Goal: Task Accomplishment & Management: Use online tool/utility

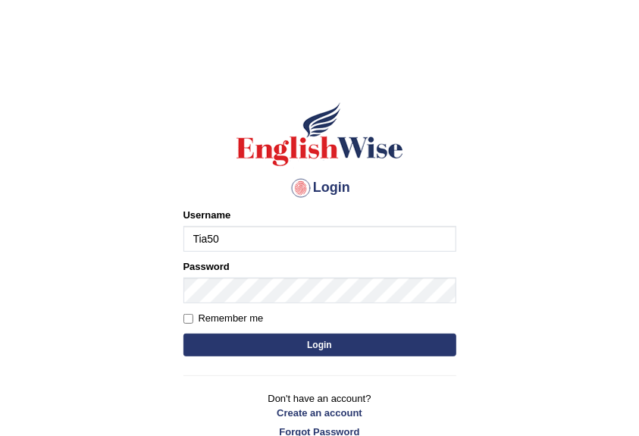
type input "Tia50"
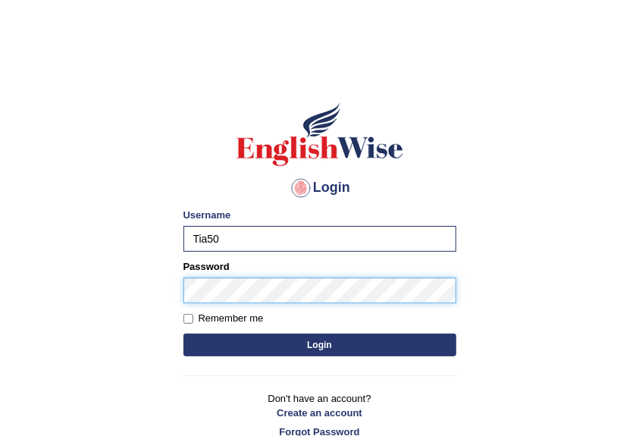
click at [184, 334] on button "Login" at bounding box center [320, 345] width 273 height 23
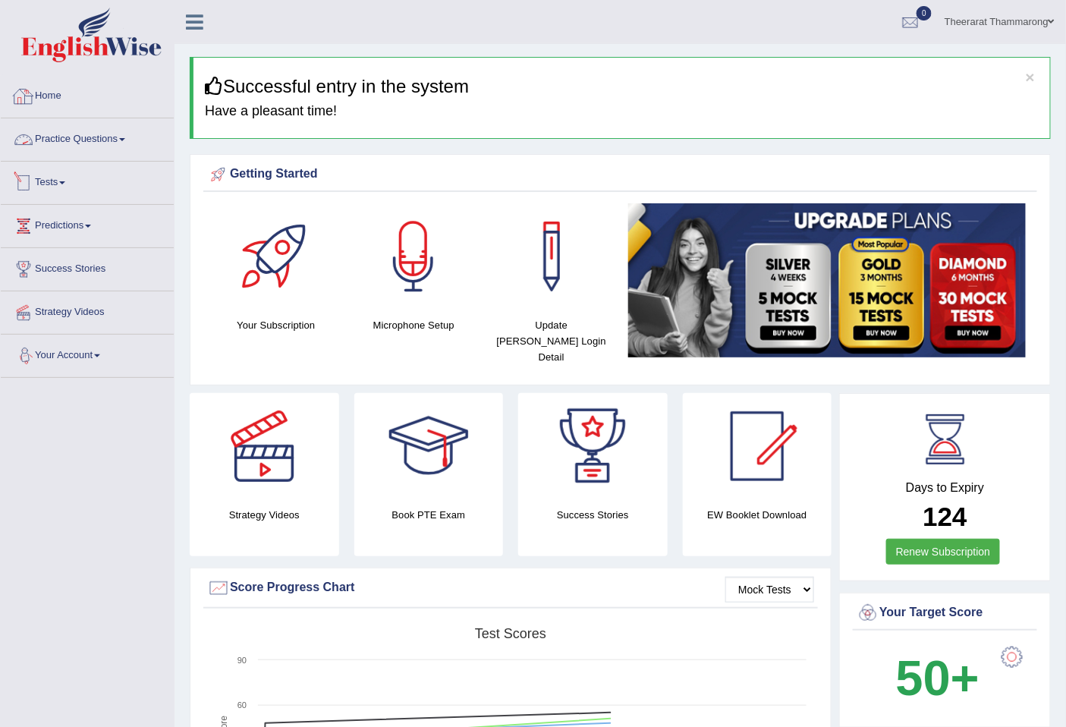
click at [86, 135] on link "Practice Questions" at bounding box center [87, 137] width 173 height 38
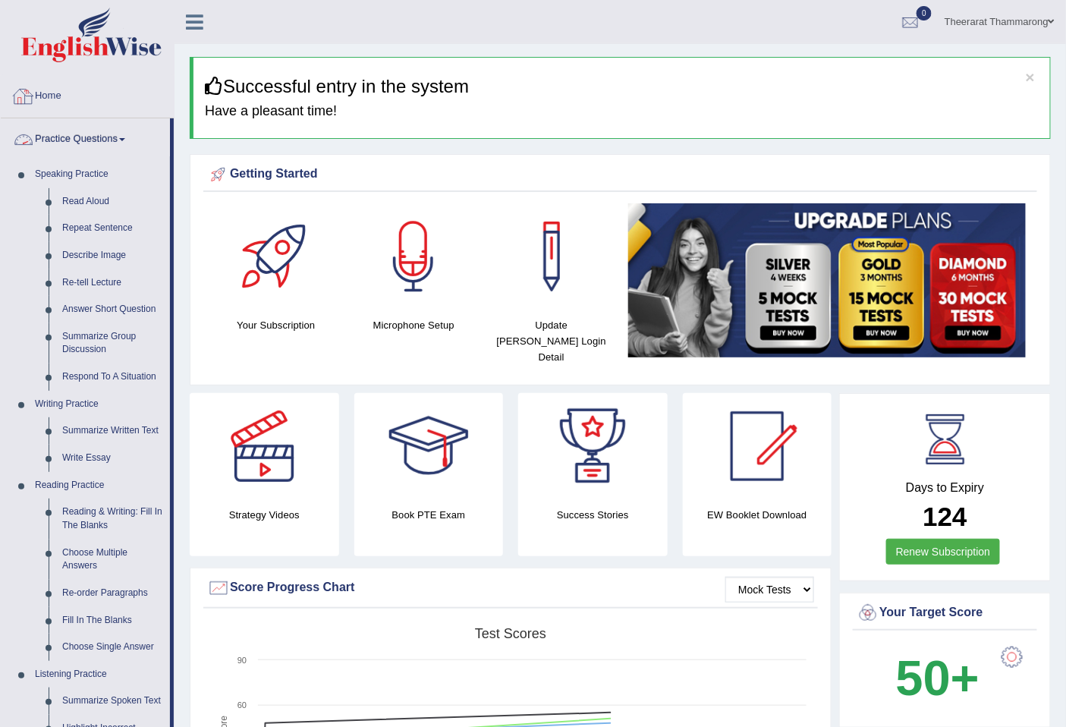
click at [55, 133] on link "Practice Questions" at bounding box center [85, 137] width 169 height 38
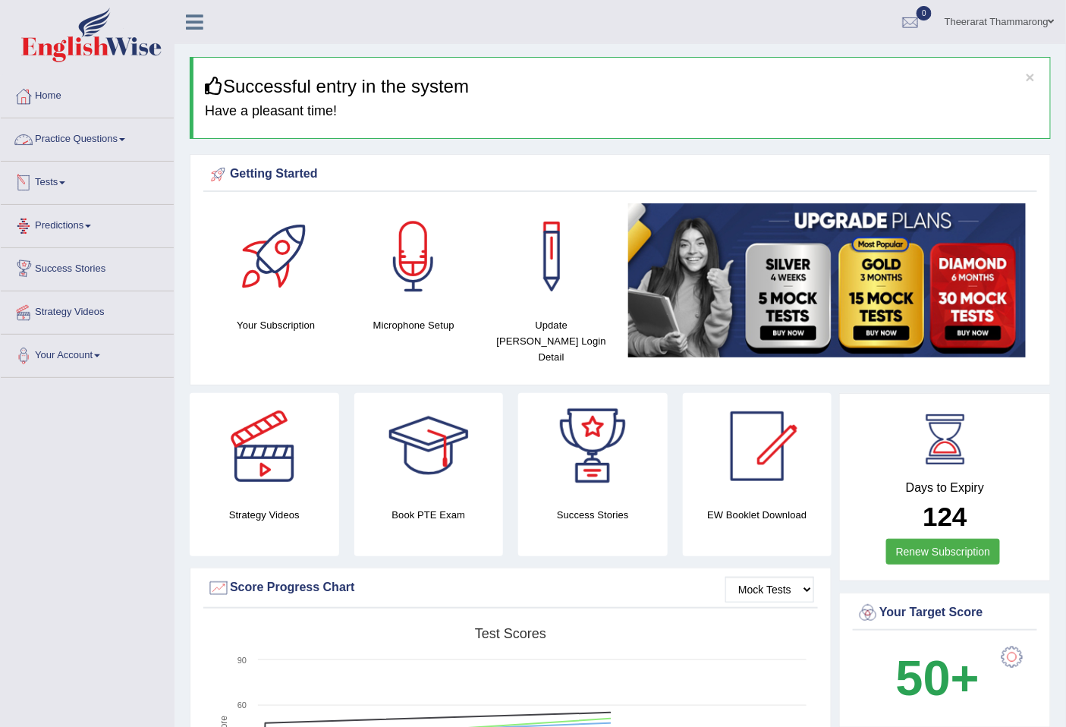
click at [74, 134] on link "Practice Questions" at bounding box center [87, 137] width 173 height 38
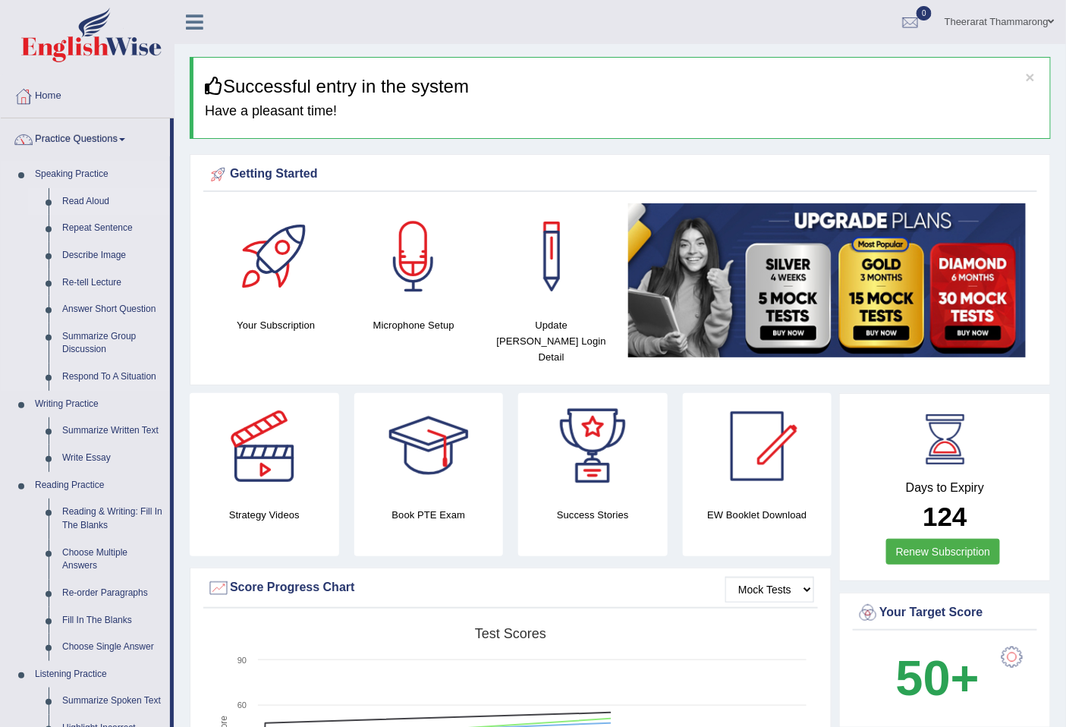
click at [86, 200] on link "Read Aloud" at bounding box center [112, 201] width 115 height 27
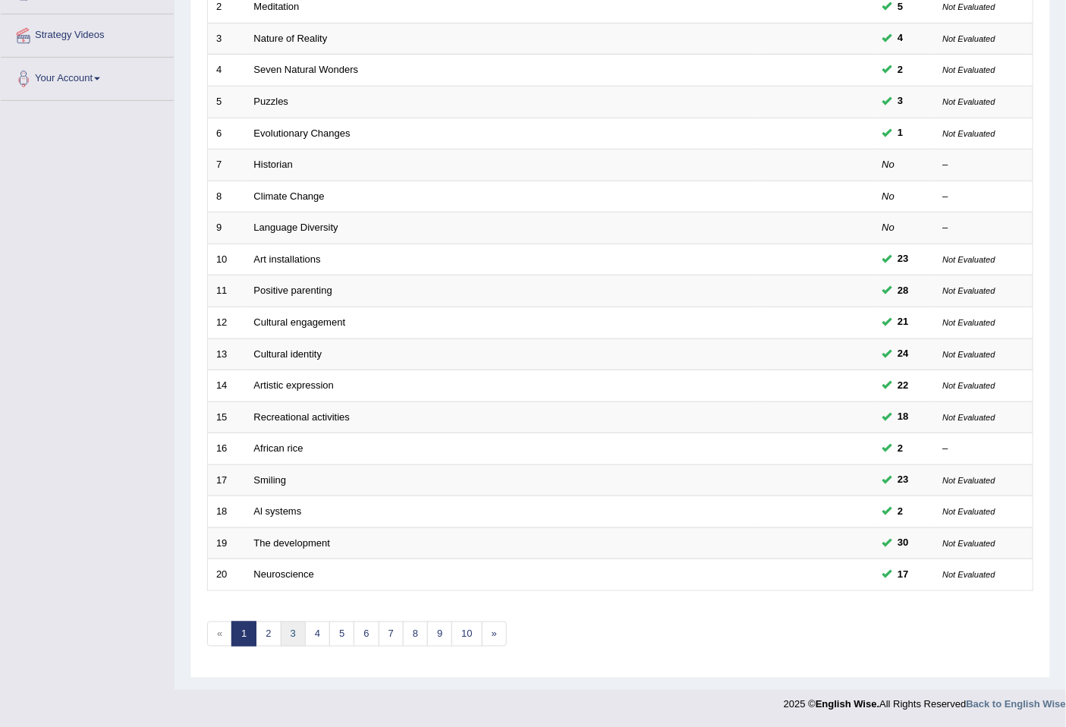
click at [294, 638] on link "3" at bounding box center [293, 633] width 25 height 25
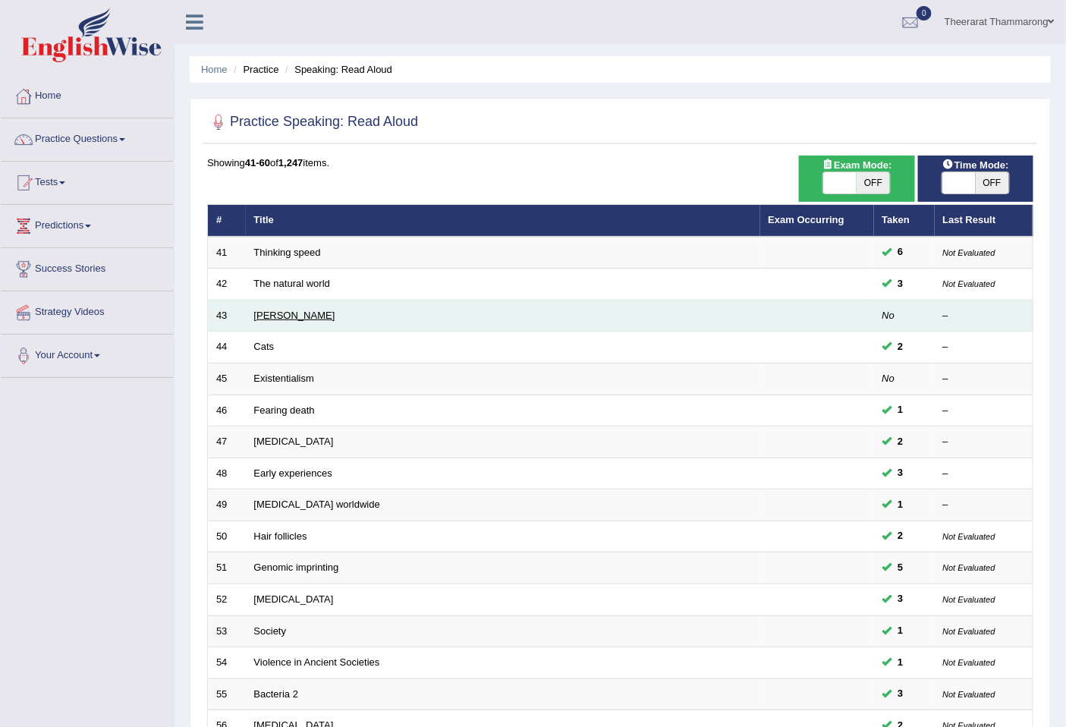
click at [271, 315] on link "[PERSON_NAME]" at bounding box center [294, 314] width 81 height 11
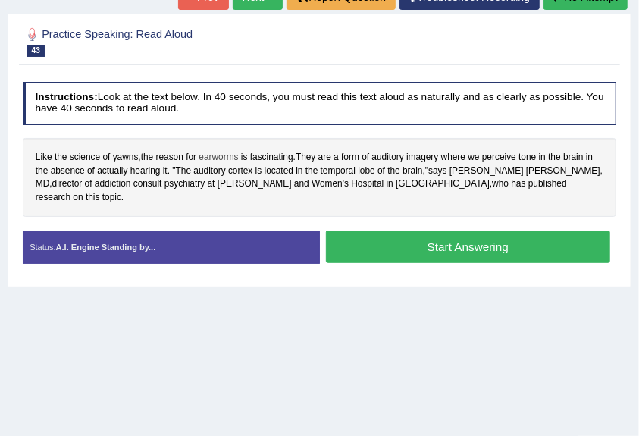
scroll to position [202, 0]
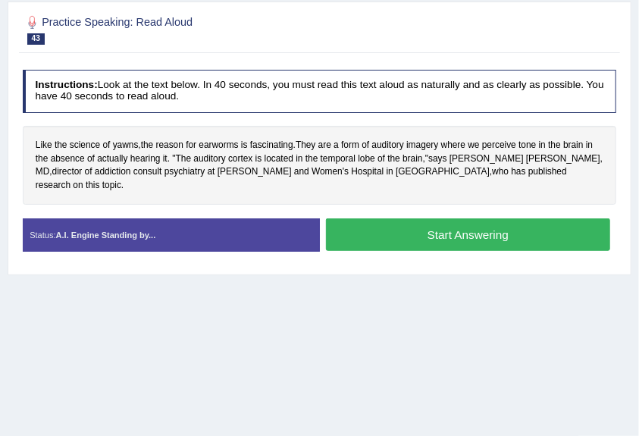
click at [386, 225] on button "Start Answering" at bounding box center [468, 234] width 284 height 33
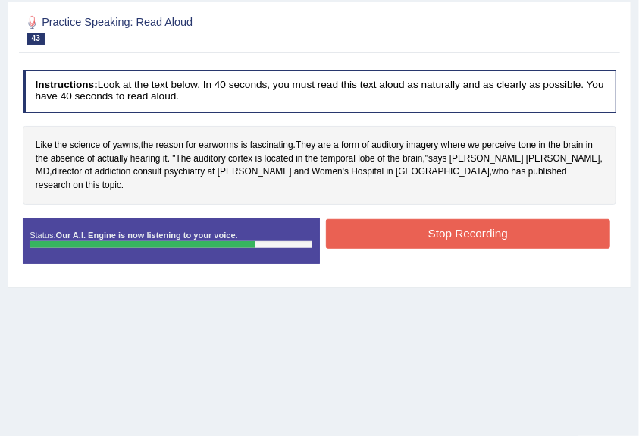
click at [426, 219] on button "Stop Recording" at bounding box center [468, 234] width 284 height 30
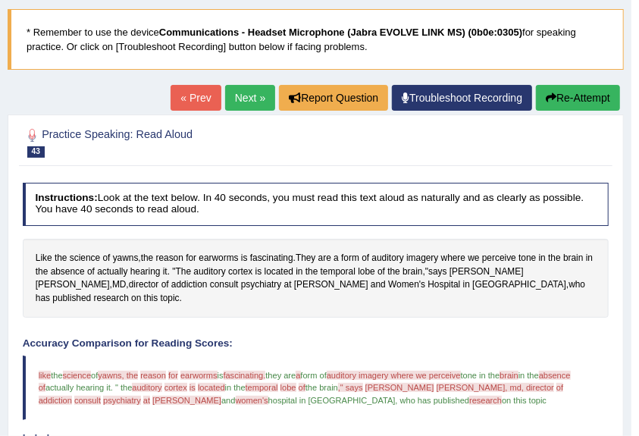
scroll to position [0, 0]
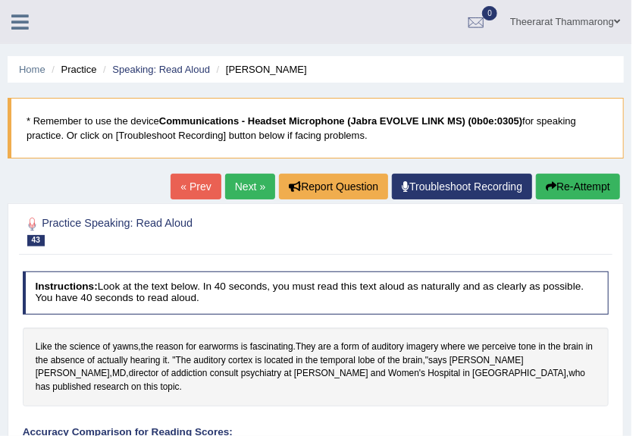
click at [240, 184] on link "Next »" at bounding box center [250, 187] width 50 height 26
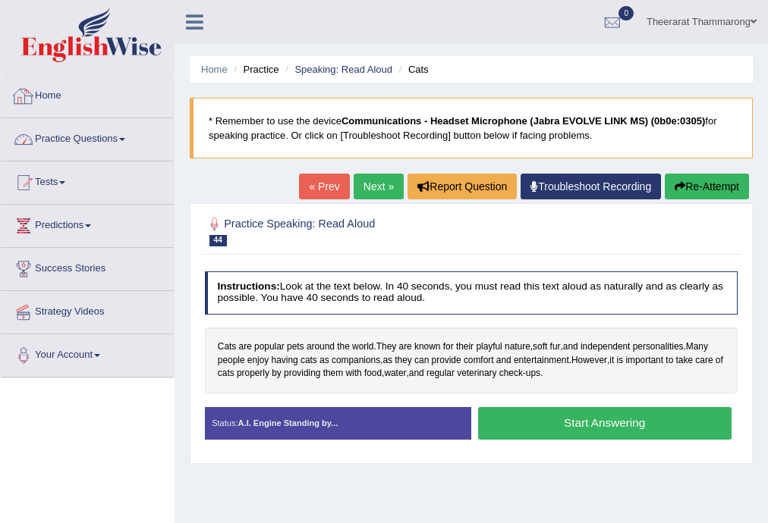
click at [45, 136] on link "Practice Questions" at bounding box center [87, 137] width 173 height 38
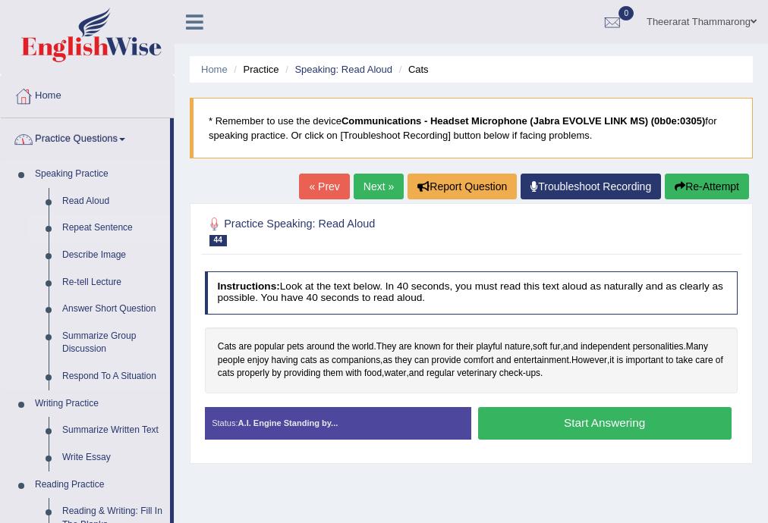
click at [80, 231] on link "Repeat Sentence" at bounding box center [112, 228] width 115 height 27
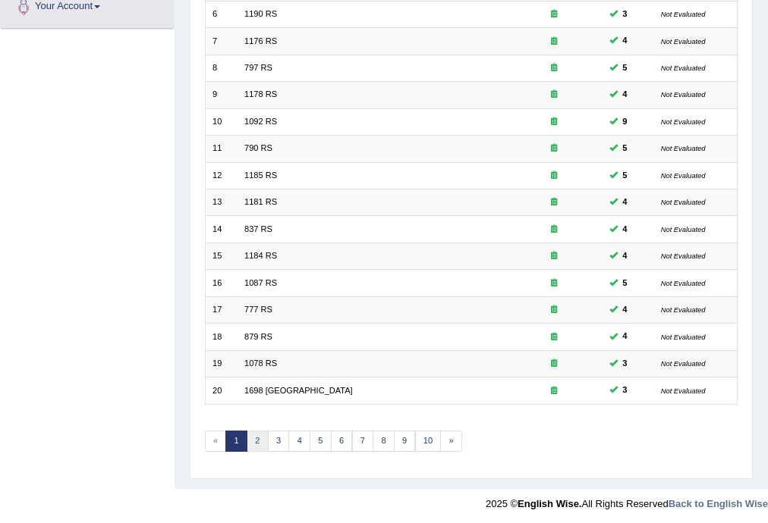
click at [262, 432] on link "2" at bounding box center [258, 441] width 22 height 21
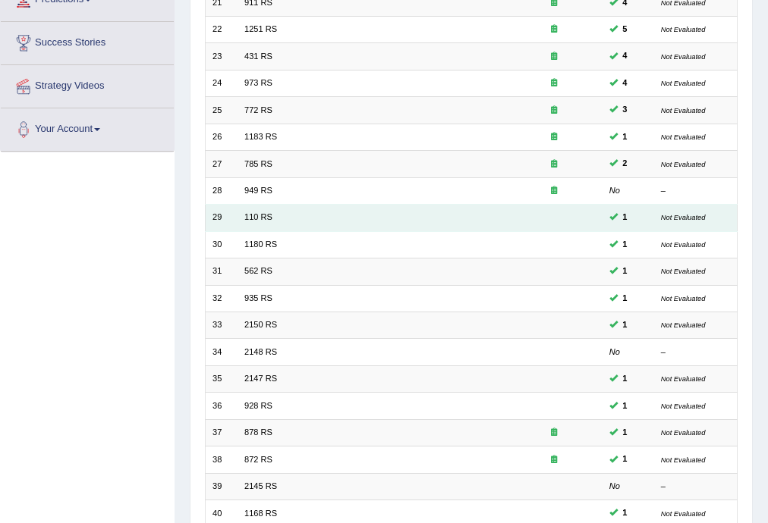
scroll to position [243, 0]
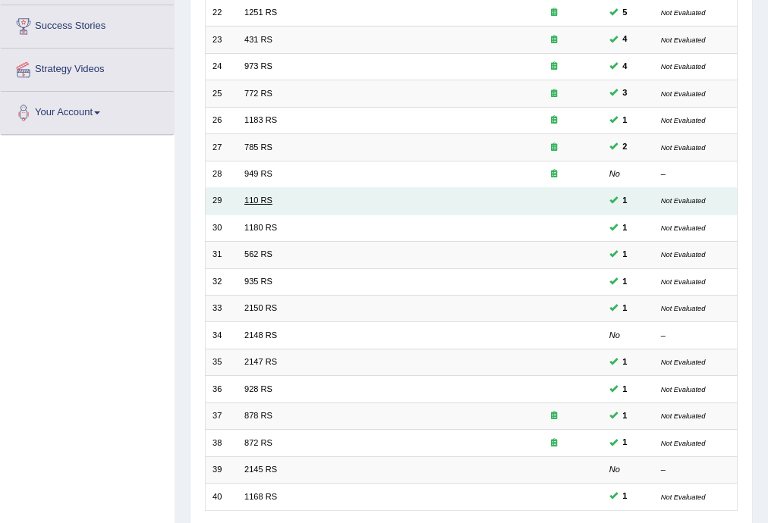
click at [256, 203] on link "110 RS" at bounding box center [258, 200] width 28 height 9
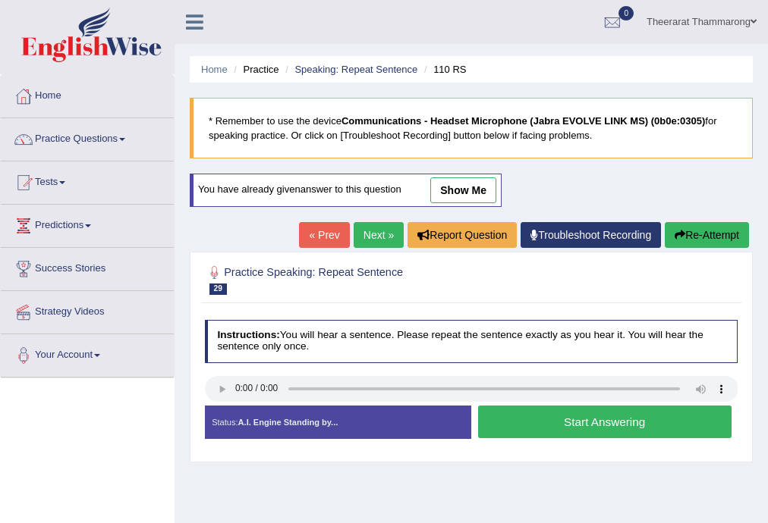
scroll to position [273, 0]
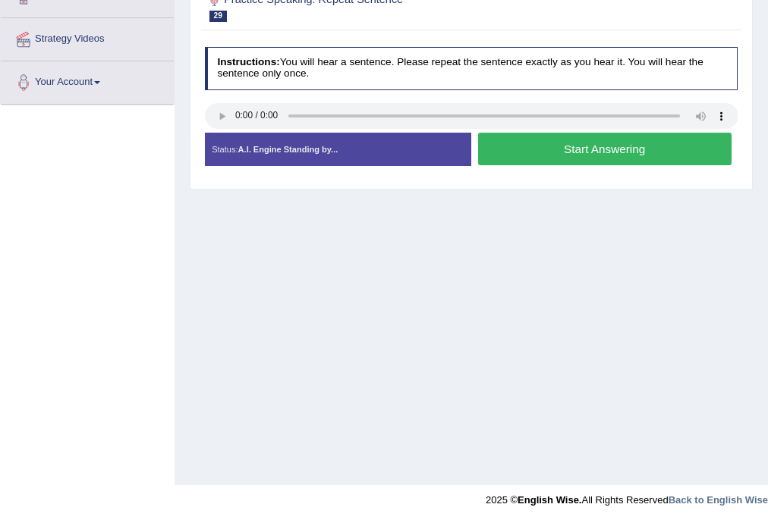
click at [517, 147] on button "Start Answering" at bounding box center [604, 149] width 253 height 33
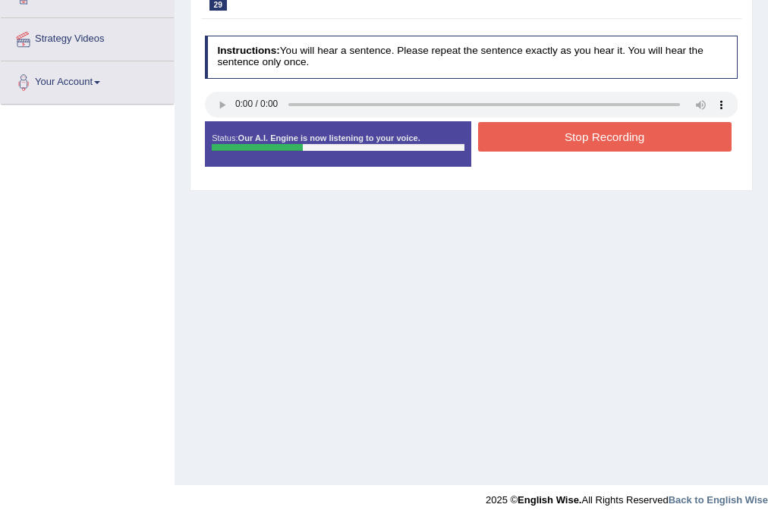
click at [517, 139] on button "Stop Recording" at bounding box center [604, 137] width 253 height 30
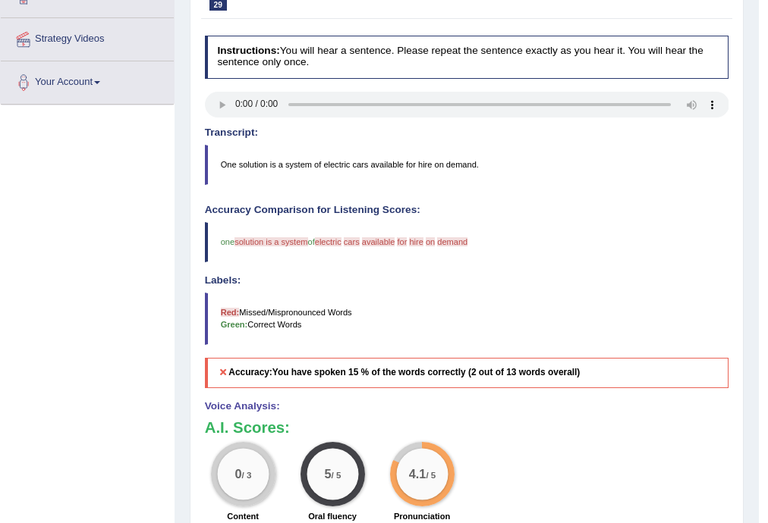
scroll to position [30, 0]
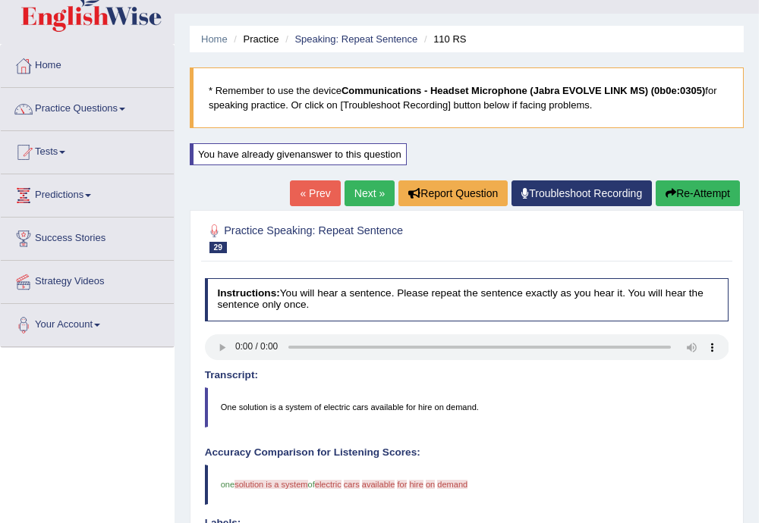
click at [369, 193] on link "Next »" at bounding box center [369, 194] width 50 height 26
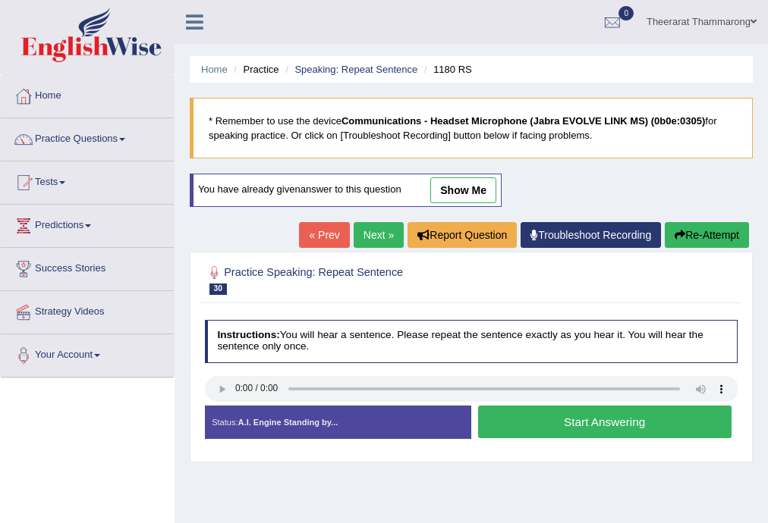
click at [536, 419] on button "Start Answering" at bounding box center [604, 422] width 253 height 33
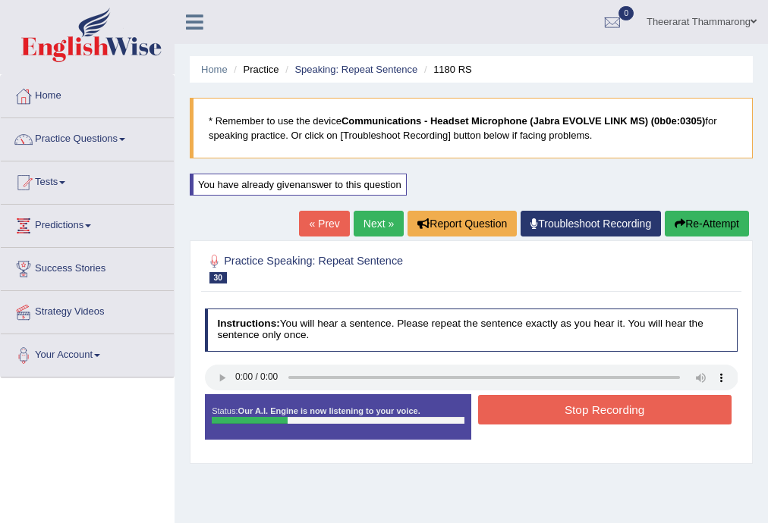
click at [526, 400] on button "Stop Recording" at bounding box center [604, 410] width 253 height 30
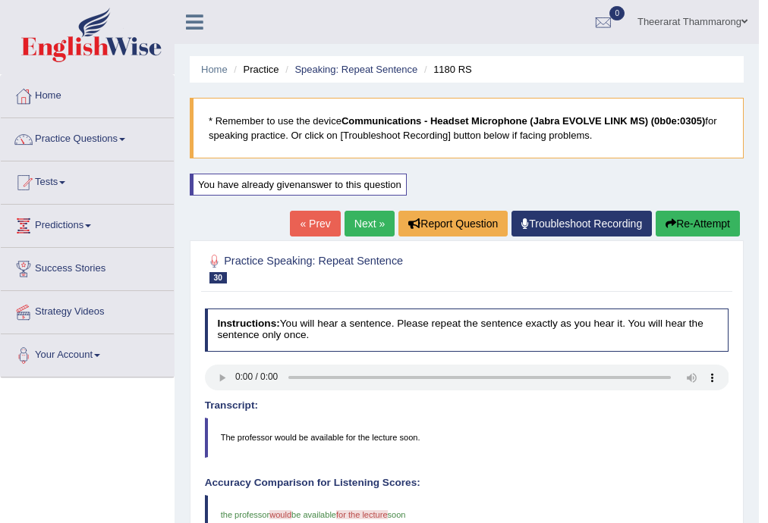
click at [360, 221] on link "Next »" at bounding box center [369, 224] width 50 height 26
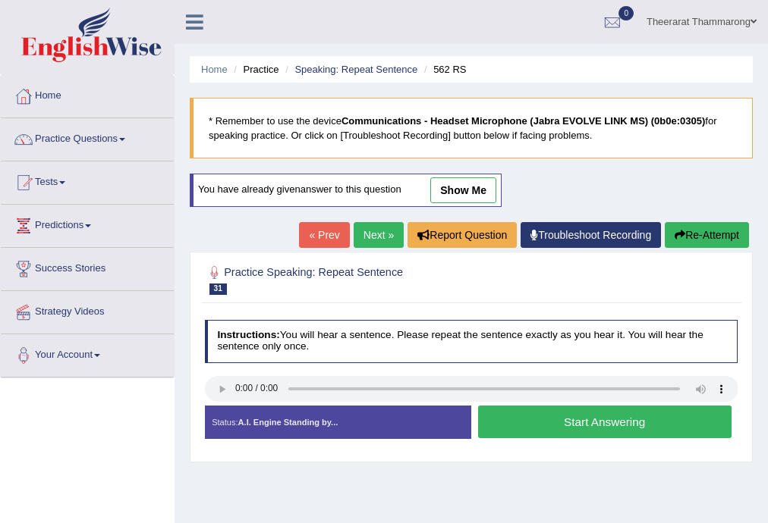
click at [510, 429] on button "Start Answering" at bounding box center [604, 422] width 253 height 33
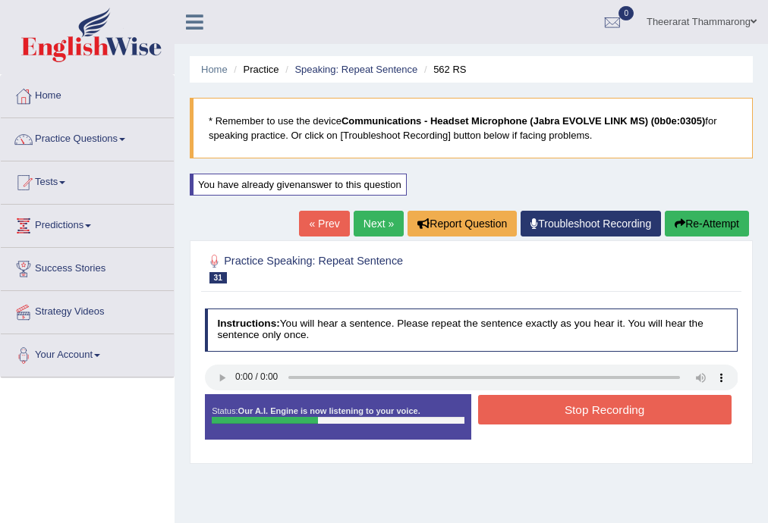
click at [553, 410] on button "Stop Recording" at bounding box center [604, 410] width 253 height 30
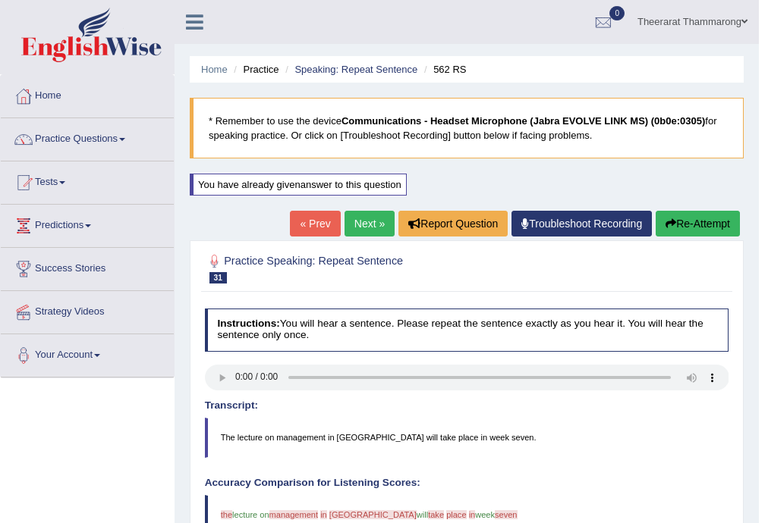
click at [358, 224] on link "Next »" at bounding box center [369, 224] width 50 height 26
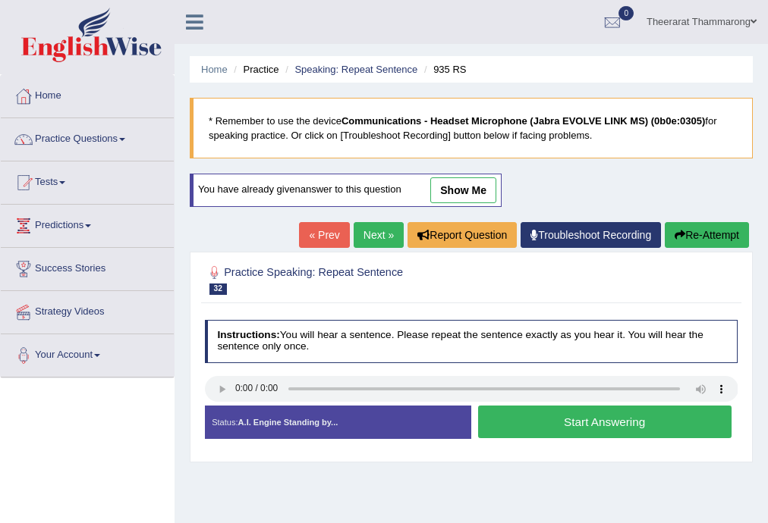
click at [523, 419] on button "Start Answering" at bounding box center [604, 422] width 253 height 33
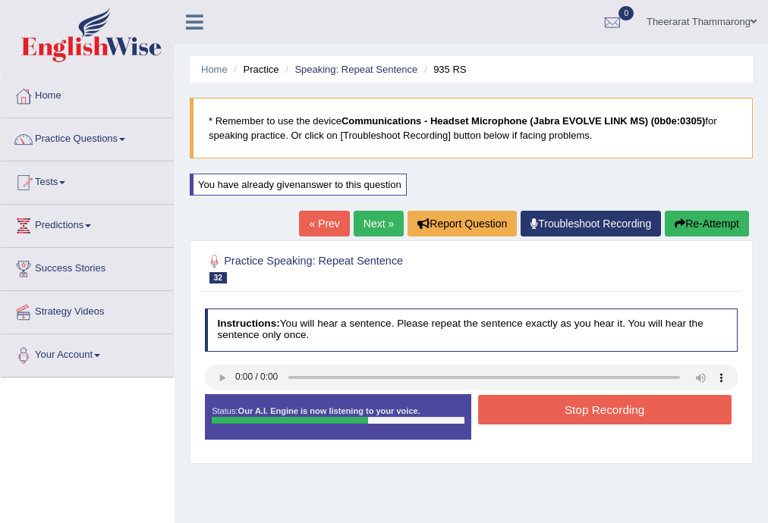
click at [557, 407] on button "Stop Recording" at bounding box center [604, 410] width 253 height 30
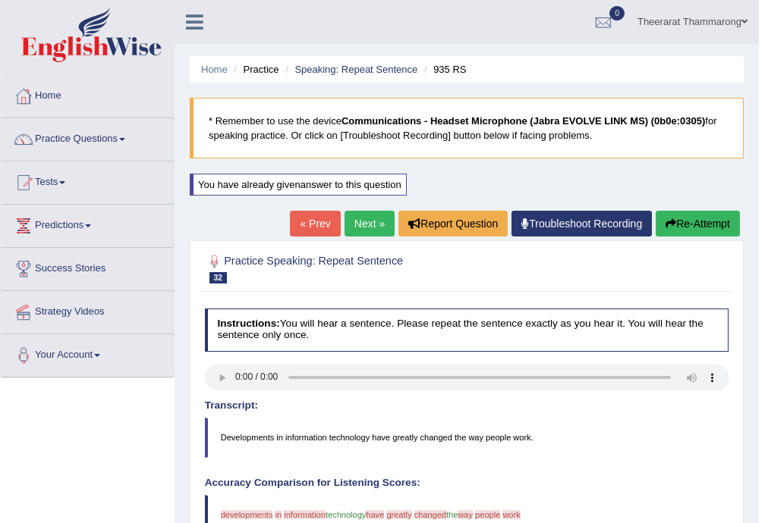
click at [364, 228] on link "Next »" at bounding box center [369, 224] width 50 height 26
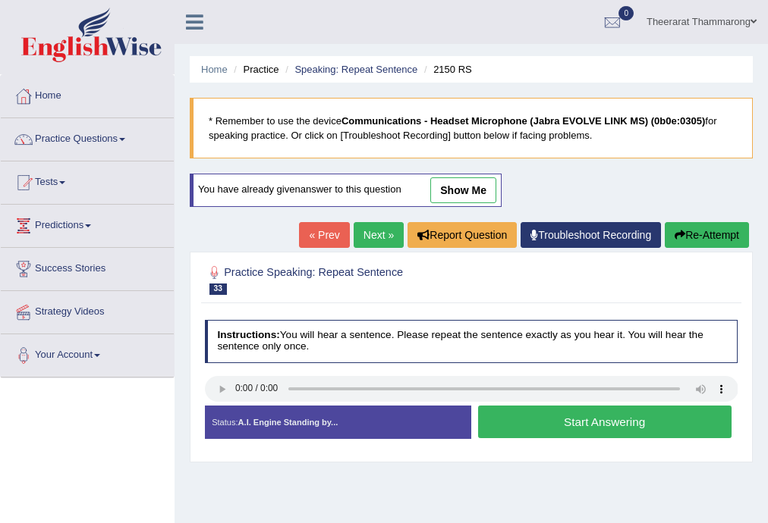
click at [552, 422] on button "Start Answering" at bounding box center [604, 422] width 253 height 33
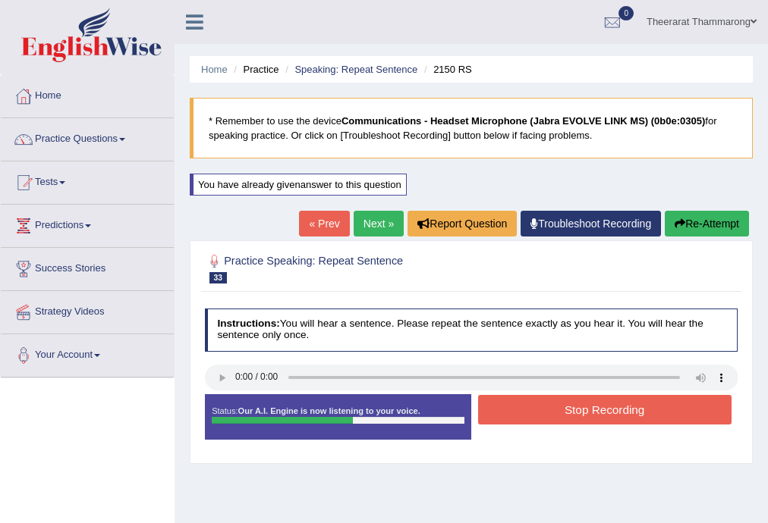
click at [568, 403] on button "Stop Recording" at bounding box center [604, 410] width 253 height 30
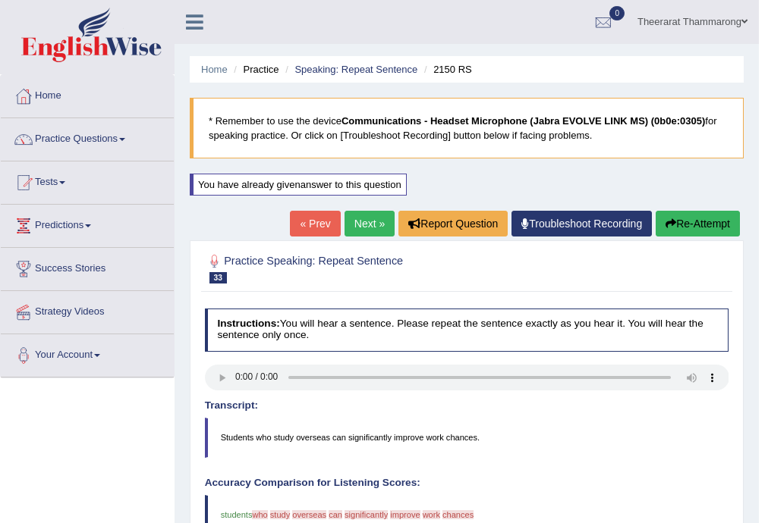
click at [686, 228] on button "Re-Attempt" at bounding box center [697, 224] width 84 height 26
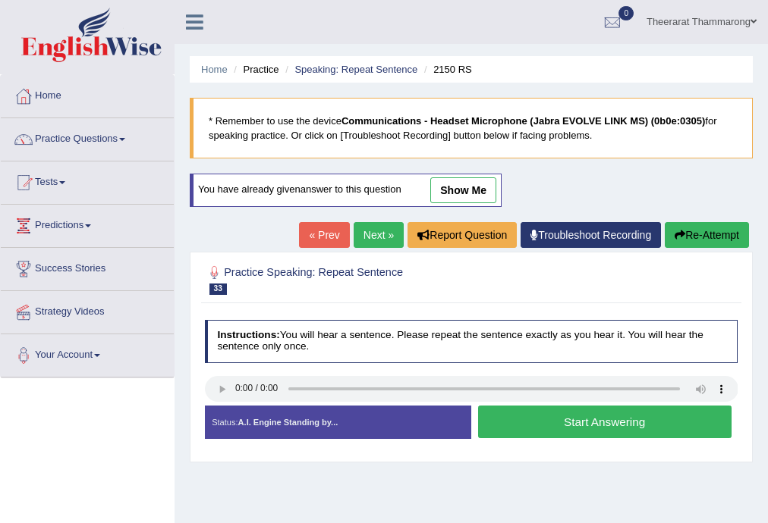
click at [546, 428] on button "Start Answering" at bounding box center [604, 422] width 253 height 33
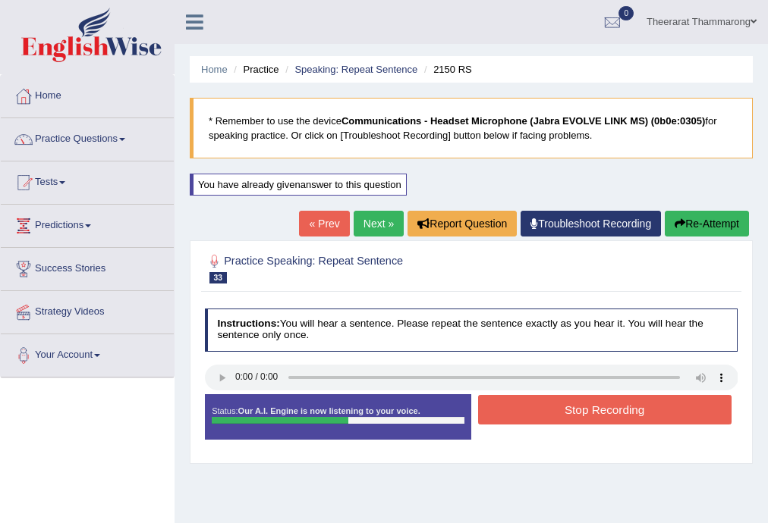
click at [567, 407] on button "Stop Recording" at bounding box center [604, 410] width 253 height 30
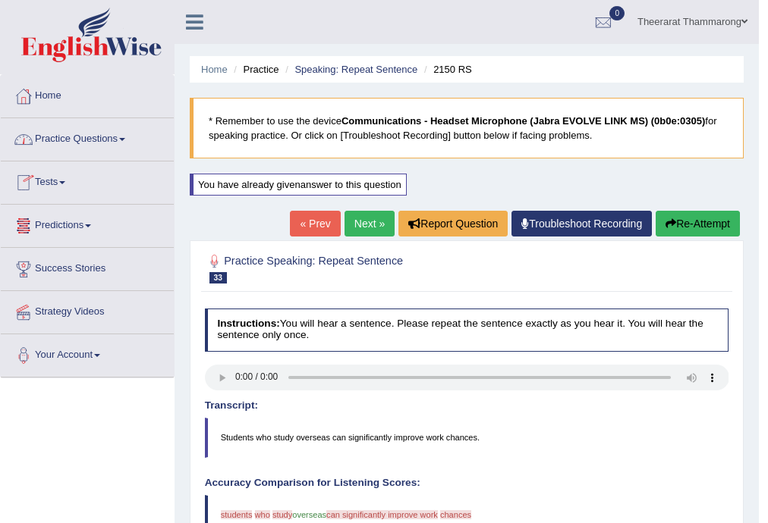
click at [372, 215] on link "Next »" at bounding box center [369, 224] width 50 height 26
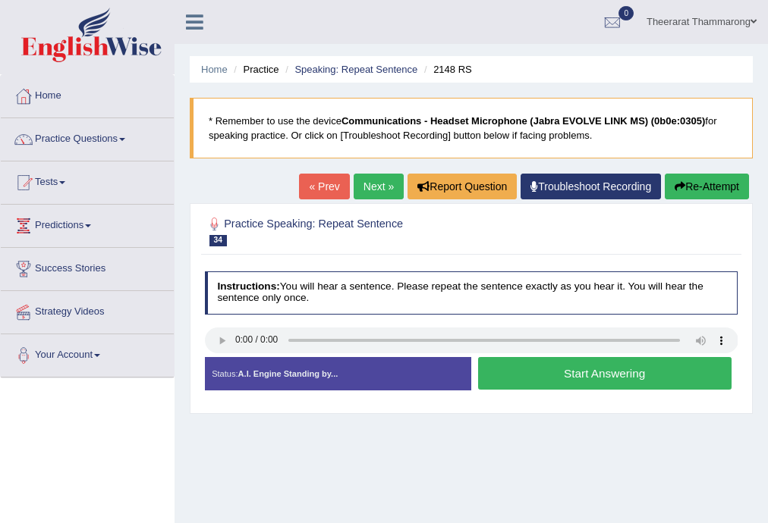
click at [530, 369] on button "Start Answering" at bounding box center [604, 373] width 253 height 33
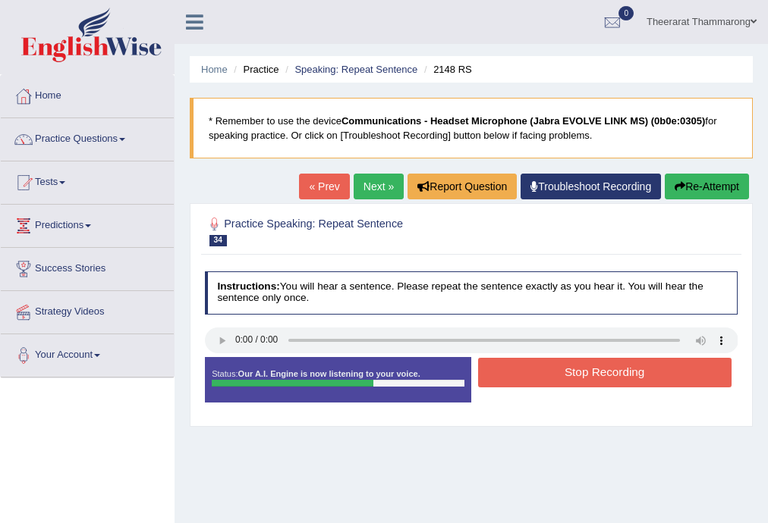
click at [514, 370] on button "Stop Recording" at bounding box center [604, 373] width 253 height 30
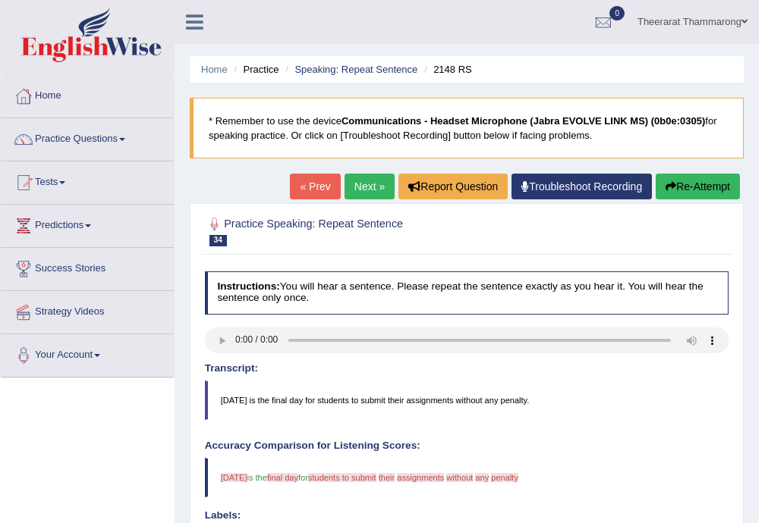
click at [711, 185] on button "Re-Attempt" at bounding box center [697, 187] width 84 height 26
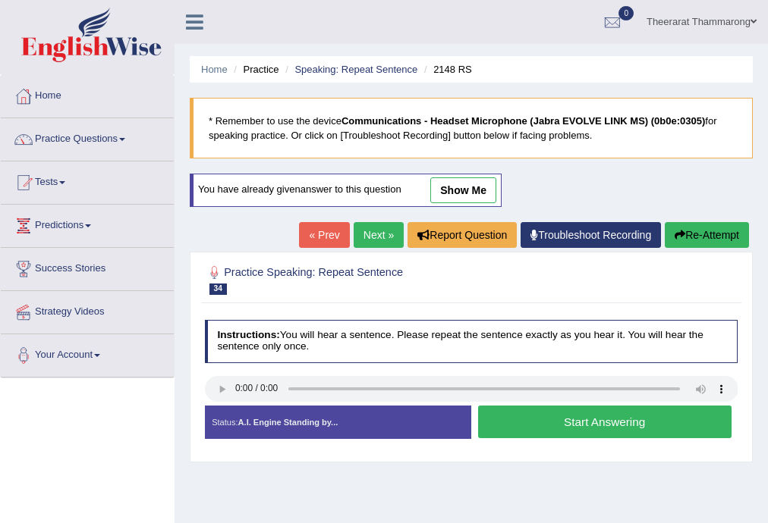
click at [510, 420] on button "Start Answering" at bounding box center [604, 422] width 253 height 33
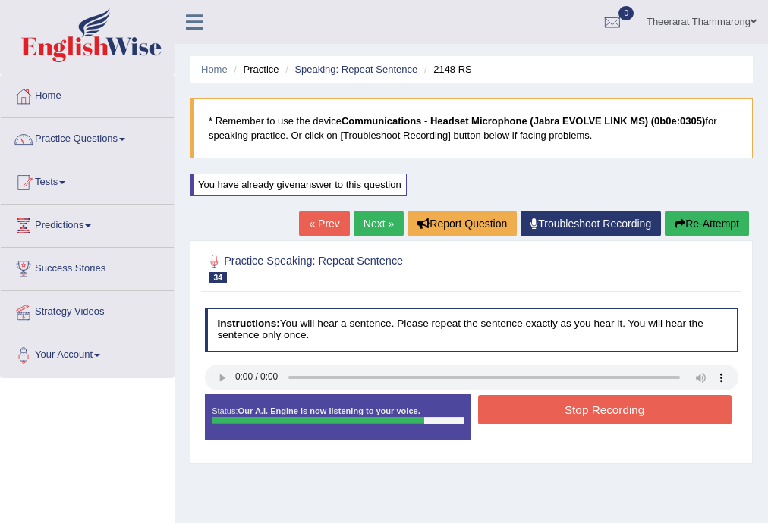
click at [543, 405] on button "Stop Recording" at bounding box center [604, 410] width 253 height 30
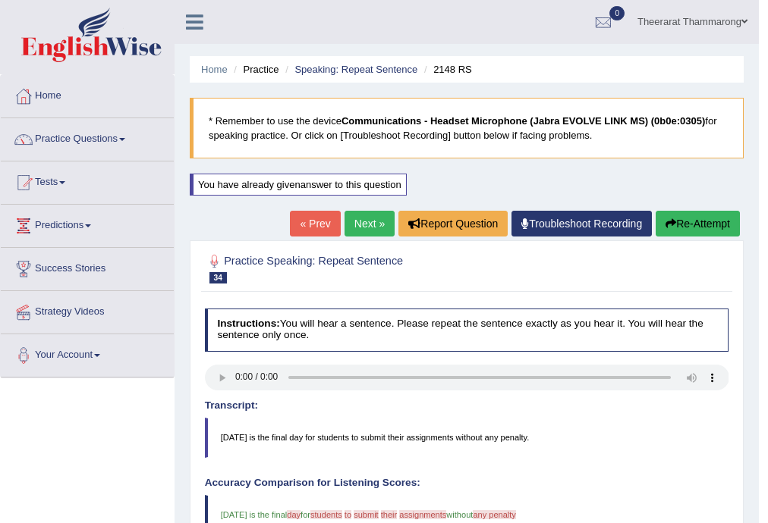
click at [344, 227] on link "Next »" at bounding box center [369, 224] width 50 height 26
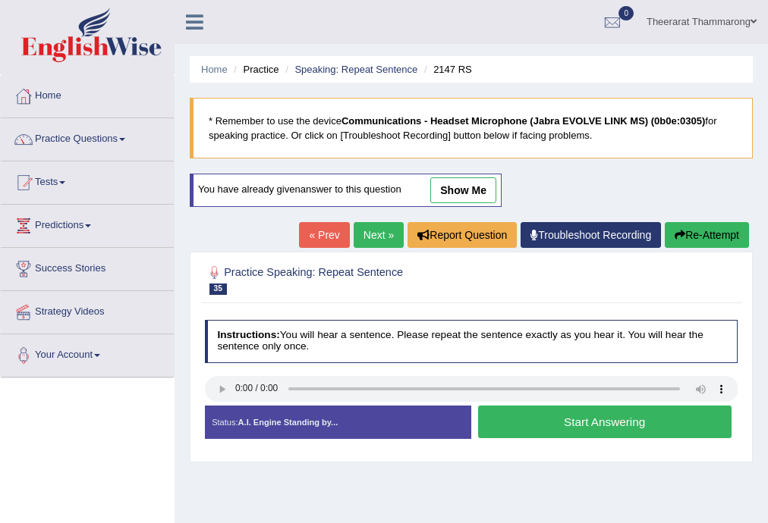
scroll to position [243, 0]
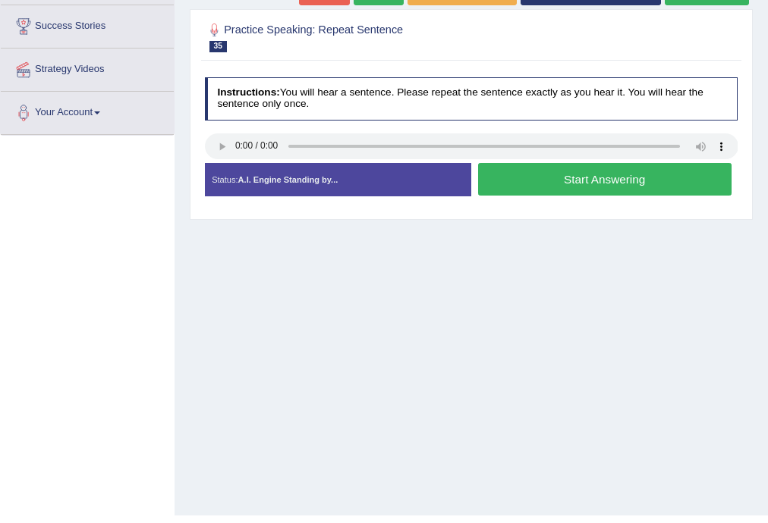
click at [544, 179] on button "Start Answering" at bounding box center [604, 179] width 253 height 33
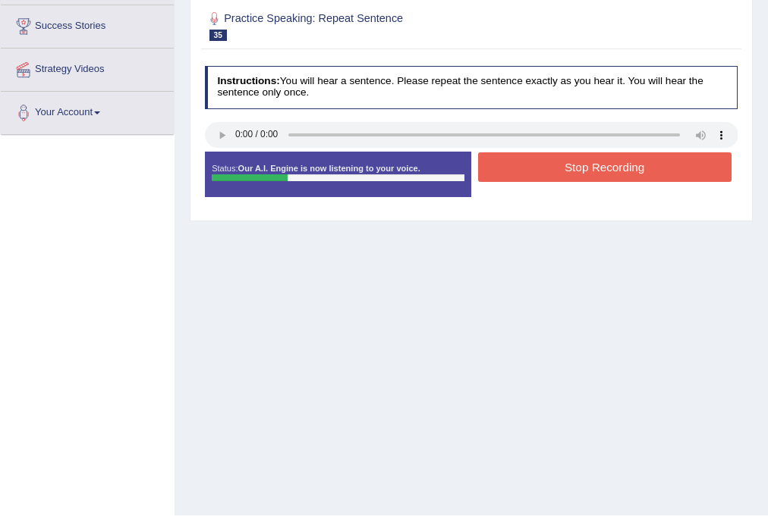
click at [529, 165] on button "Stop Recording" at bounding box center [604, 167] width 253 height 30
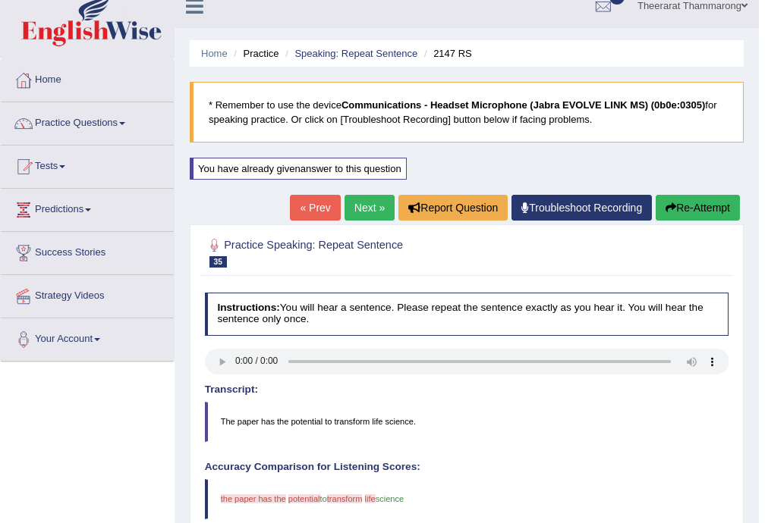
scroll to position [0, 0]
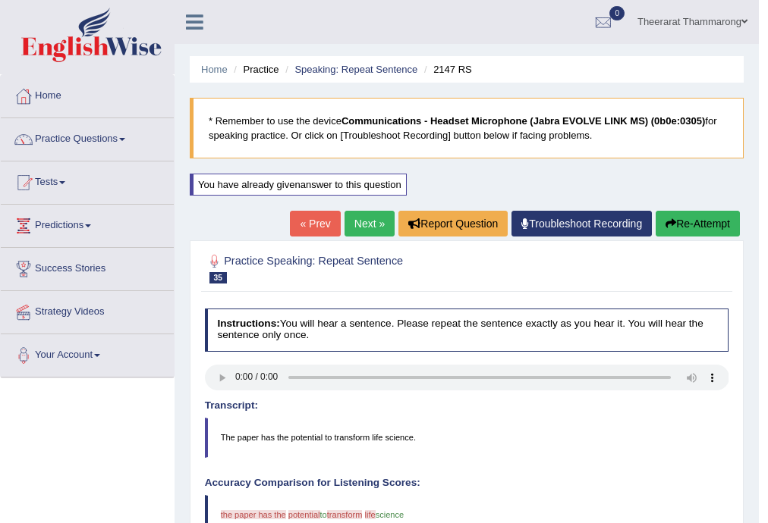
click at [368, 227] on link "Next »" at bounding box center [369, 224] width 50 height 26
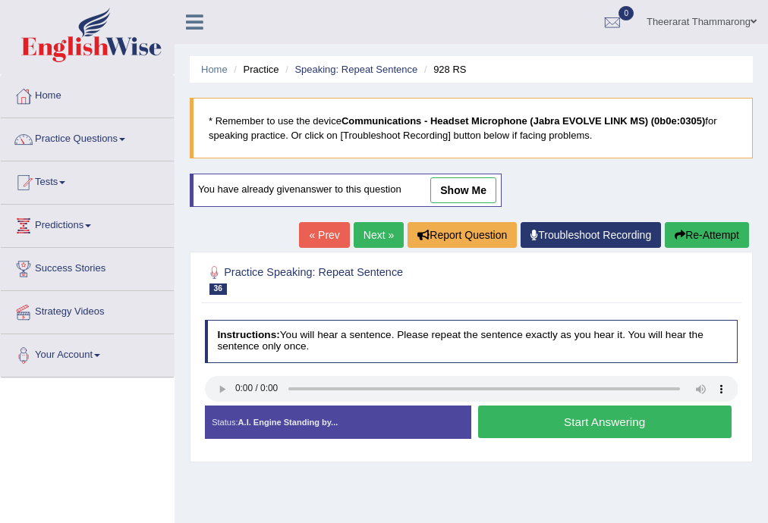
click at [549, 411] on button "Start Answering" at bounding box center [604, 422] width 253 height 33
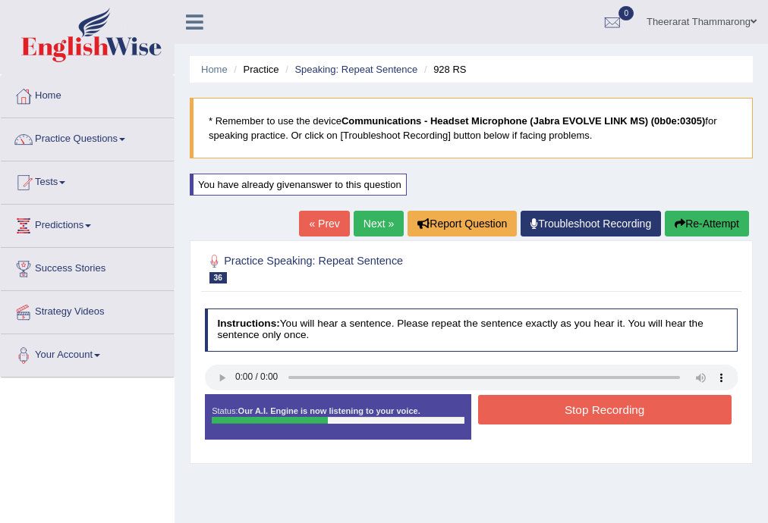
click at [538, 413] on button "Stop Recording" at bounding box center [604, 410] width 253 height 30
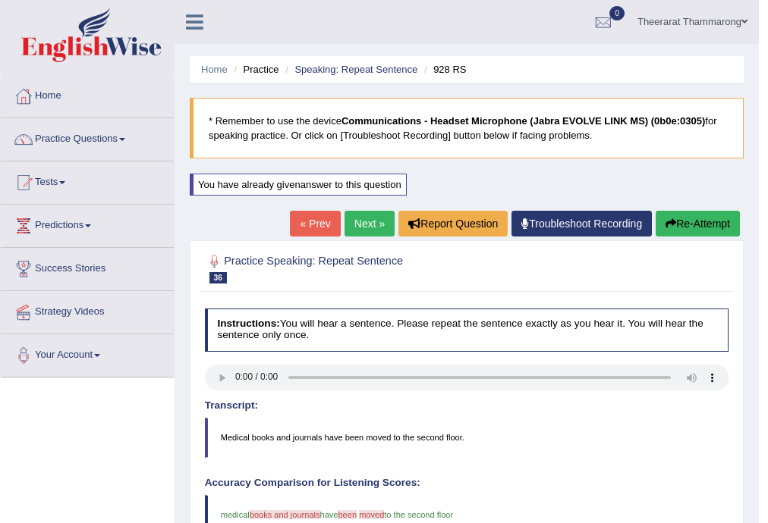
click at [363, 229] on link "Next »" at bounding box center [369, 224] width 50 height 26
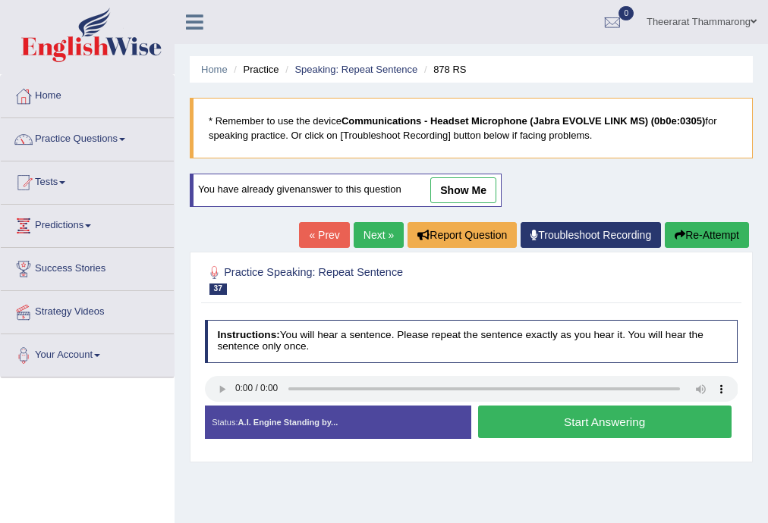
click at [517, 425] on button "Start Answering" at bounding box center [604, 422] width 253 height 33
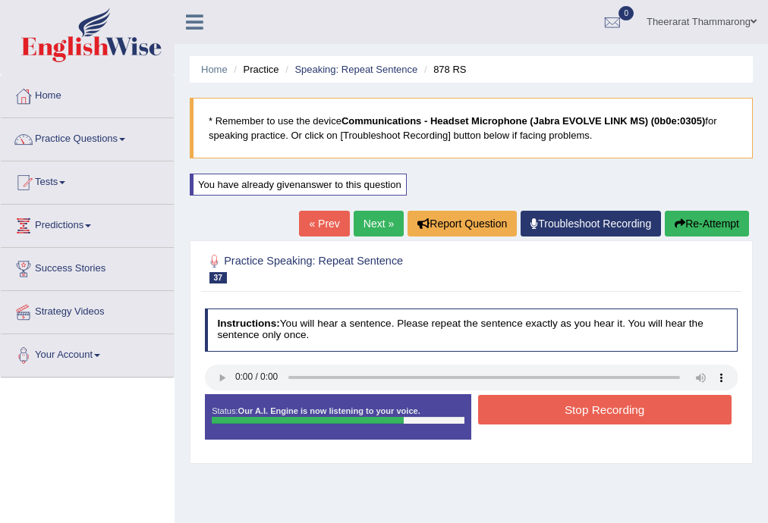
click at [507, 413] on button "Stop Recording" at bounding box center [604, 410] width 253 height 30
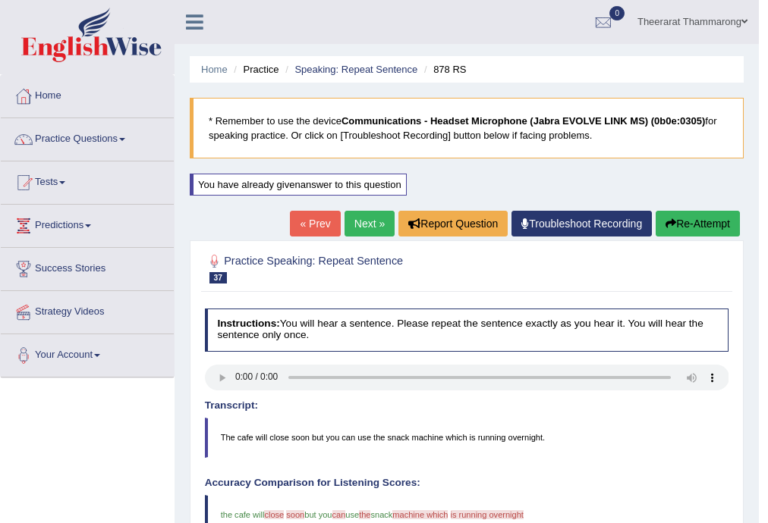
click at [358, 222] on link "Next »" at bounding box center [369, 224] width 50 height 26
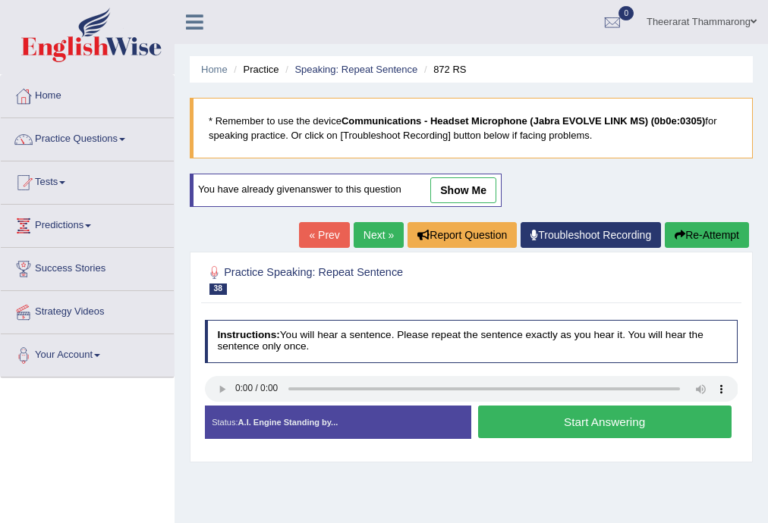
click at [536, 416] on button "Start Answering" at bounding box center [604, 422] width 253 height 33
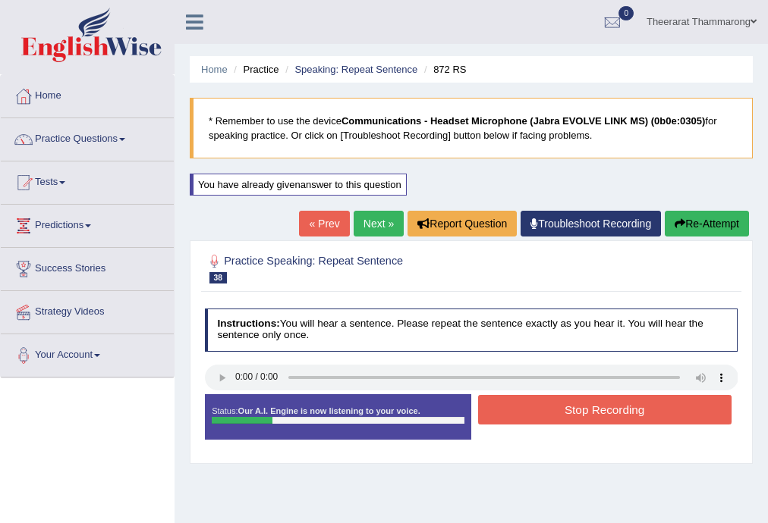
click at [543, 413] on button "Stop Recording" at bounding box center [604, 410] width 253 height 30
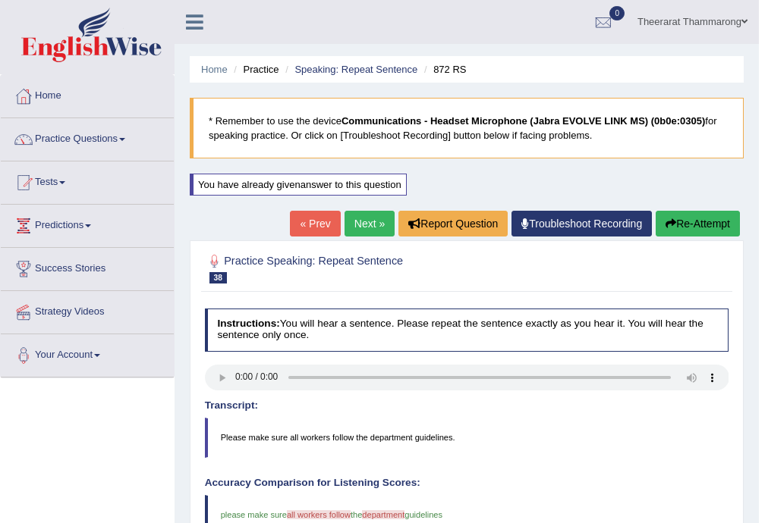
click at [376, 218] on link "Next »" at bounding box center [369, 224] width 50 height 26
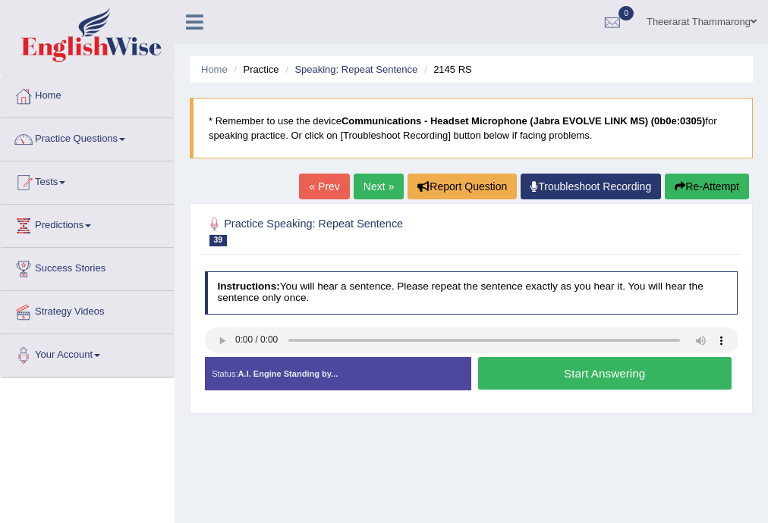
click at [367, 181] on link "Next »" at bounding box center [378, 187] width 50 height 26
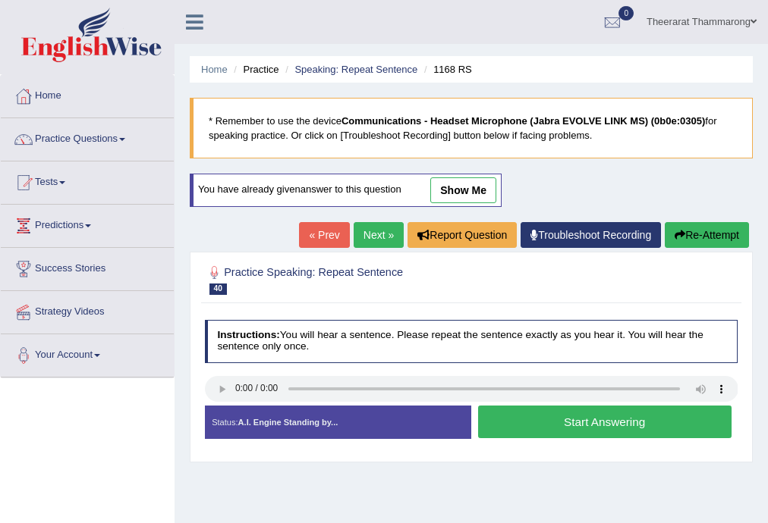
click at [518, 412] on button "Start Answering" at bounding box center [604, 422] width 253 height 33
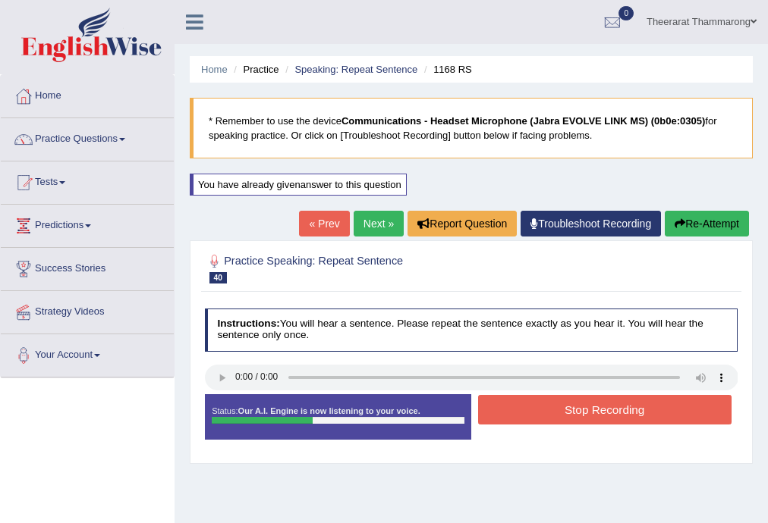
click at [539, 407] on button "Stop Recording" at bounding box center [604, 410] width 253 height 30
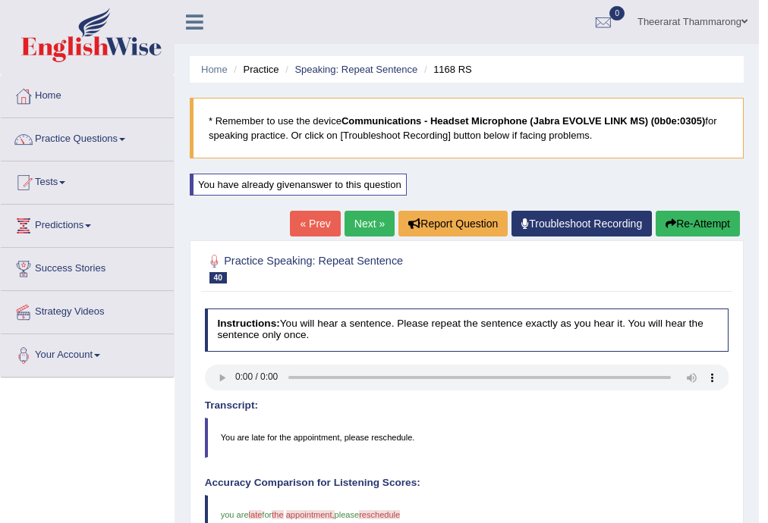
click at [679, 215] on button "Re-Attempt" at bounding box center [697, 224] width 84 height 26
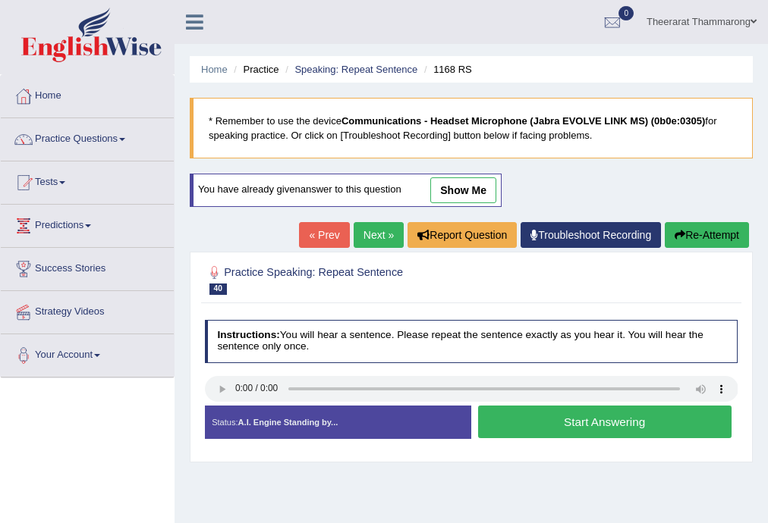
click at [523, 423] on button "Start Answering" at bounding box center [604, 422] width 253 height 33
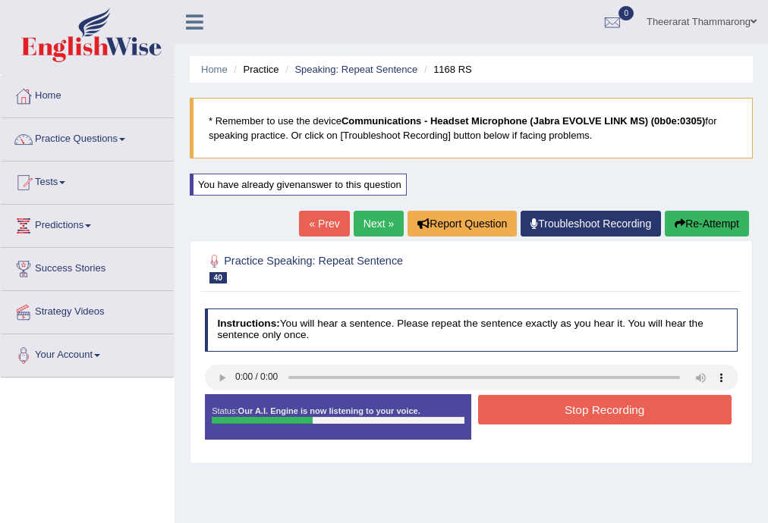
click at [533, 410] on button "Stop Recording" at bounding box center [604, 410] width 253 height 30
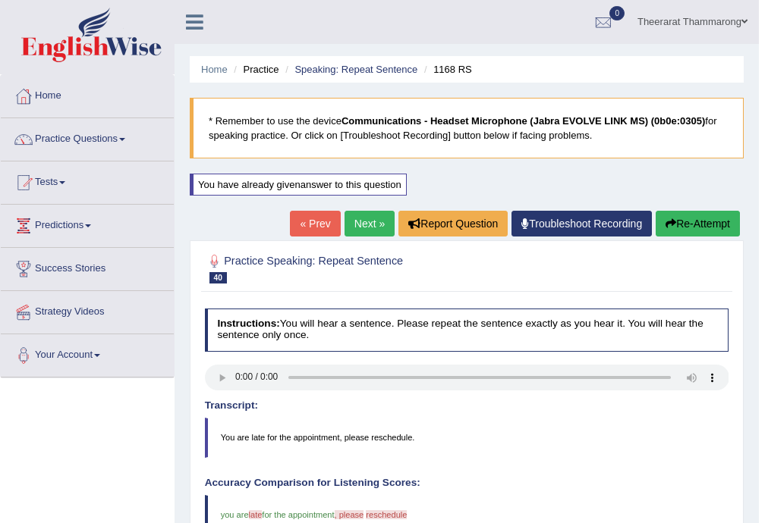
click at [376, 223] on link "Next »" at bounding box center [369, 224] width 50 height 26
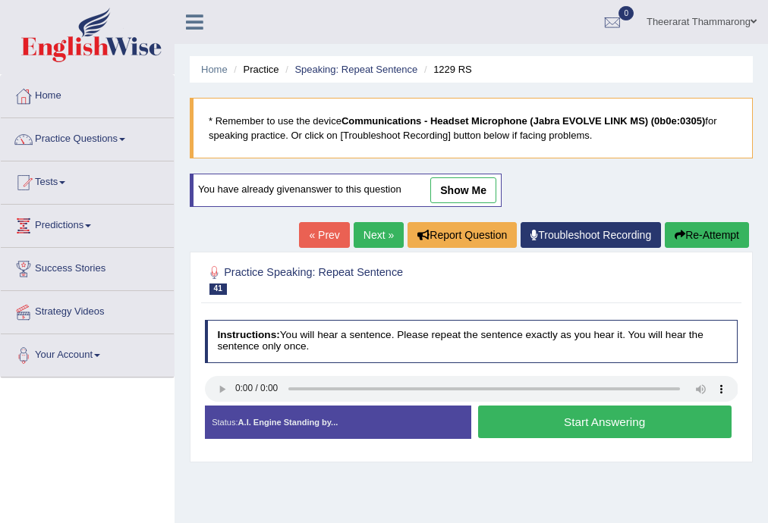
click at [499, 416] on button "Start Answering" at bounding box center [604, 422] width 253 height 33
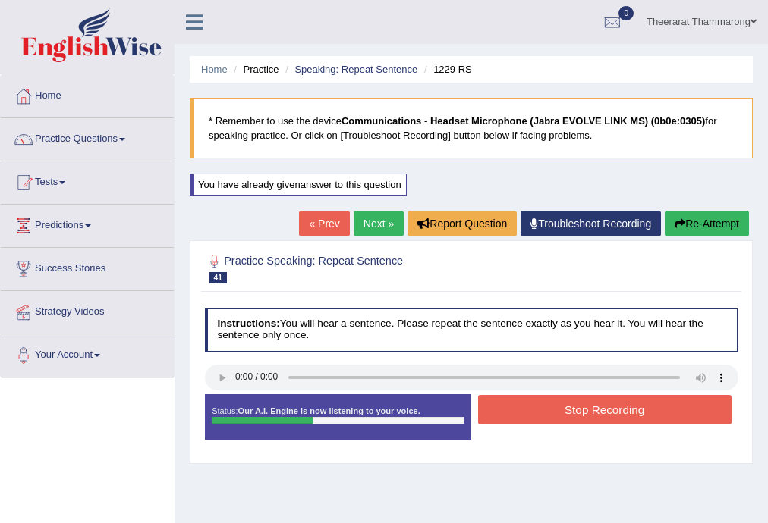
click at [521, 400] on button "Stop Recording" at bounding box center [604, 410] width 253 height 30
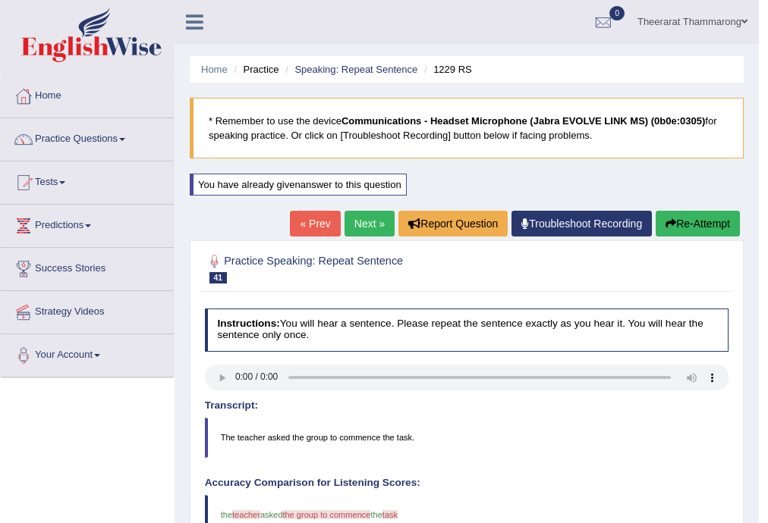
click at [359, 219] on link "Next »" at bounding box center [369, 224] width 50 height 26
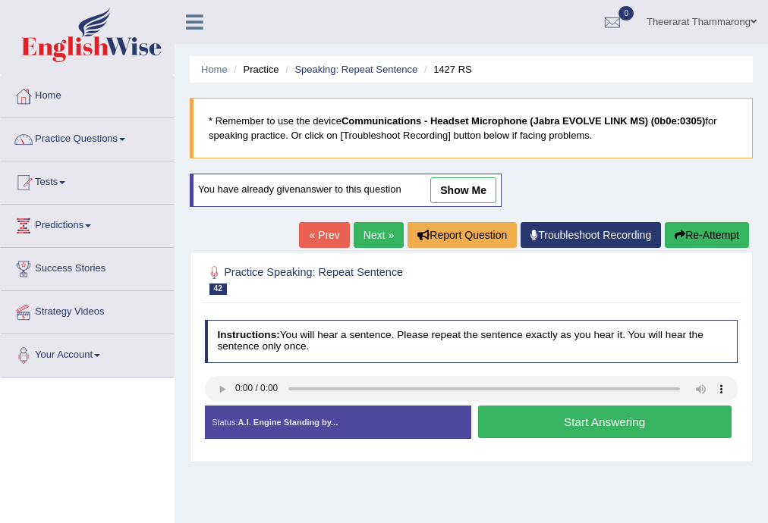
click at [567, 426] on button "Start Answering" at bounding box center [604, 422] width 253 height 33
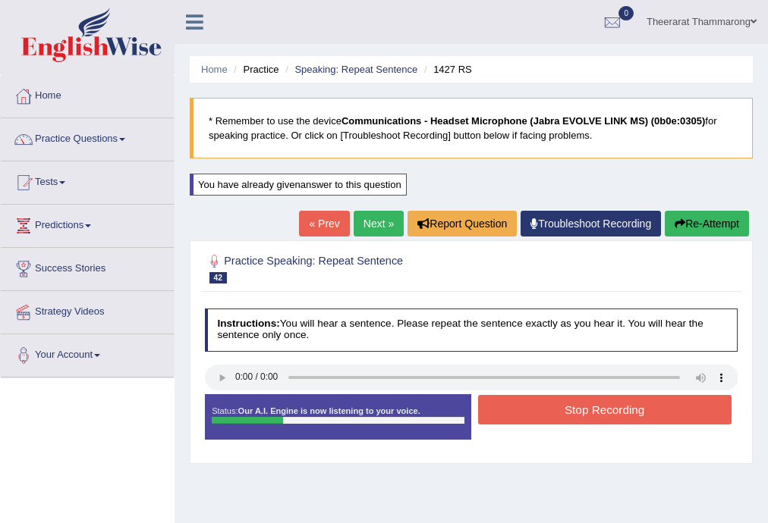
click at [552, 409] on button "Stop Recording" at bounding box center [604, 410] width 253 height 30
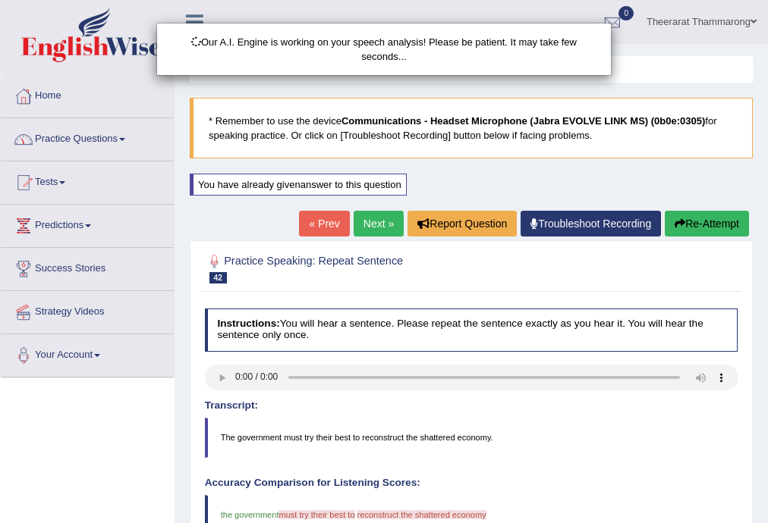
click at [86, 140] on div "Our A.I. Engine is working on your speech analysis! Please be patient. It may t…" at bounding box center [384, 261] width 768 height 523
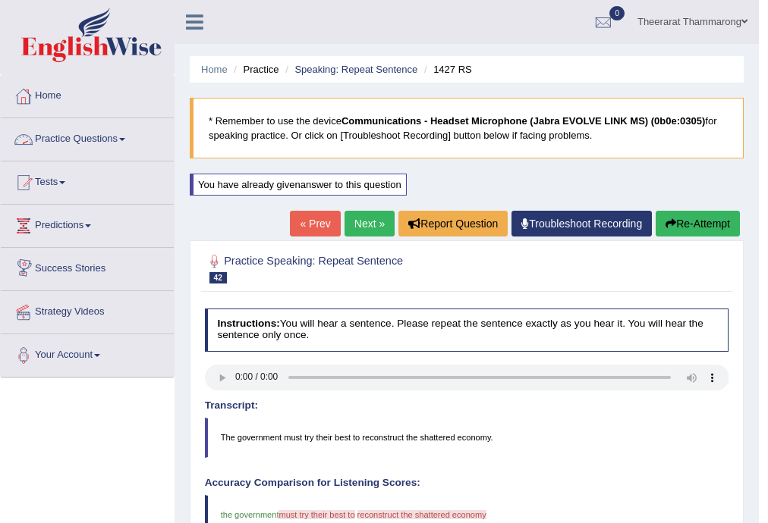
click at [79, 142] on link "Practice Questions" at bounding box center [87, 137] width 173 height 38
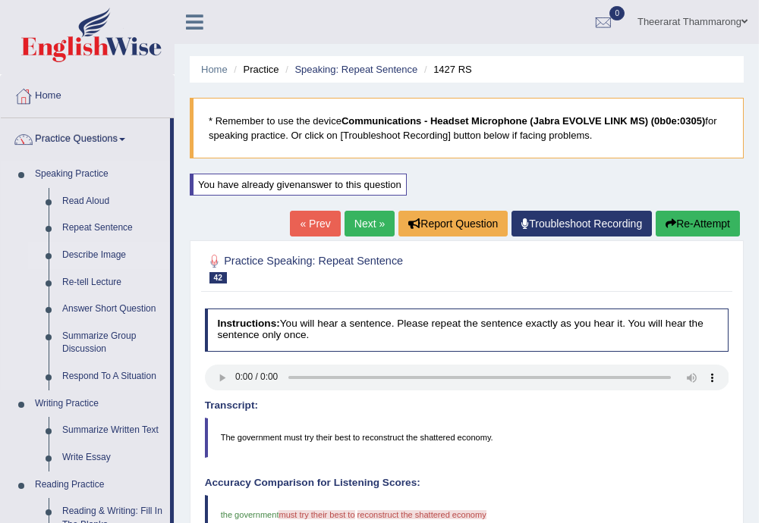
click at [92, 252] on link "Describe Image" at bounding box center [112, 255] width 115 height 27
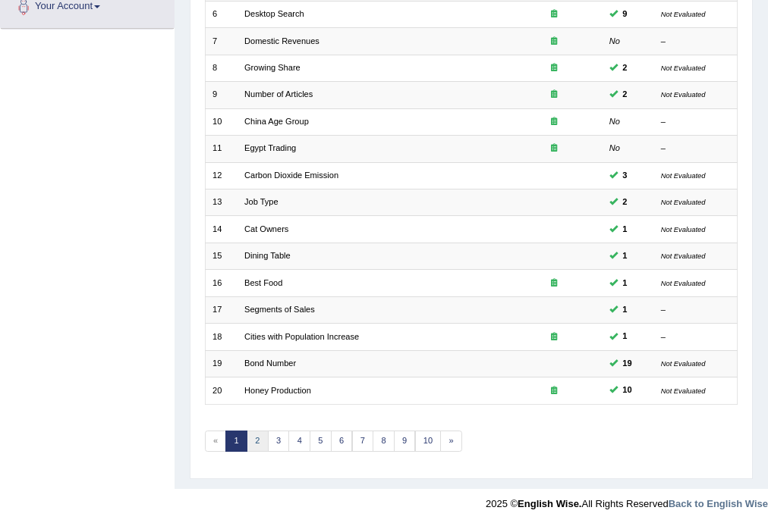
click at [258, 438] on link "2" at bounding box center [258, 441] width 22 height 21
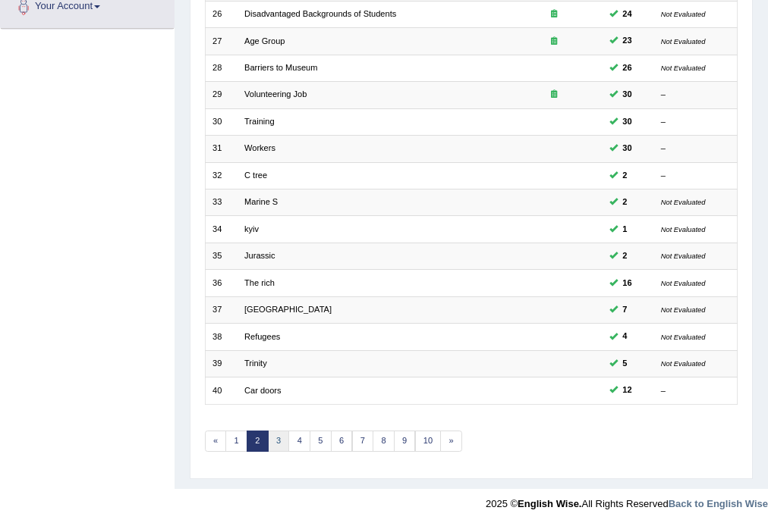
click at [272, 441] on link "3" at bounding box center [279, 441] width 22 height 21
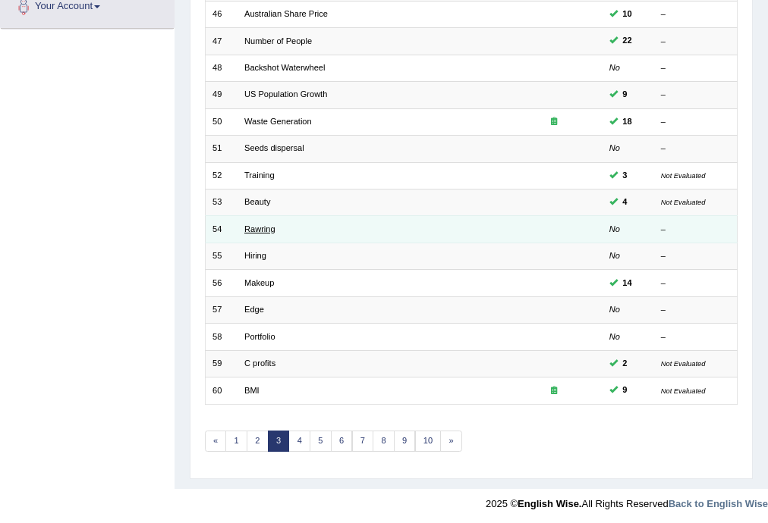
click at [265, 225] on link "Rawring" at bounding box center [259, 229] width 31 height 9
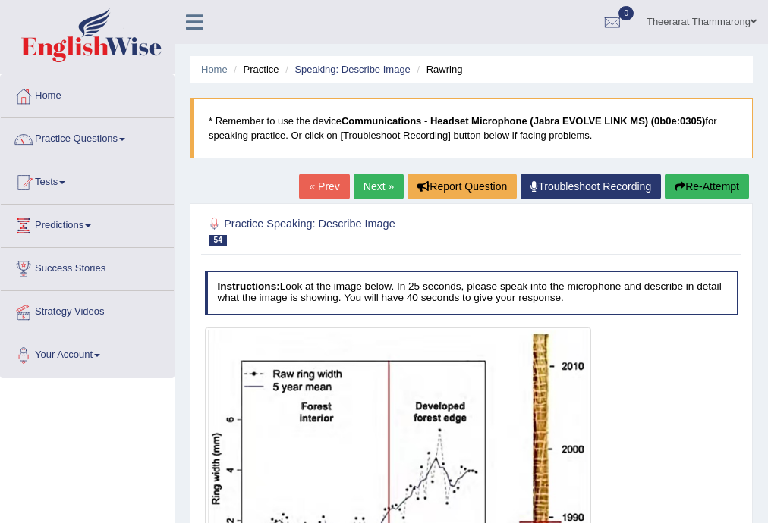
click at [382, 177] on link "Next »" at bounding box center [378, 187] width 50 height 26
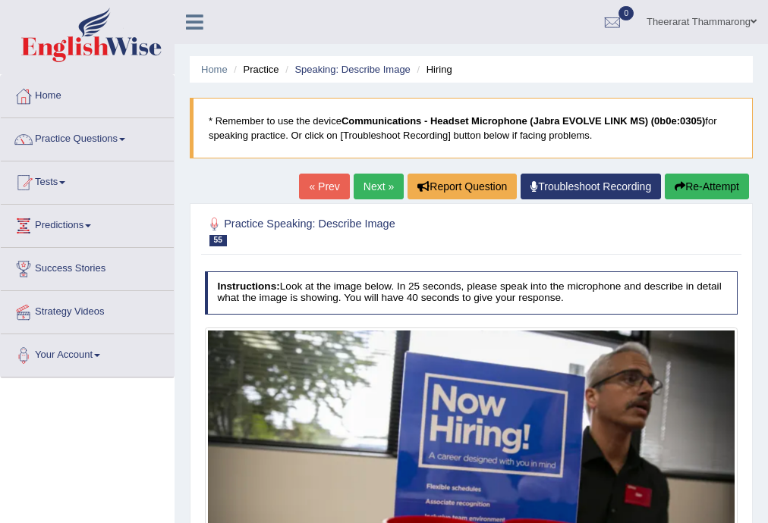
click at [373, 191] on link "Next »" at bounding box center [378, 187] width 50 height 26
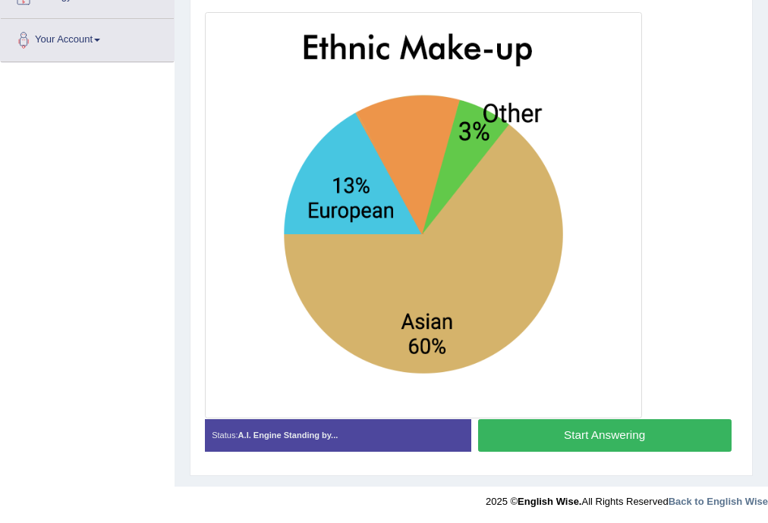
click at [528, 437] on button "Start Answering" at bounding box center [604, 435] width 253 height 33
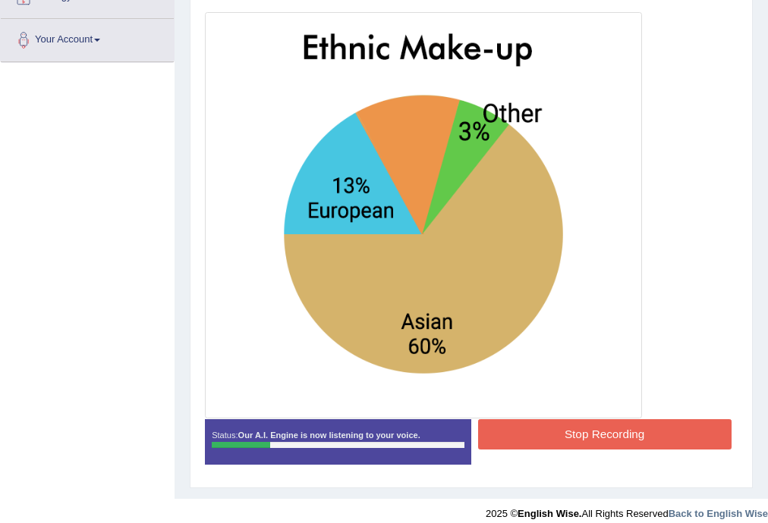
click at [522, 432] on button "Stop Recording" at bounding box center [604, 434] width 253 height 30
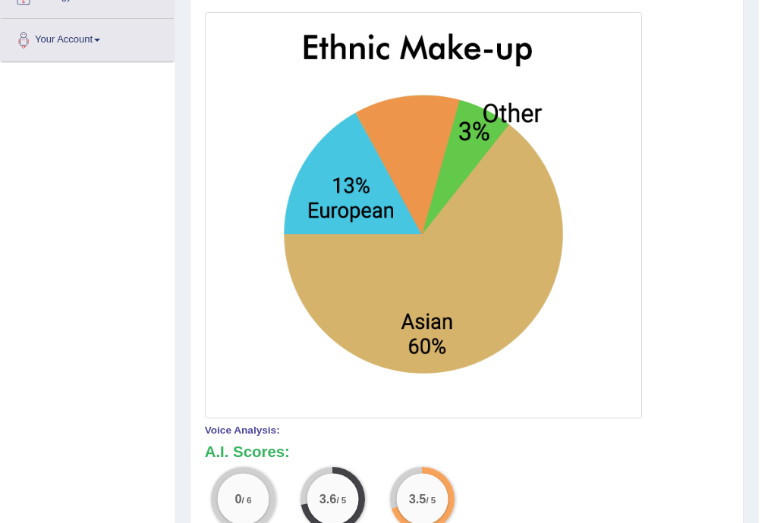
scroll to position [73, 0]
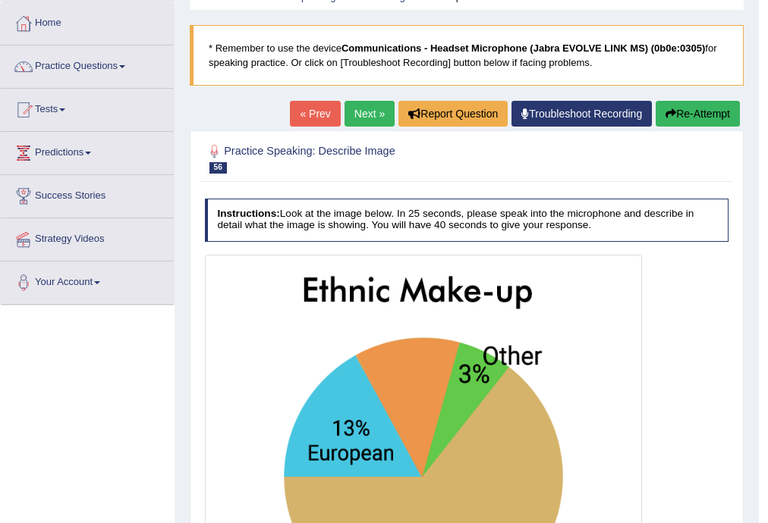
click at [694, 112] on button "Re-Attempt" at bounding box center [697, 114] width 84 height 26
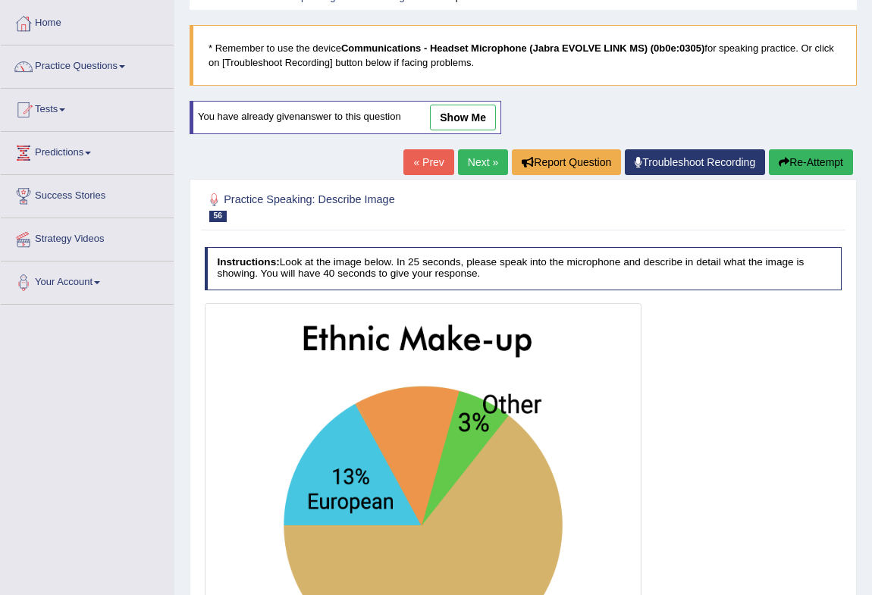
scroll to position [293, 0]
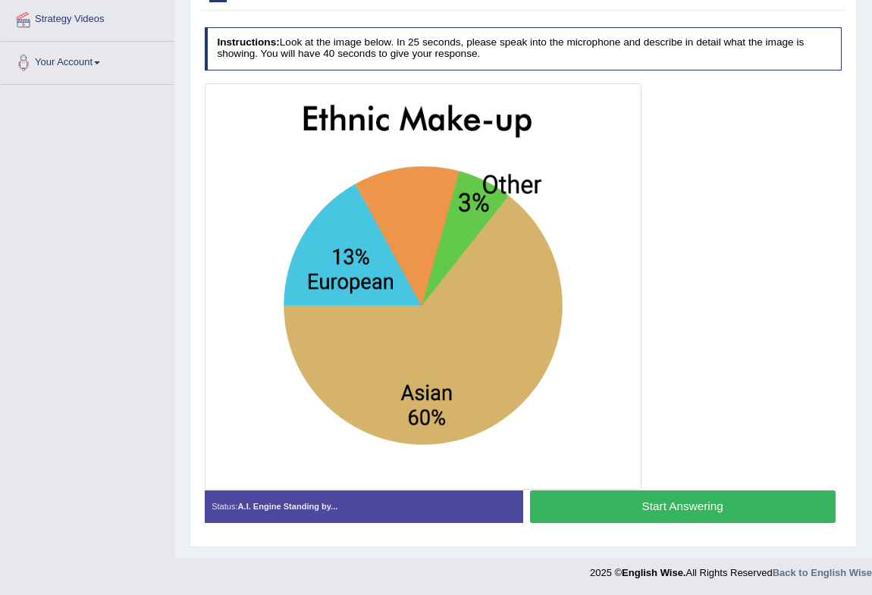
click at [564, 516] on button "Start Answering" at bounding box center [683, 507] width 306 height 33
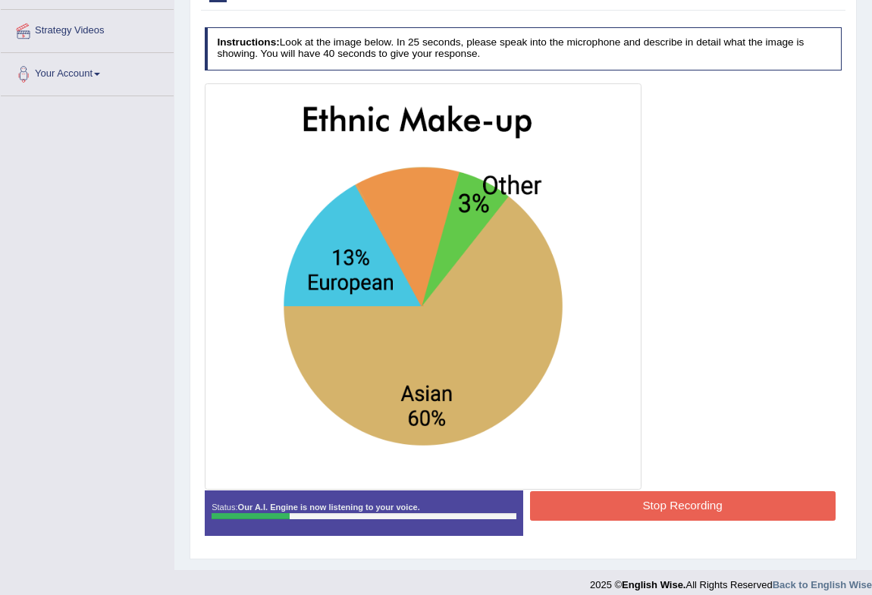
click at [586, 501] on button "Stop Recording" at bounding box center [683, 507] width 306 height 30
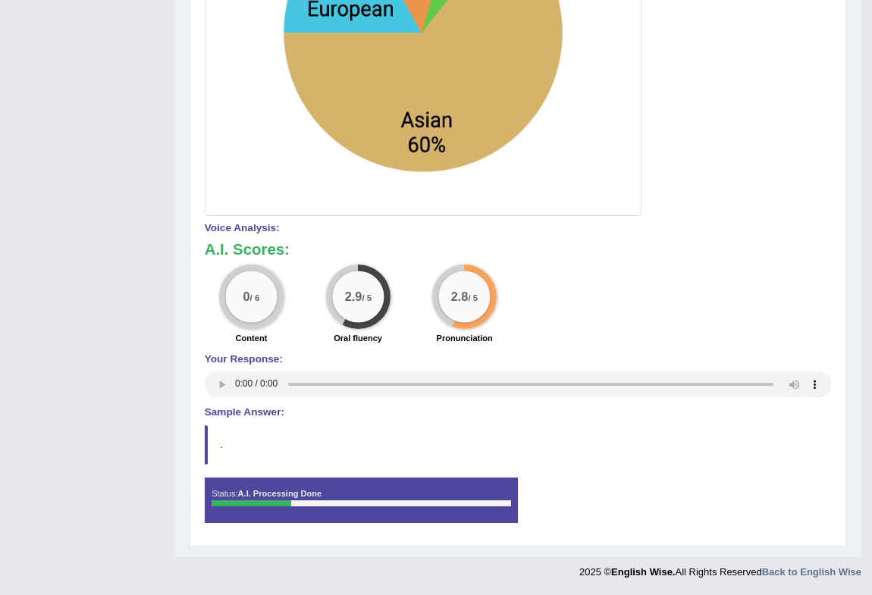
scroll to position [5, 0]
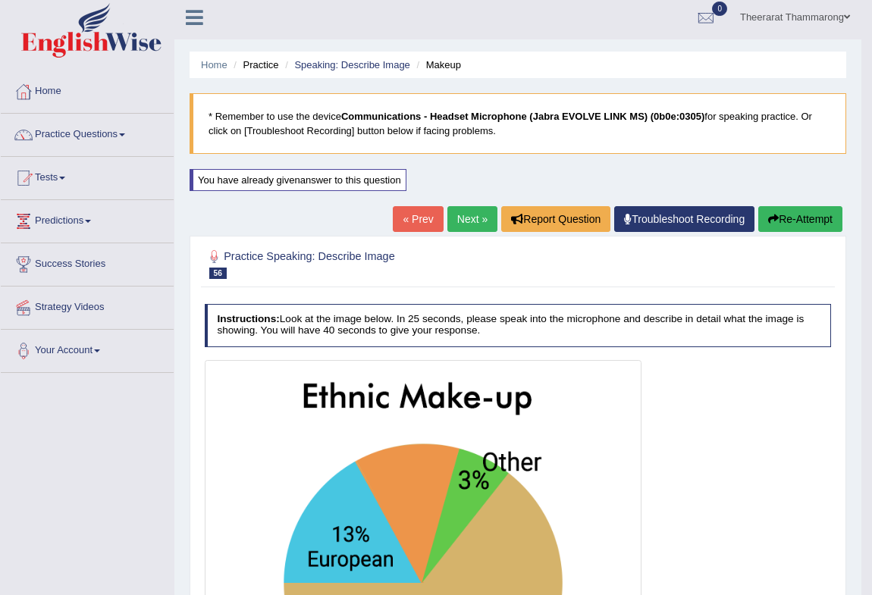
click at [767, 218] on button "Re-Attempt" at bounding box center [800, 219] width 84 height 26
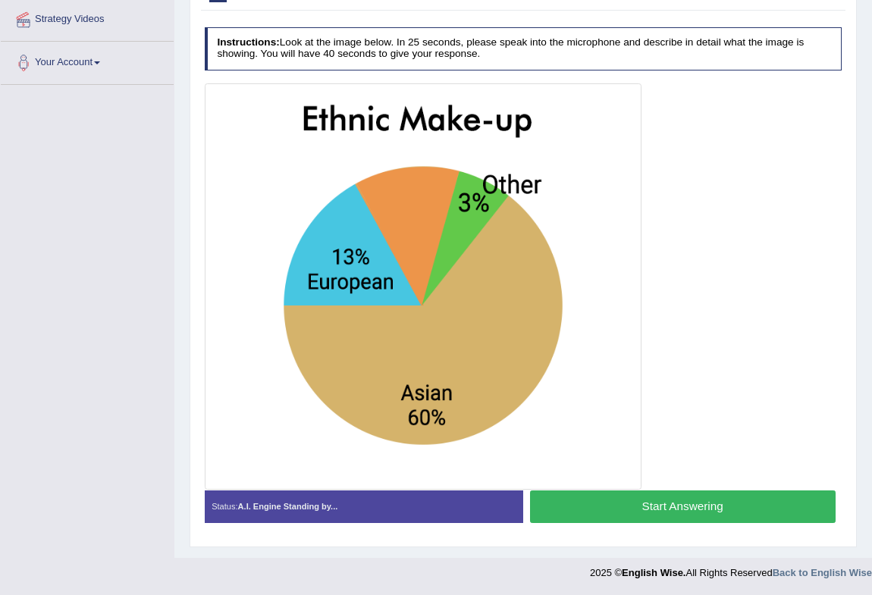
scroll to position [293, 0]
click at [576, 504] on button "Start Answering" at bounding box center [683, 507] width 306 height 33
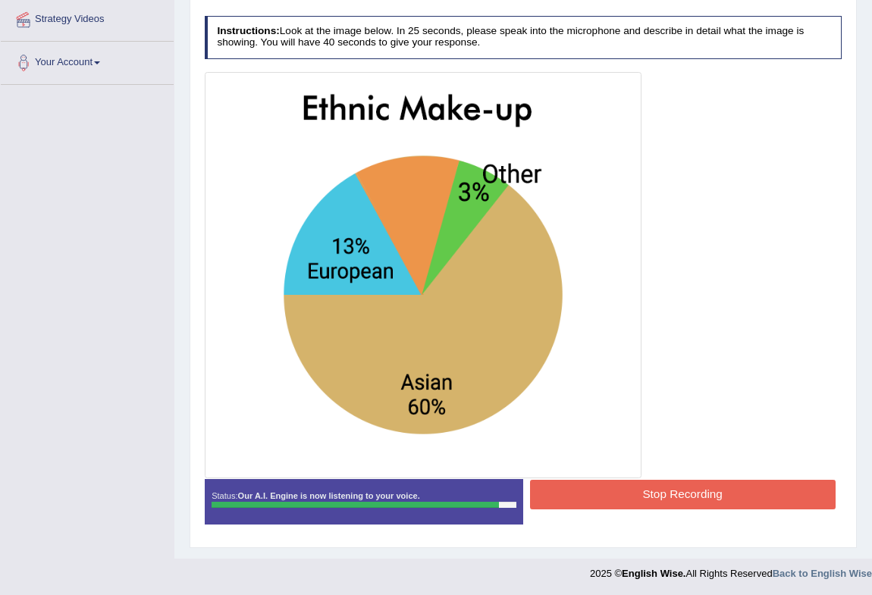
click at [568, 495] on button "Stop Recording" at bounding box center [683, 495] width 306 height 30
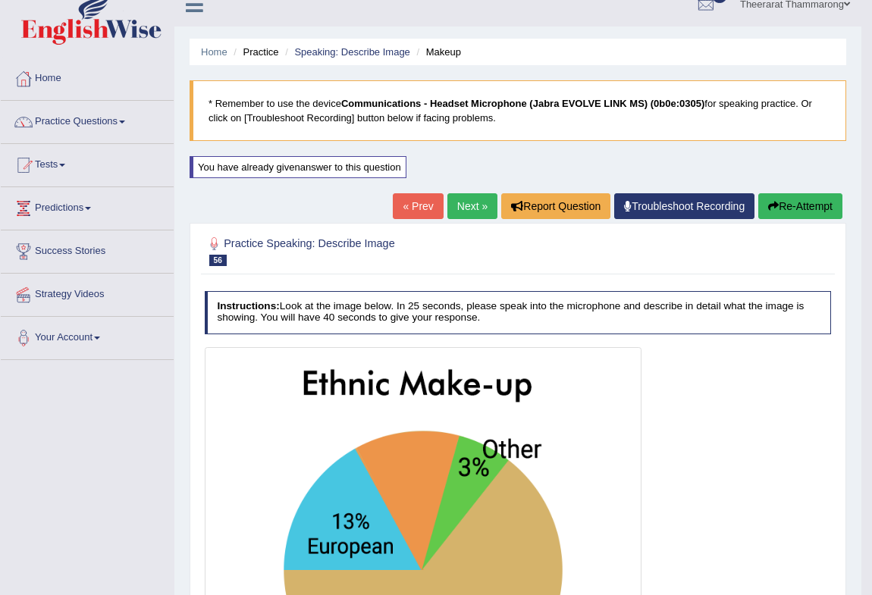
scroll to position [5, 0]
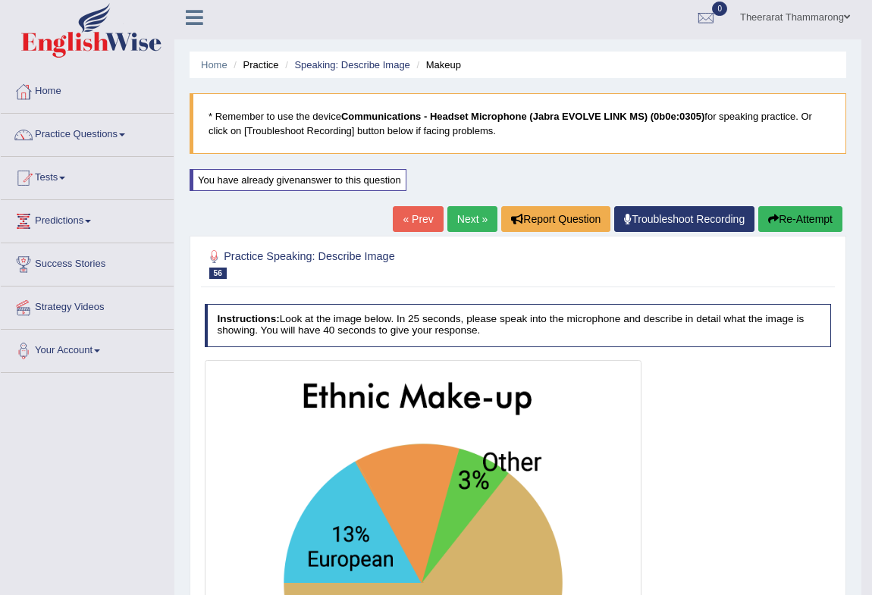
click at [473, 219] on link "Next »" at bounding box center [473, 219] width 50 height 26
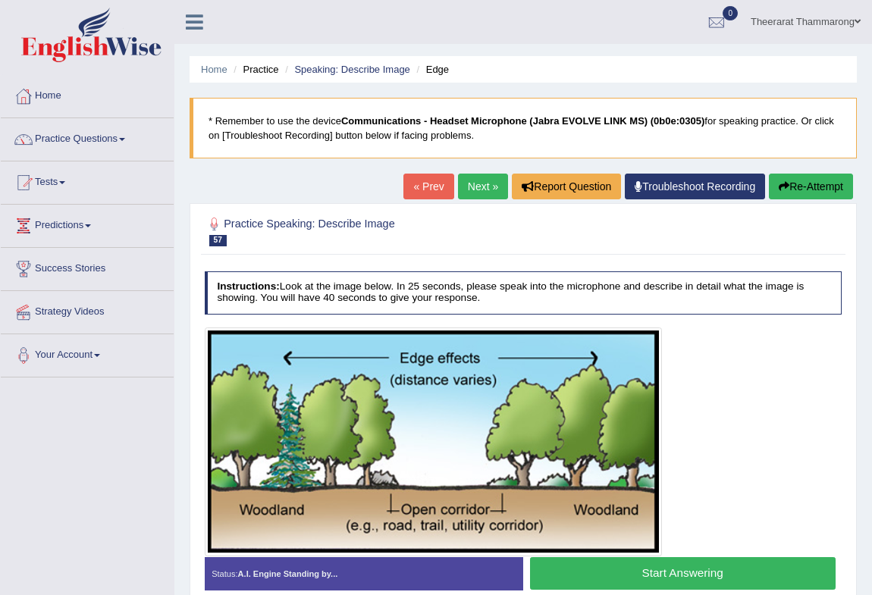
click at [471, 179] on link "Next »" at bounding box center [483, 187] width 50 height 26
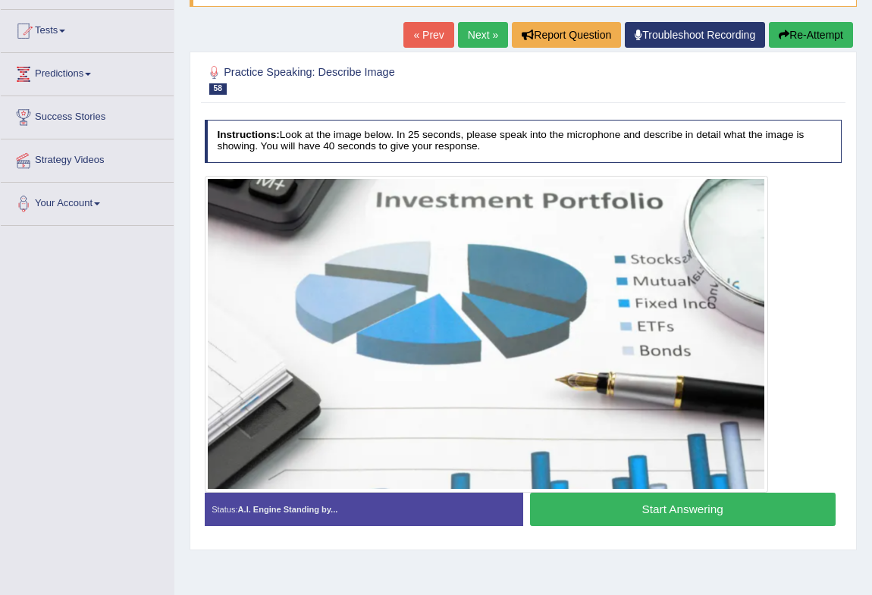
scroll to position [201, 0]
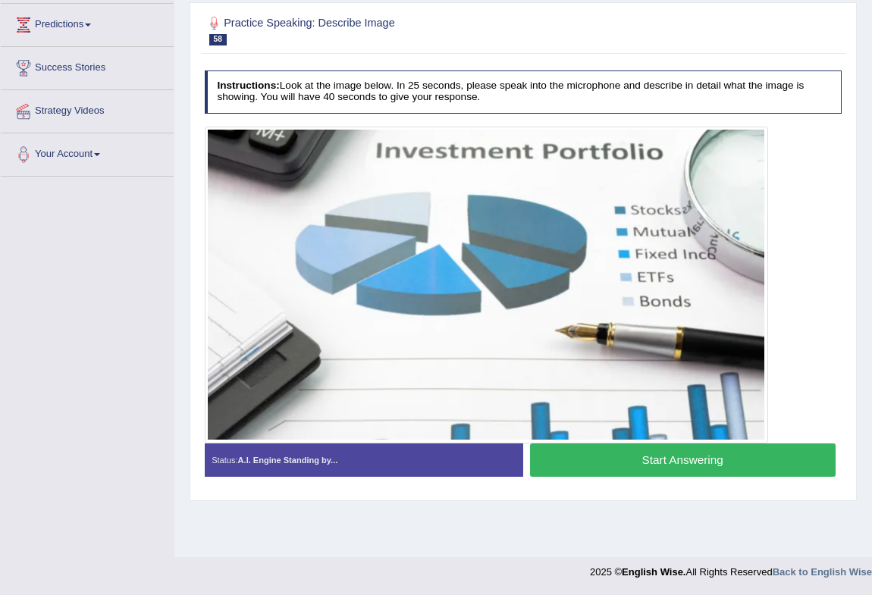
click at [567, 460] on button "Start Answering" at bounding box center [683, 460] width 306 height 33
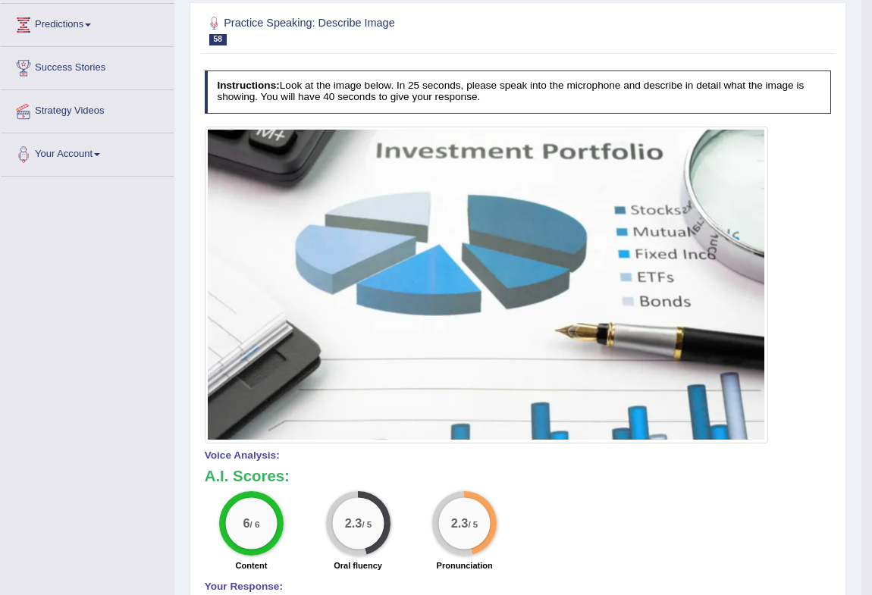
scroll to position [0, 0]
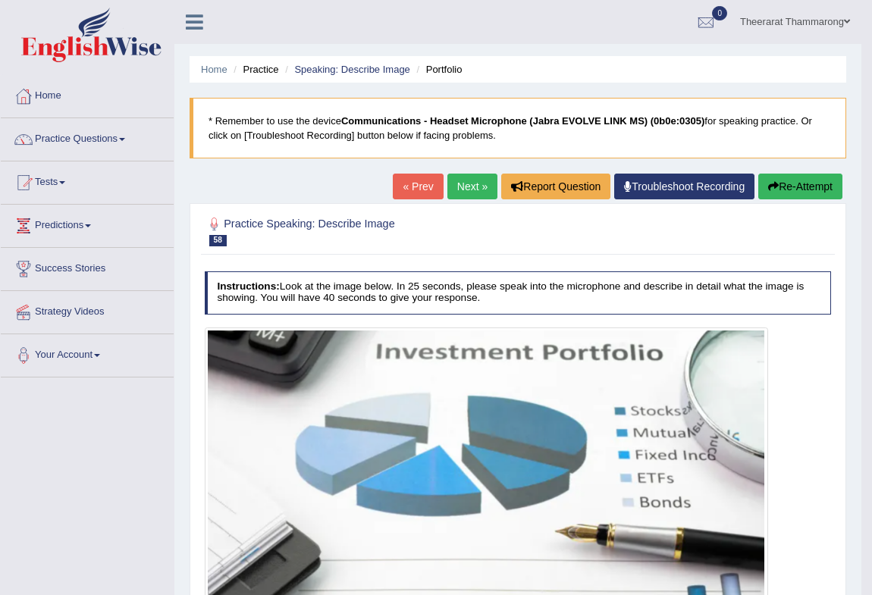
click at [458, 182] on link "Next »" at bounding box center [473, 187] width 50 height 26
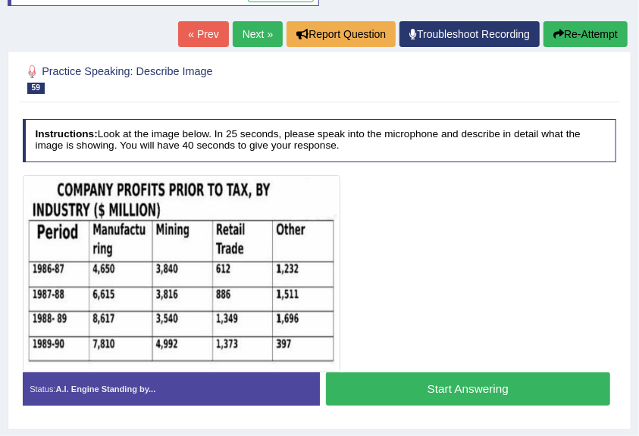
scroll to position [360, 0]
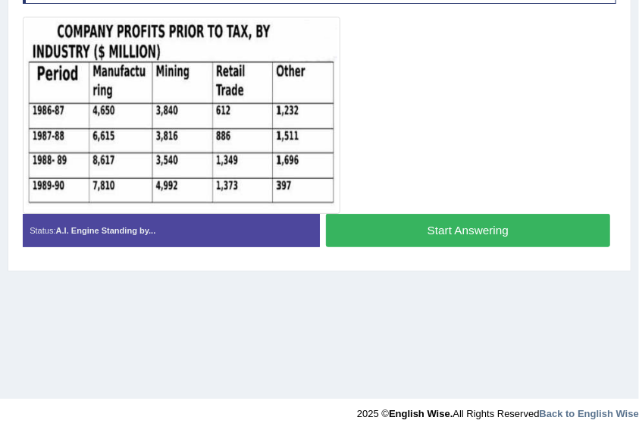
click at [392, 225] on button "Start Answering" at bounding box center [468, 230] width 284 height 33
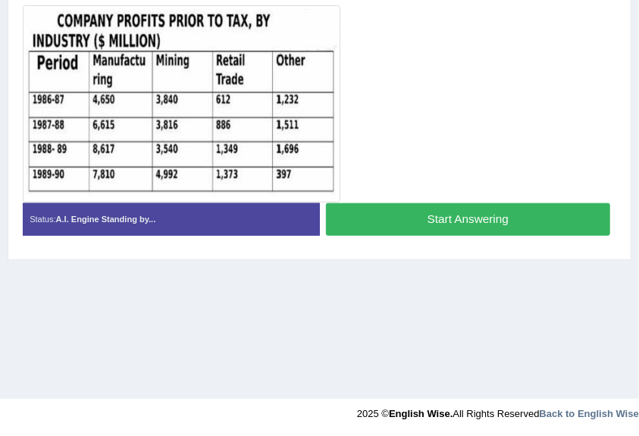
scroll to position [349, 0]
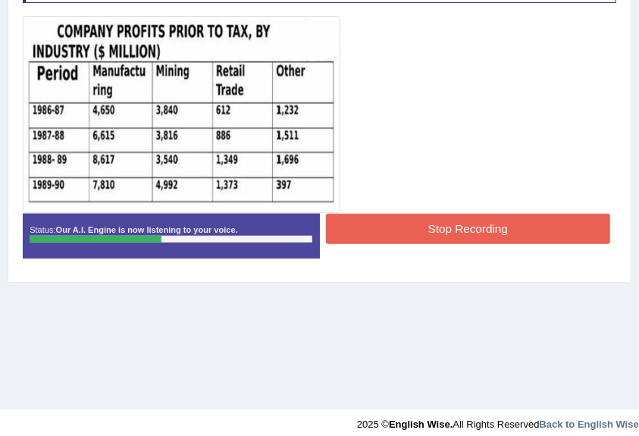
click at [384, 229] on button "Stop Recording" at bounding box center [468, 229] width 284 height 30
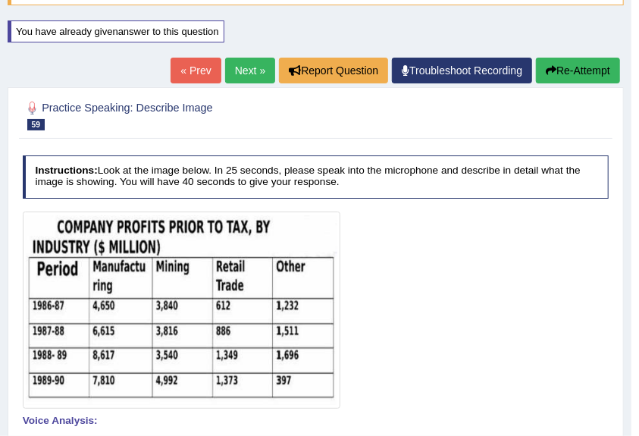
scroll to position [147, 0]
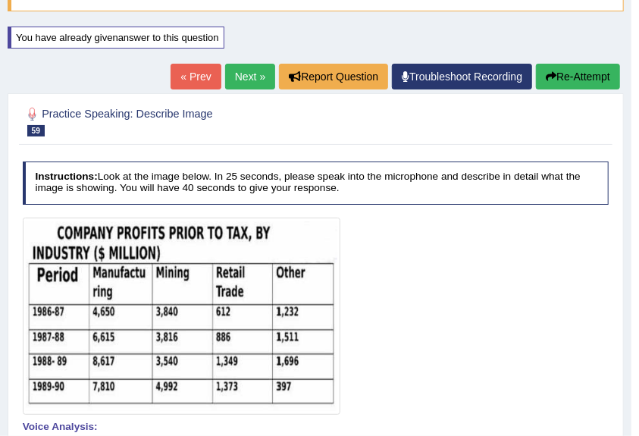
click at [561, 71] on button "Re-Attempt" at bounding box center [578, 77] width 84 height 26
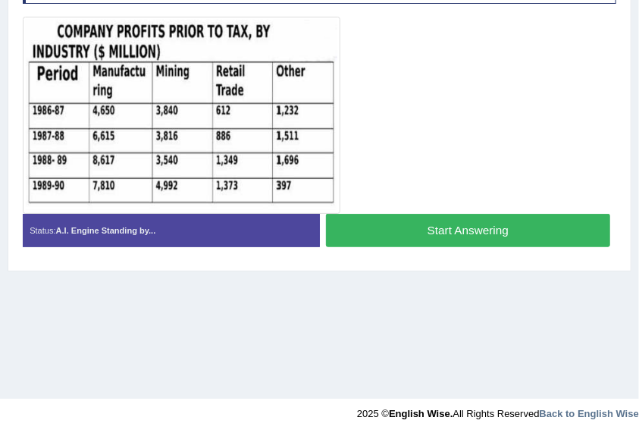
click at [353, 237] on button "Start Answering" at bounding box center [468, 230] width 284 height 33
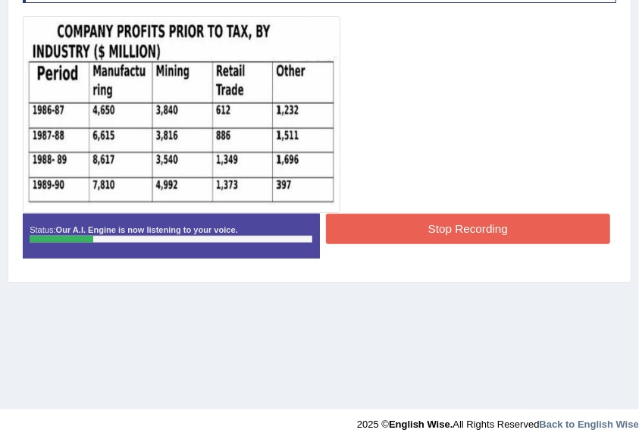
click at [396, 220] on button "Stop Recording" at bounding box center [468, 229] width 284 height 30
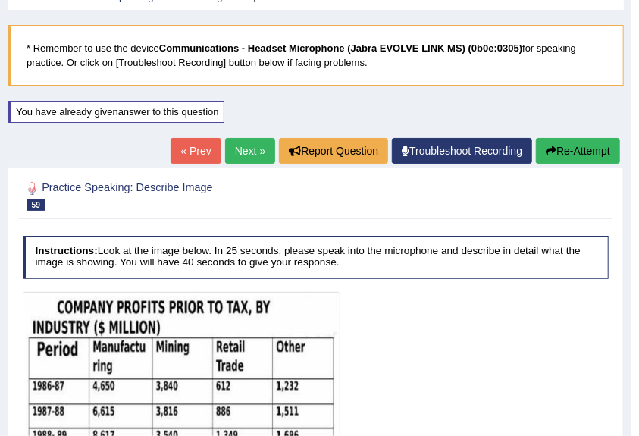
scroll to position [0, 0]
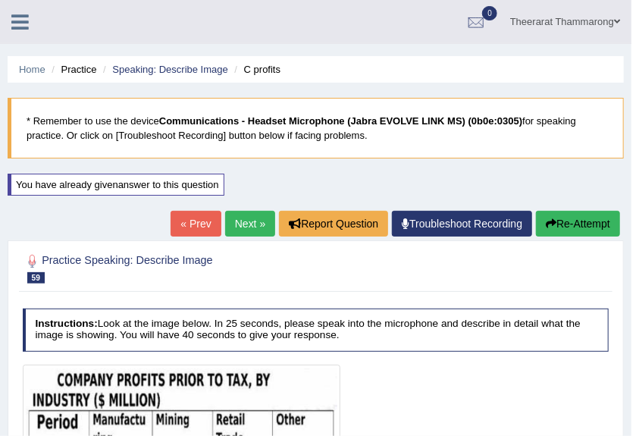
click at [546, 225] on icon "button" at bounding box center [551, 223] width 11 height 11
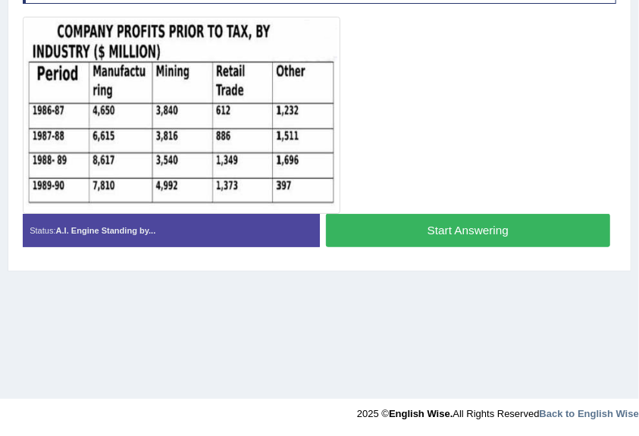
scroll to position [360, 0]
click at [376, 231] on button "Start Answering" at bounding box center [468, 230] width 284 height 33
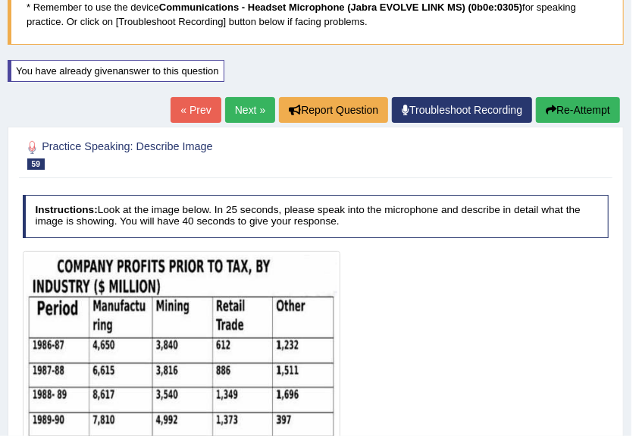
scroll to position [0, 0]
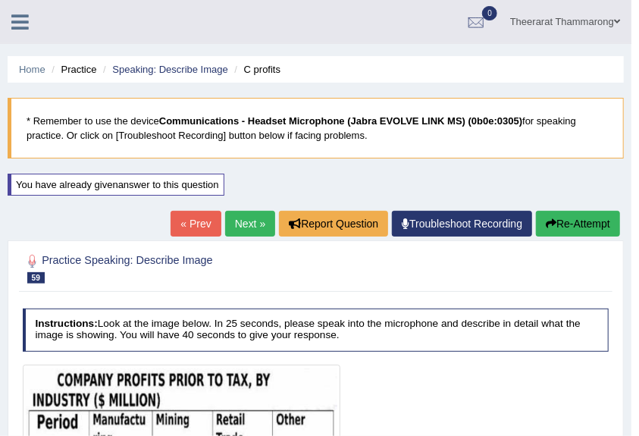
click at [581, 222] on button "Re-Attempt" at bounding box center [578, 224] width 84 height 26
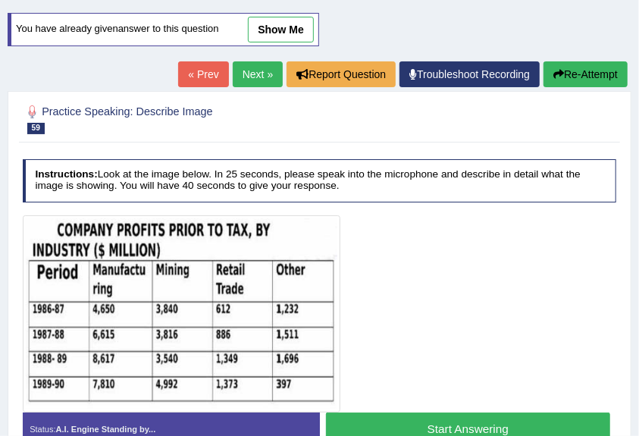
scroll to position [158, 0]
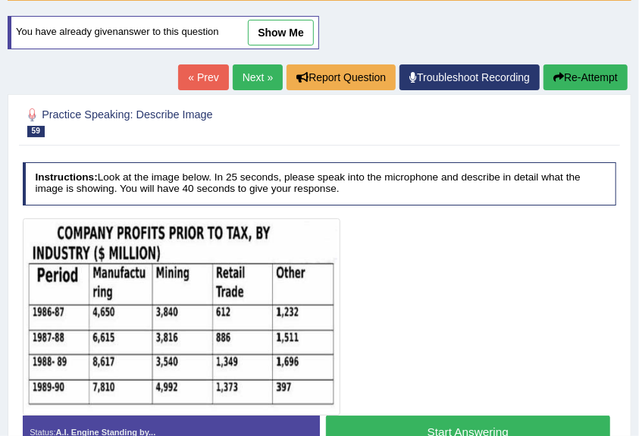
click at [256, 73] on link "Next »" at bounding box center [258, 77] width 50 height 26
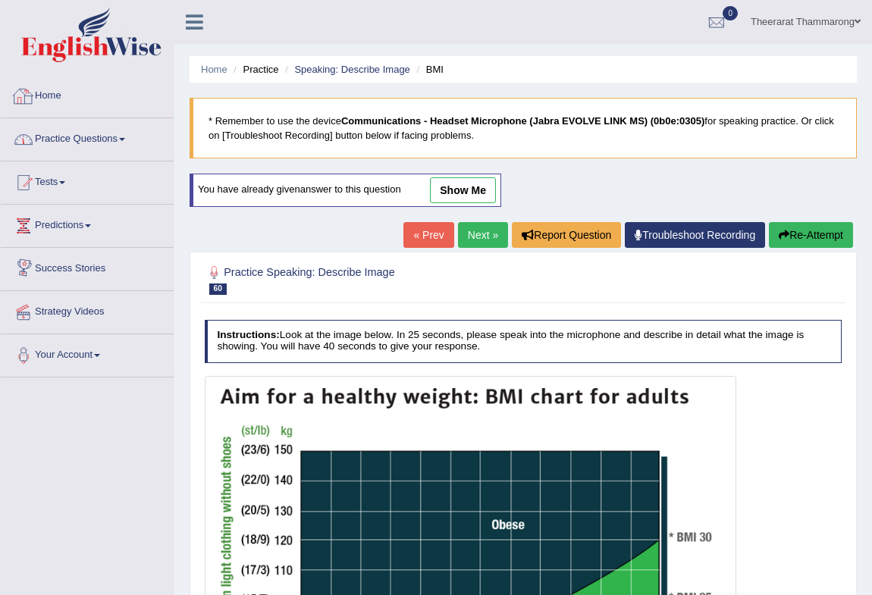
click at [93, 135] on link "Practice Questions" at bounding box center [87, 137] width 173 height 38
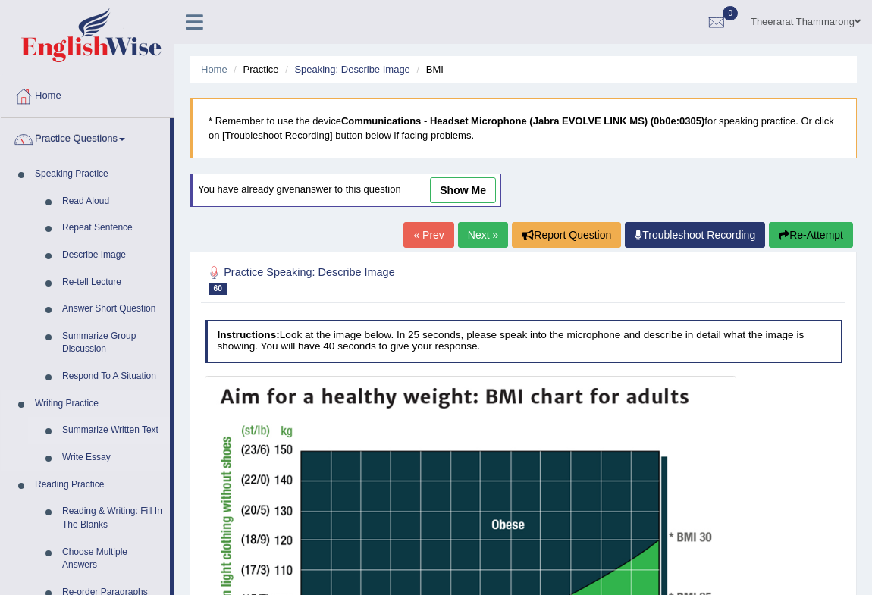
click at [114, 426] on link "Summarize Written Text" at bounding box center [112, 430] width 115 height 27
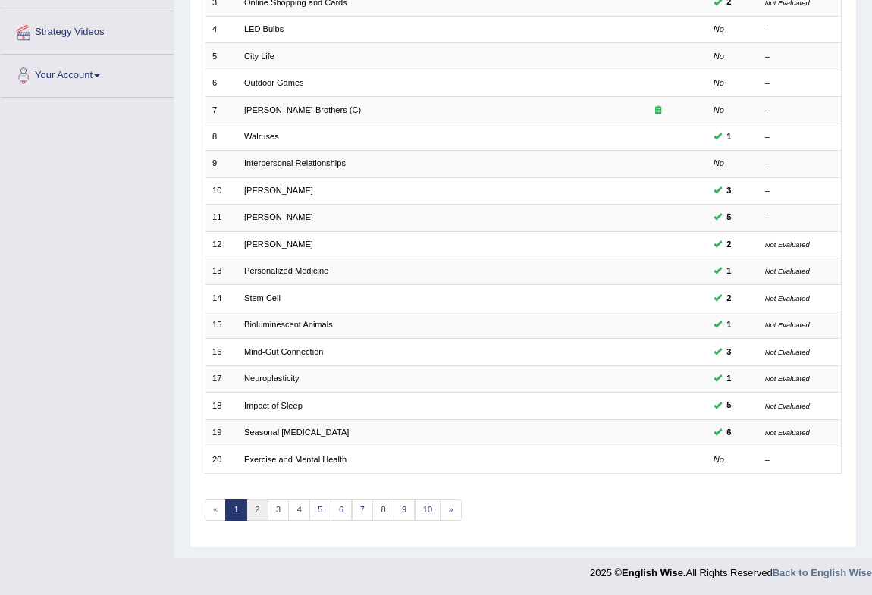
click at [257, 507] on link "2" at bounding box center [258, 510] width 22 height 21
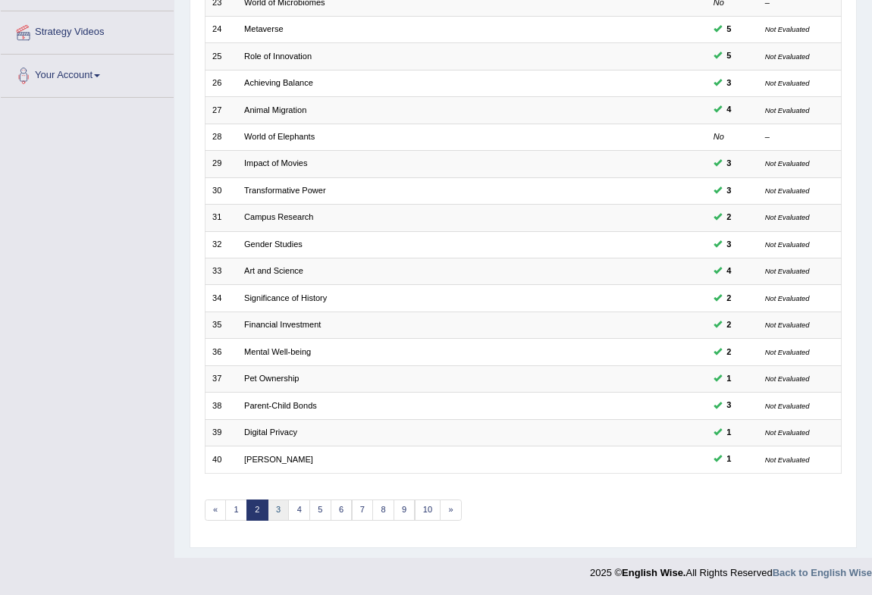
click at [275, 504] on link "3" at bounding box center [279, 510] width 22 height 21
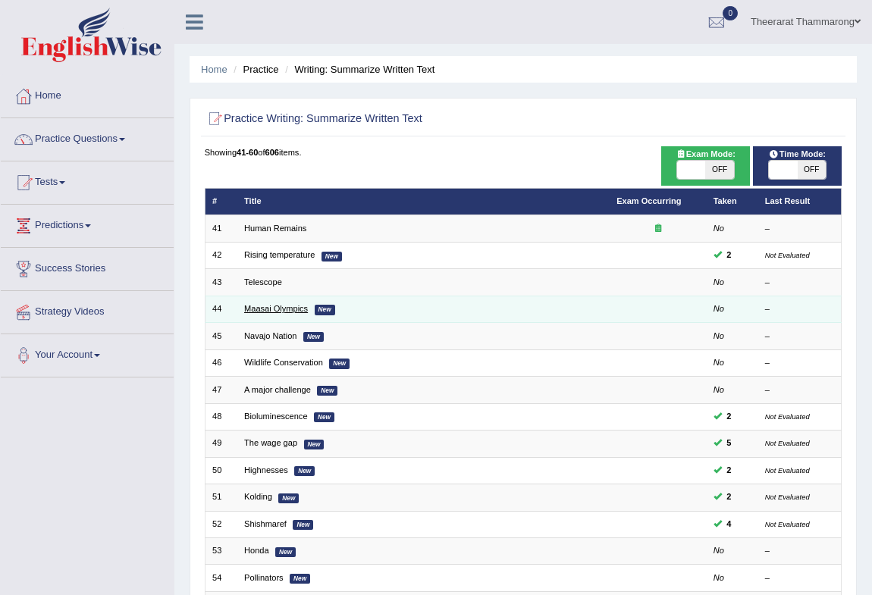
click at [259, 306] on link "Maasai Olympics" at bounding box center [276, 308] width 64 height 9
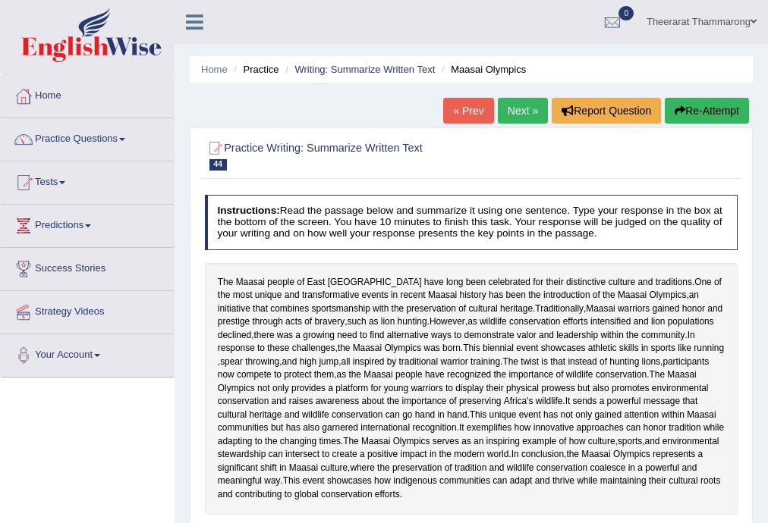
click at [527, 119] on link "Next »" at bounding box center [523, 111] width 50 height 26
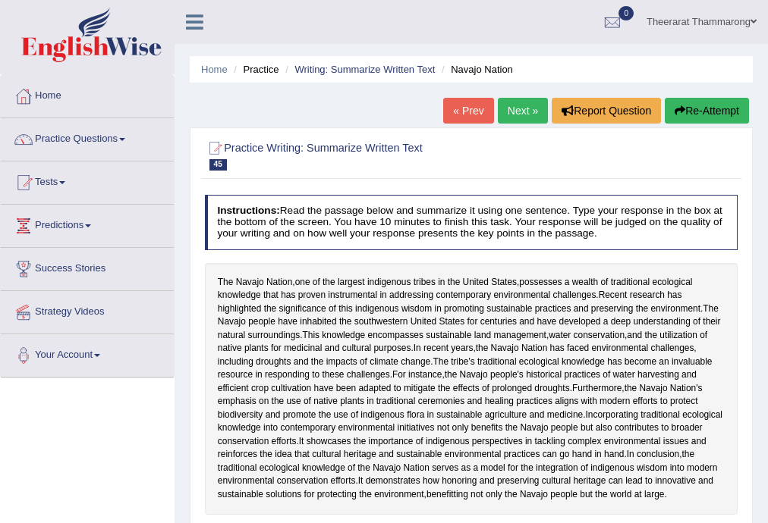
drag, startPoint x: 0, startPoint y: 0, endPoint x: 527, endPoint y: 119, distance: 540.4
click at [527, 119] on link "Next »" at bounding box center [523, 111] width 50 height 26
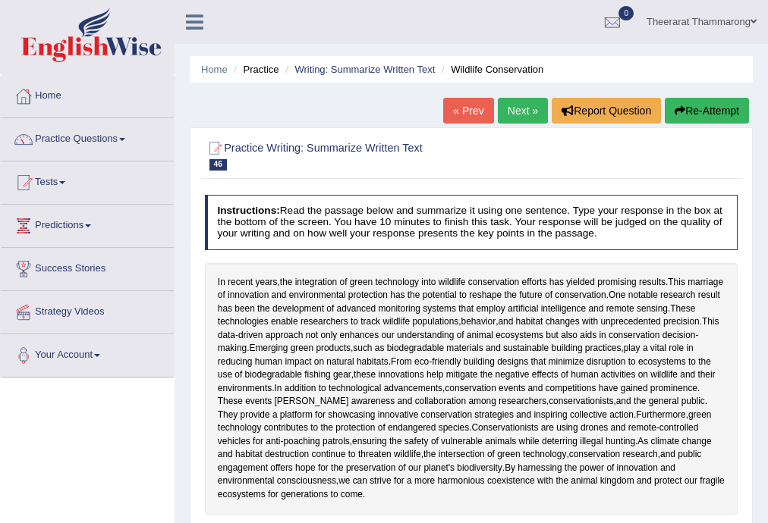
click at [528, 108] on link "Next »" at bounding box center [523, 111] width 50 height 26
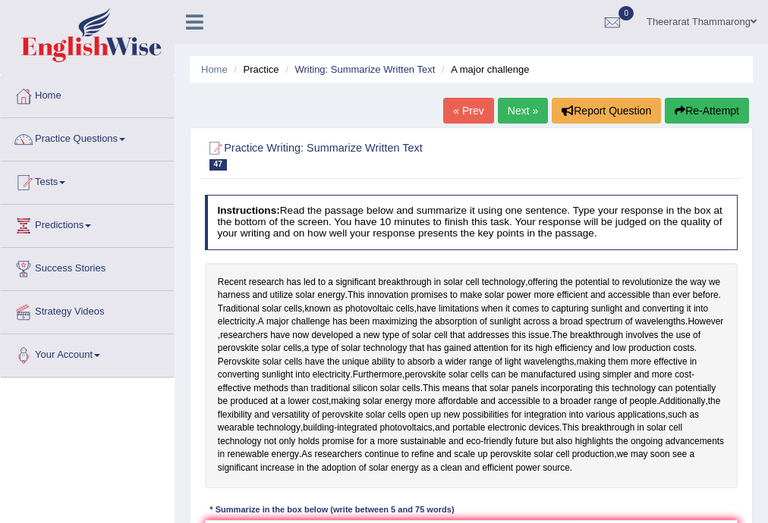
scroll to position [243, 0]
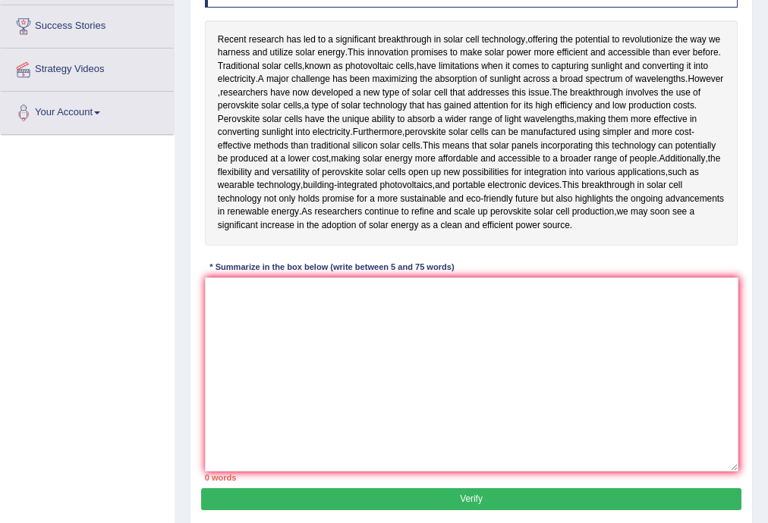
drag, startPoint x: 736, startPoint y: 477, endPoint x: 737, endPoint y: 547, distance: 69.8
click at [737, 281] on html "Toggle navigation Home Practice Questions Speaking Practice Read Aloud Repeat S…" at bounding box center [384, 18] width 768 height 523
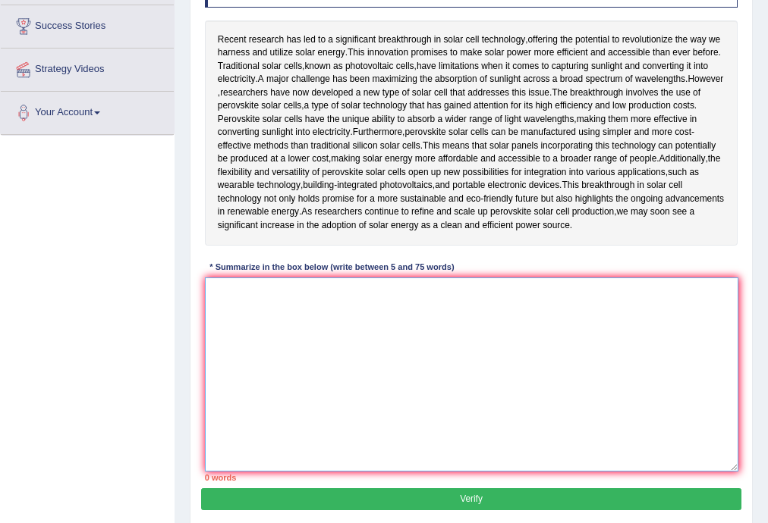
click at [308, 378] on textarea at bounding box center [472, 375] width 534 height 195
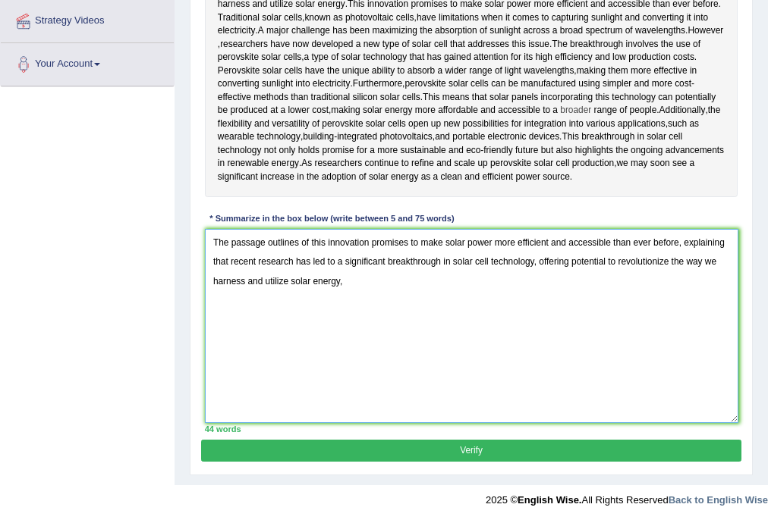
scroll to position [370, 0]
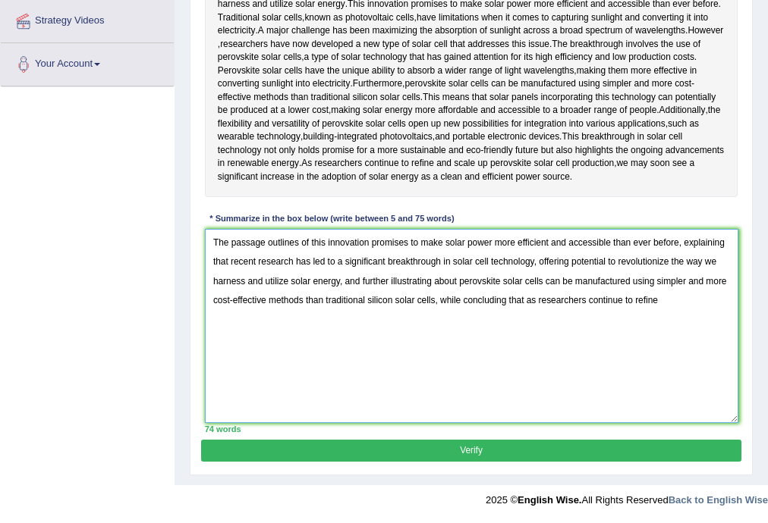
drag, startPoint x: 613, startPoint y: 240, endPoint x: 680, endPoint y: 243, distance: 66.8
click at [680, 243] on textarea "The passage outlines of this innovation promises to make solar power more effic…" at bounding box center [472, 326] width 534 height 195
click at [601, 304] on textarea "The passage outlines of this innovation promises to make solar power more effic…" at bounding box center [472, 326] width 534 height 195
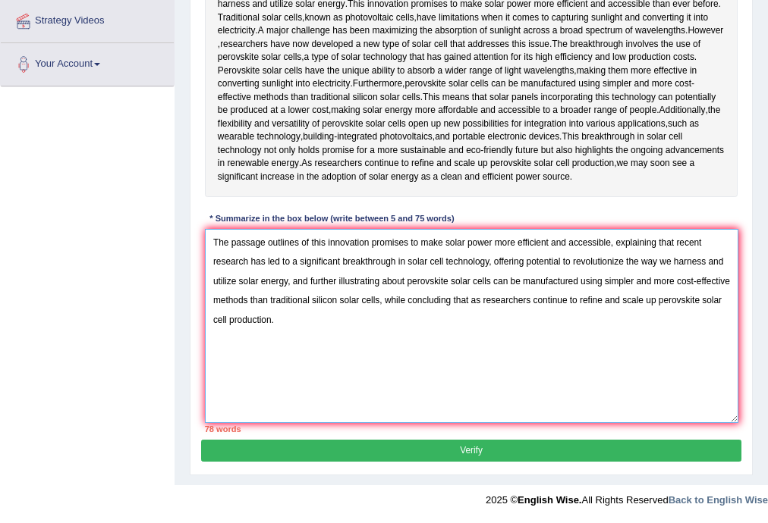
drag, startPoint x: 625, startPoint y: 261, endPoint x: 710, endPoint y: 259, distance: 85.0
click at [710, 259] on textarea "The passage outlines of this innovation promises to make solar power more effic…" at bounding box center [472, 326] width 534 height 195
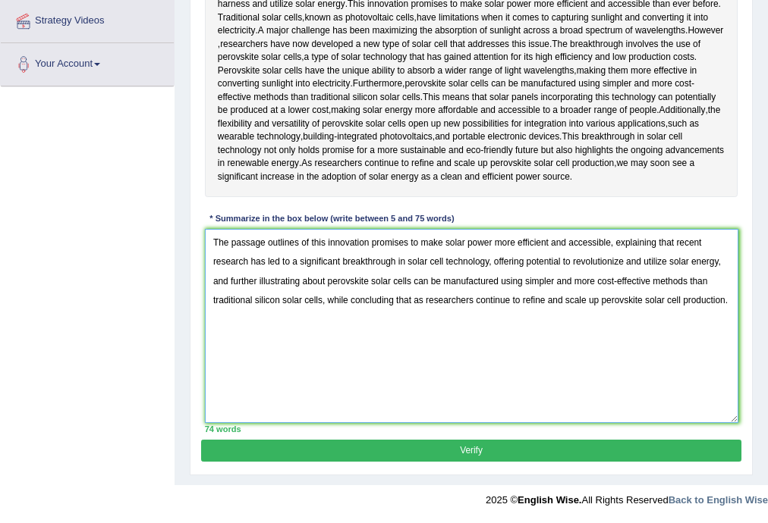
type textarea "The passage outlines of this innovation promises to make solar power more effic…"
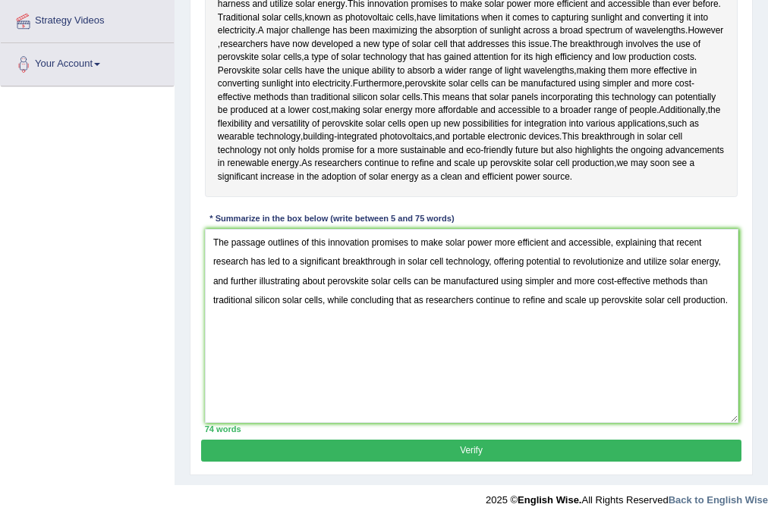
click at [322, 451] on button "Verify" at bounding box center [470, 451] width 539 height 22
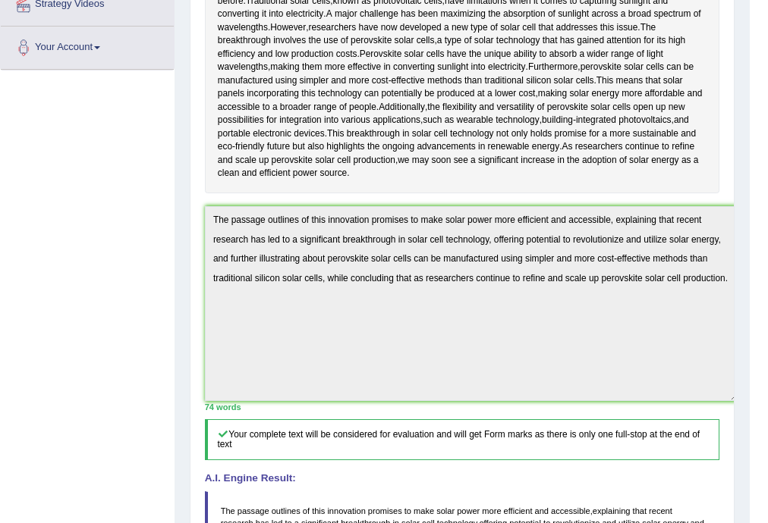
scroll to position [0, 0]
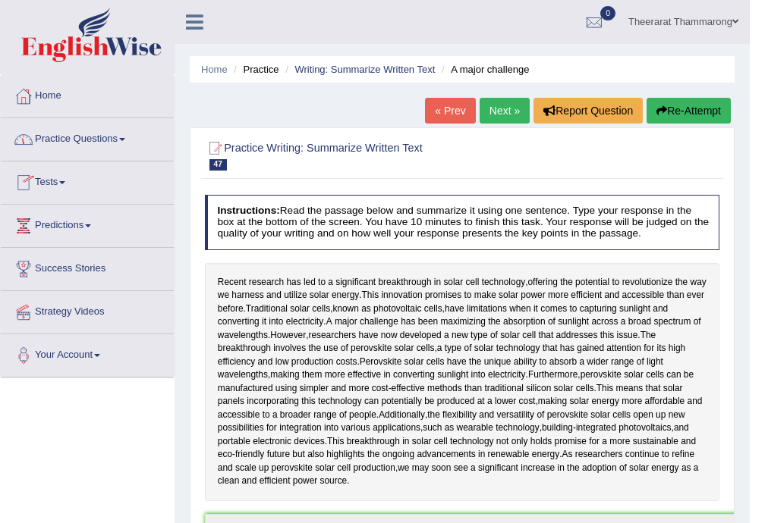
click at [67, 141] on link "Practice Questions" at bounding box center [87, 137] width 173 height 38
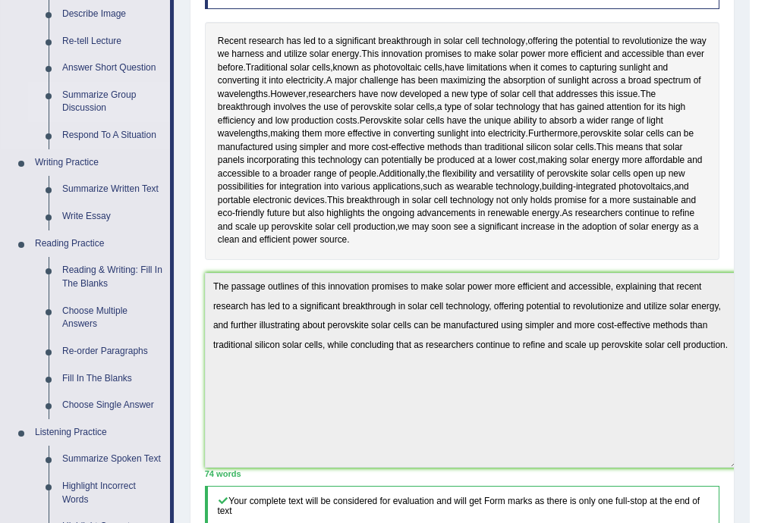
scroll to position [243, 0]
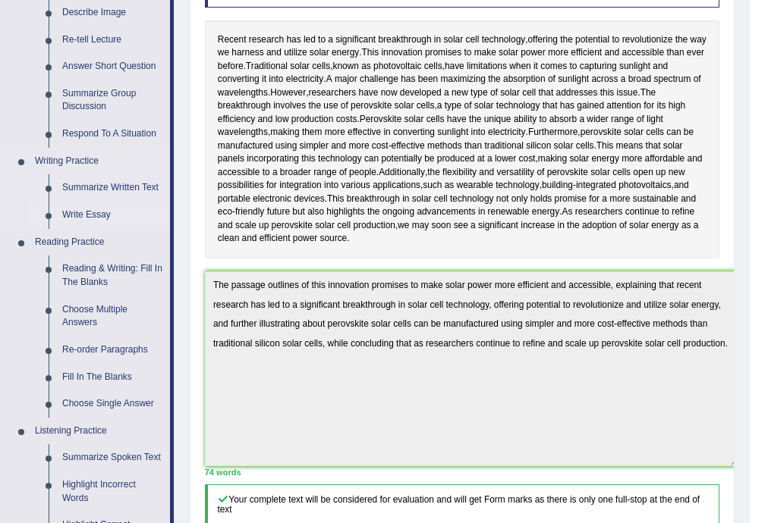
click at [91, 215] on link "Write Essay" at bounding box center [112, 215] width 115 height 27
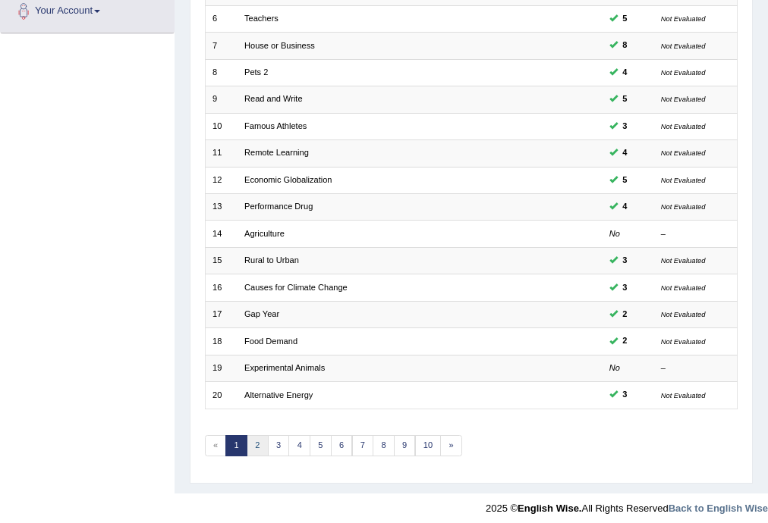
click at [255, 451] on link "2" at bounding box center [258, 445] width 22 height 21
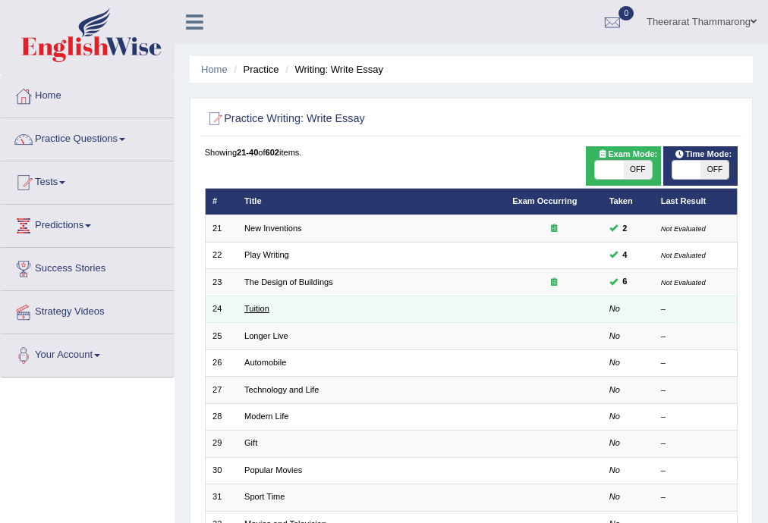
click at [253, 306] on link "Tuition" at bounding box center [256, 308] width 25 height 9
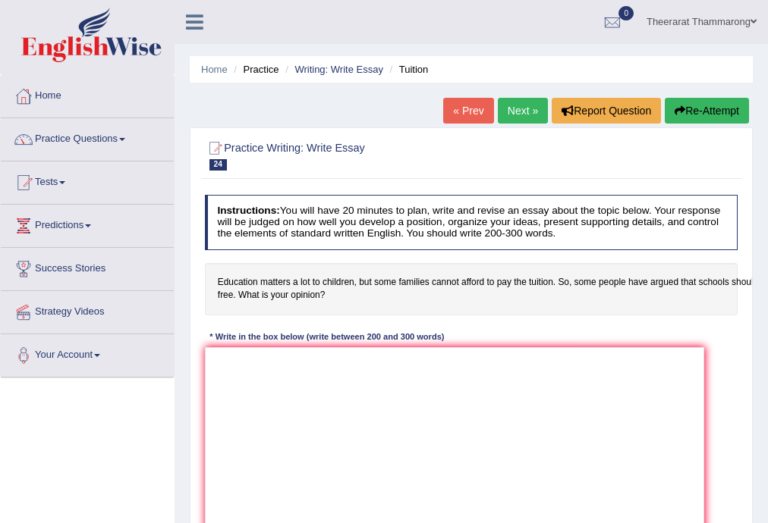
drag, startPoint x: 736, startPoint y: 467, endPoint x: 702, endPoint y: 547, distance: 86.6
click at [702, 523] on html "Toggle navigation Home Practice Questions Speaking Practice Read Aloud Repeat S…" at bounding box center [384, 261] width 768 height 523
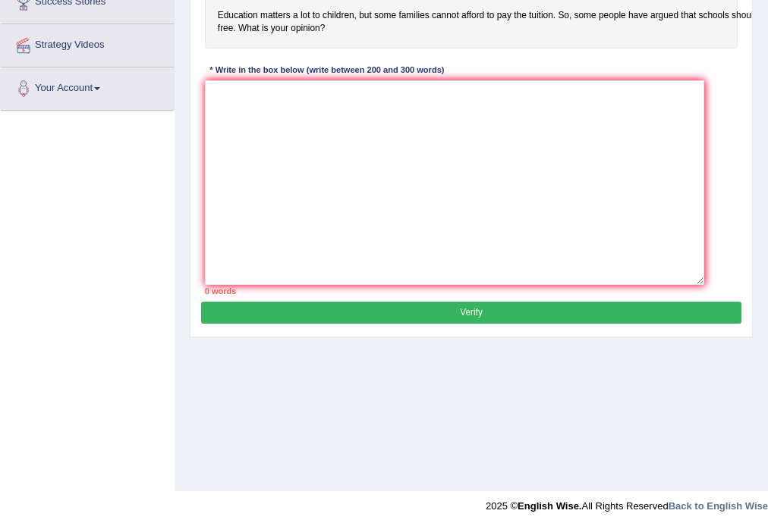
scroll to position [273, 0]
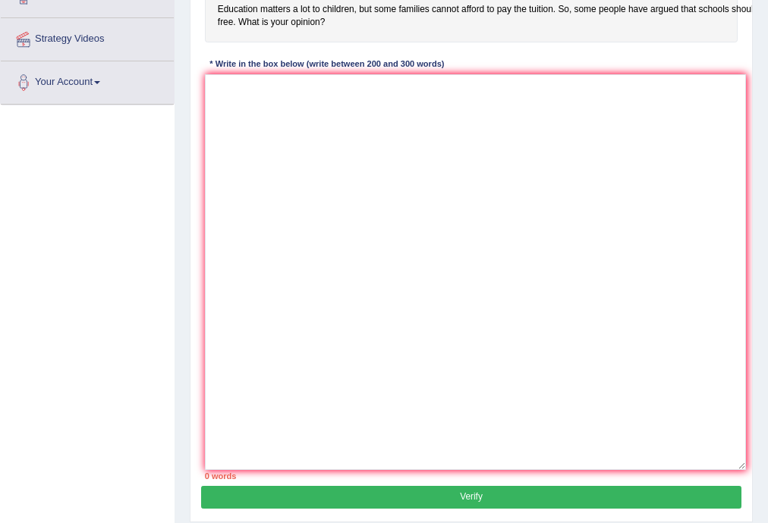
drag, startPoint x: 698, startPoint y: 277, endPoint x: 740, endPoint y: 468, distance: 195.6
click at [740, 468] on textarea at bounding box center [475, 272] width 541 height 396
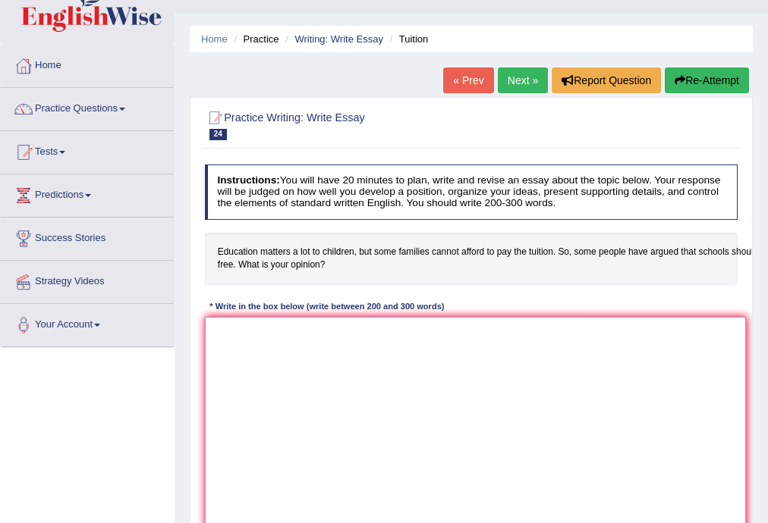
click at [275, 373] on textarea at bounding box center [475, 515] width 541 height 396
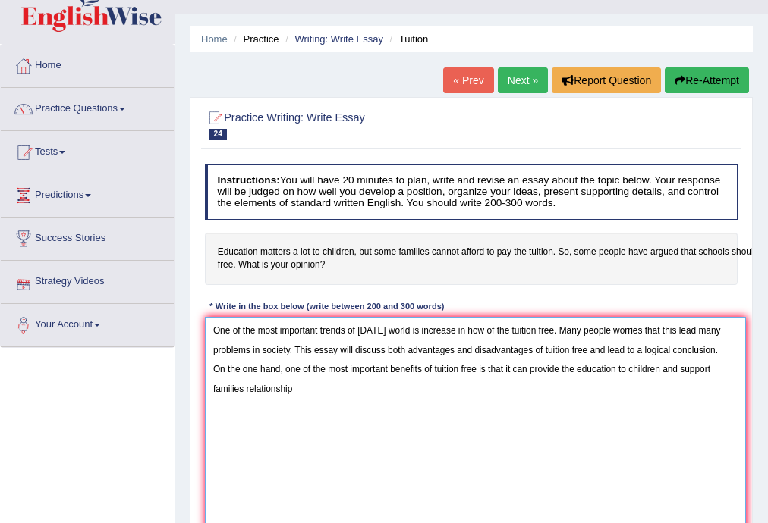
click at [214, 385] on textarea "One of the most important trends of today's world is increase in how of the tui…" at bounding box center [475, 515] width 541 height 396
click at [294, 396] on textarea "One of the most important trends of today's world is increase in how of the tui…" at bounding box center [475, 515] width 541 height 396
click at [524, 385] on textarea "One of the most important trends of today's world is increase in how of the tui…" at bounding box center [475, 515] width 541 height 396
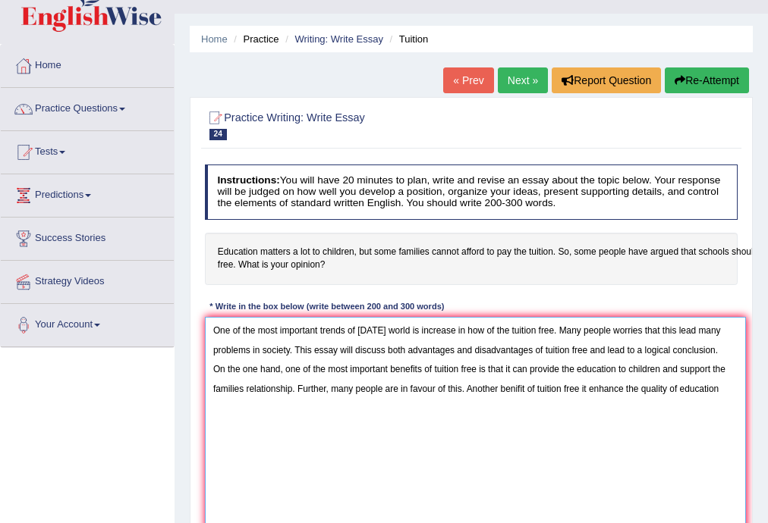
click at [722, 385] on textarea "One of the most important trends of today's world is increase in how of the tui…" at bounding box center [475, 515] width 541 height 396
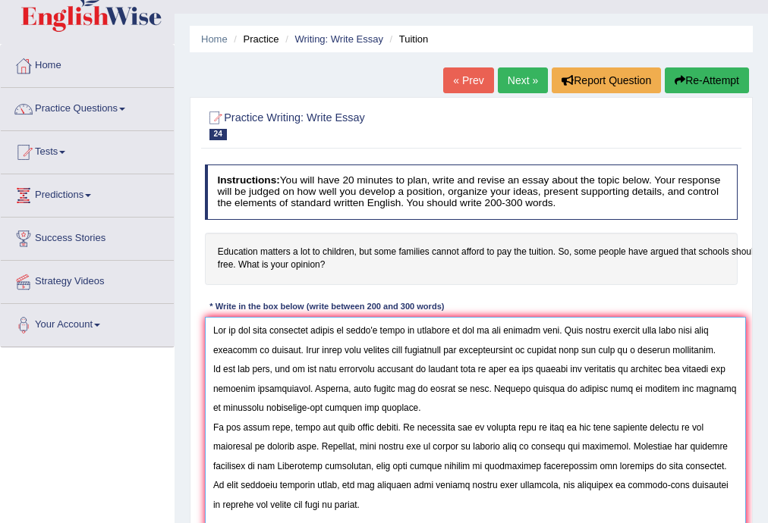
scroll to position [273, 0]
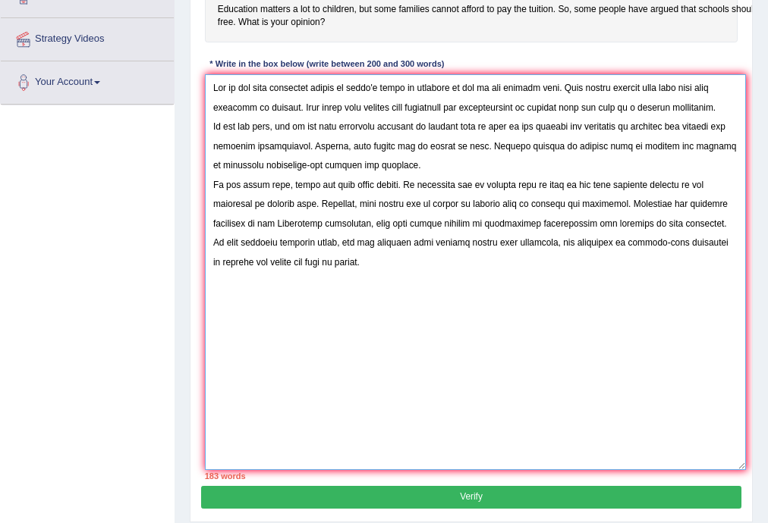
click at [459, 125] on textarea at bounding box center [475, 272] width 541 height 396
click at [616, 124] on textarea at bounding box center [475, 272] width 541 height 396
click at [660, 130] on textarea at bounding box center [475, 272] width 541 height 396
click at [372, 145] on textarea at bounding box center [475, 272] width 541 height 396
click at [622, 145] on textarea at bounding box center [475, 272] width 541 height 396
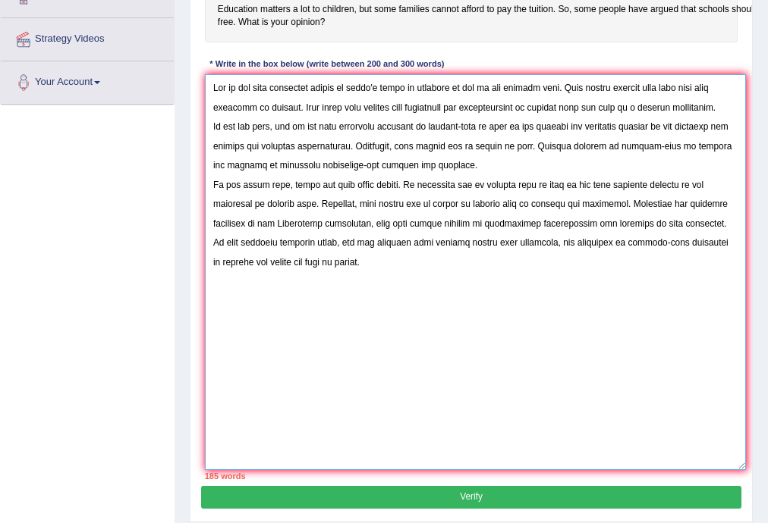
click at [681, 145] on textarea at bounding box center [475, 272] width 541 height 396
click at [263, 165] on textarea at bounding box center [475, 272] width 541 height 396
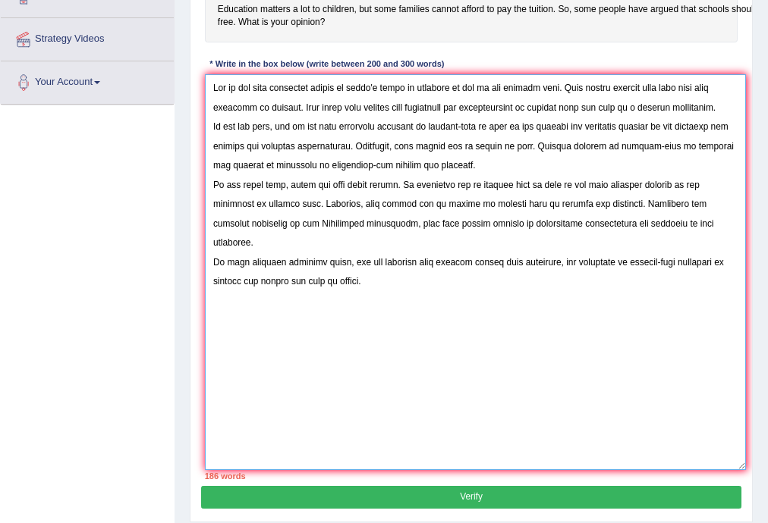
drag, startPoint x: 476, startPoint y: 185, endPoint x: 494, endPoint y: 200, distance: 23.1
click at [477, 186] on textarea at bounding box center [475, 272] width 541 height 396
click at [514, 191] on textarea at bounding box center [475, 272] width 541 height 396
click at [569, 183] on textarea at bounding box center [475, 272] width 541 height 396
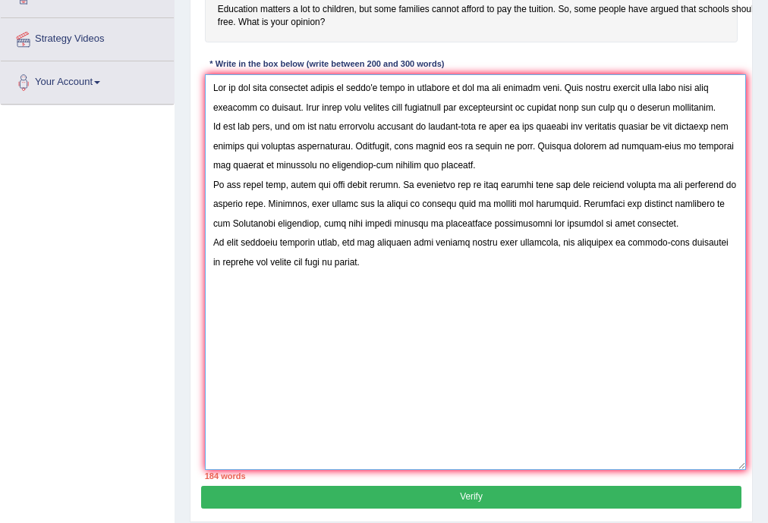
click at [314, 200] on textarea at bounding box center [475, 272] width 541 height 396
click at [419, 203] on textarea at bounding box center [475, 272] width 541 height 396
click at [466, 203] on textarea at bounding box center [475, 272] width 541 height 396
click at [484, 203] on textarea at bounding box center [475, 272] width 541 height 396
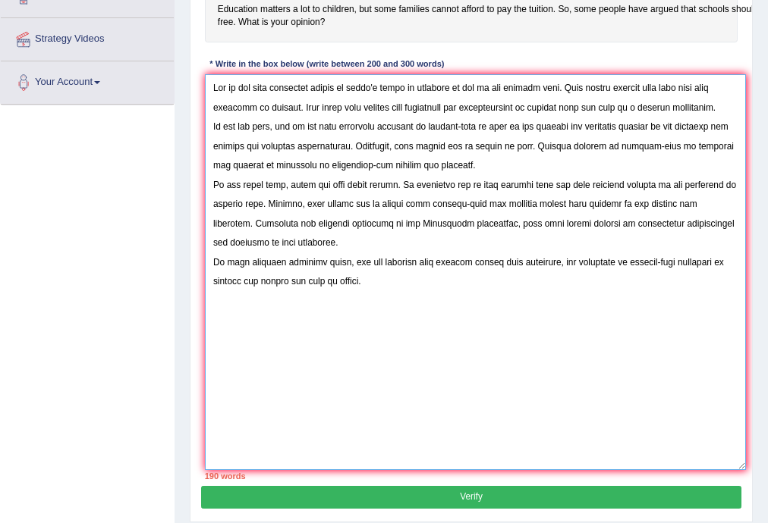
click at [294, 222] on textarea at bounding box center [475, 272] width 541 height 396
click at [267, 246] on textarea at bounding box center [475, 272] width 541 height 396
click at [341, 246] on textarea at bounding box center [475, 272] width 541 height 396
click at [382, 241] on textarea at bounding box center [475, 272] width 541 height 396
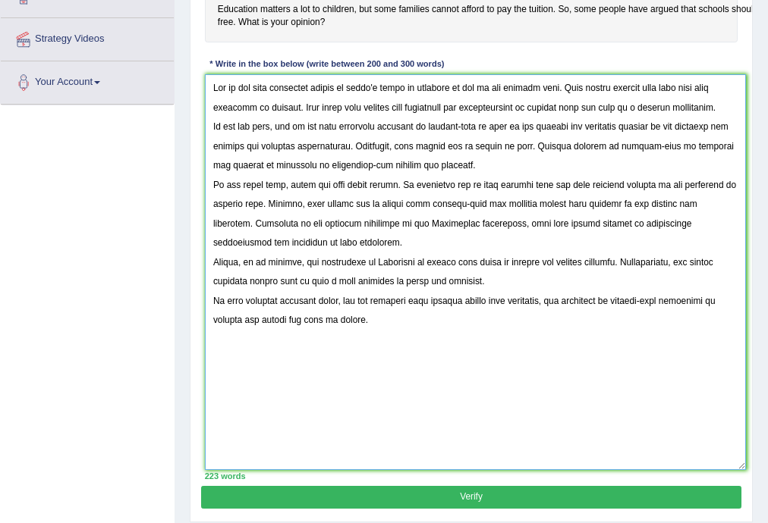
type textarea "One of the most important trends of today's world is increase in how of the tui…"
click at [409, 495] on button "Verify" at bounding box center [470, 497] width 539 height 22
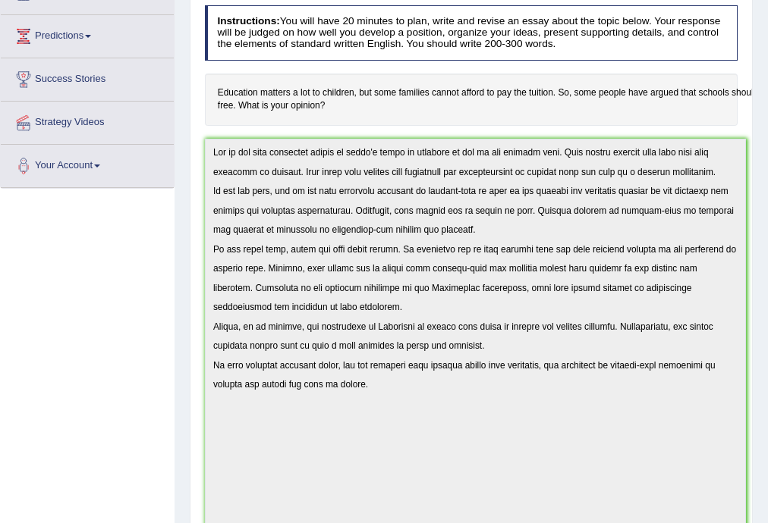
scroll to position [188, 0]
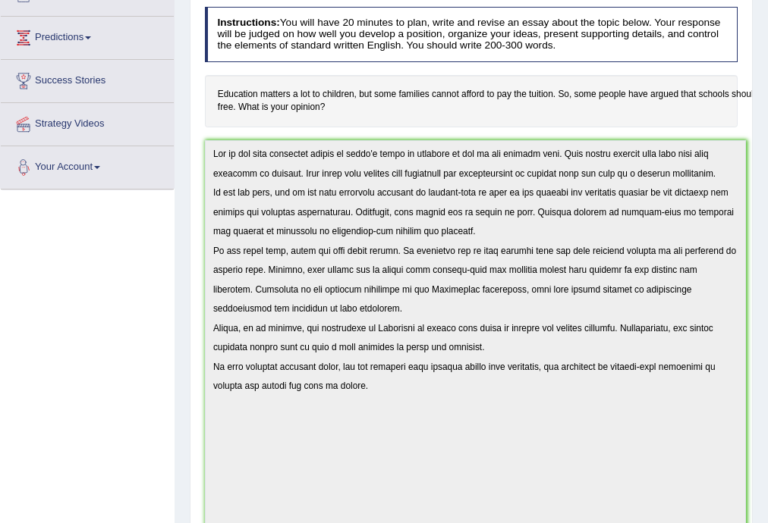
click at [141, 140] on div "Toggle navigation Home Practice Questions Speaking Practice Read Aloud Repeat S…" at bounding box center [384, 408] width 768 height 1192
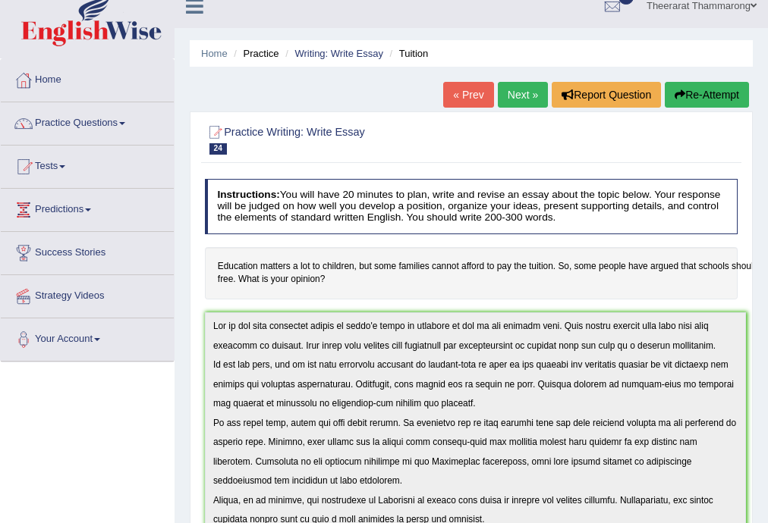
scroll to position [0, 0]
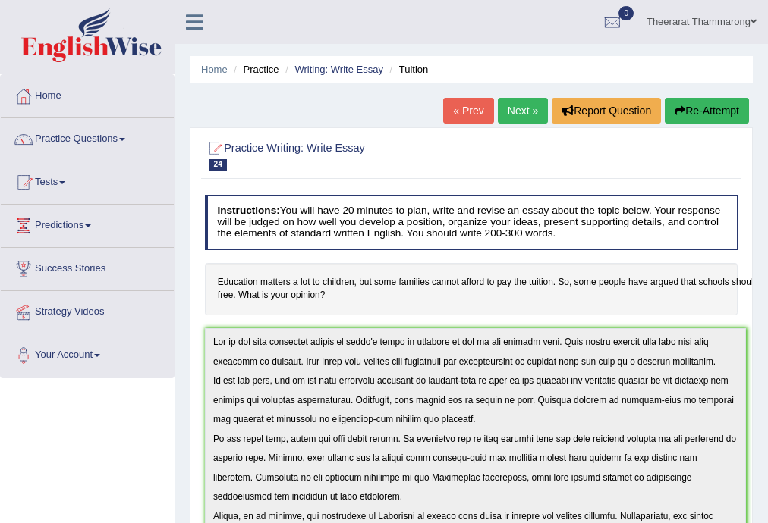
click at [683, 115] on button "Re-Attempt" at bounding box center [706, 111] width 84 height 26
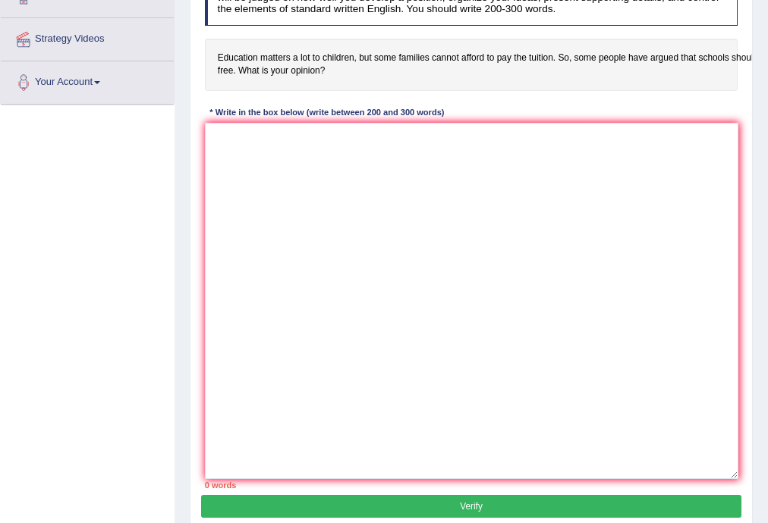
drag, startPoint x: 734, startPoint y: 244, endPoint x: 735, endPoint y: 492, distance: 248.0
click at [735, 479] on textarea at bounding box center [472, 301] width 534 height 356
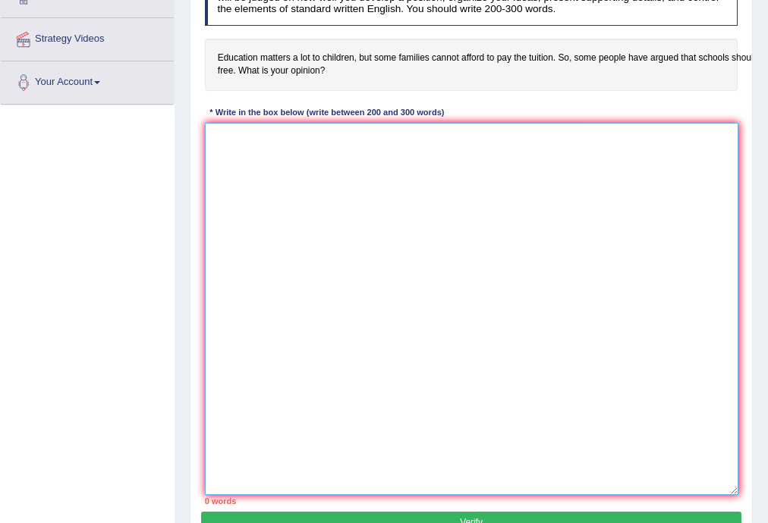
click at [222, 131] on textarea at bounding box center [472, 309] width 534 height 372
paste textarea "One of the most important trends of today's world is increase in how of the tui…"
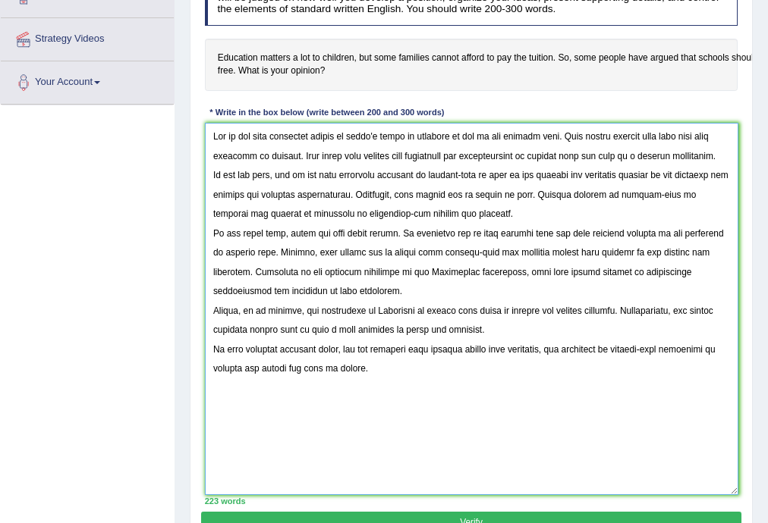
click at [258, 191] on textarea at bounding box center [472, 309] width 534 height 372
click at [564, 193] on textarea at bounding box center [472, 309] width 534 height 372
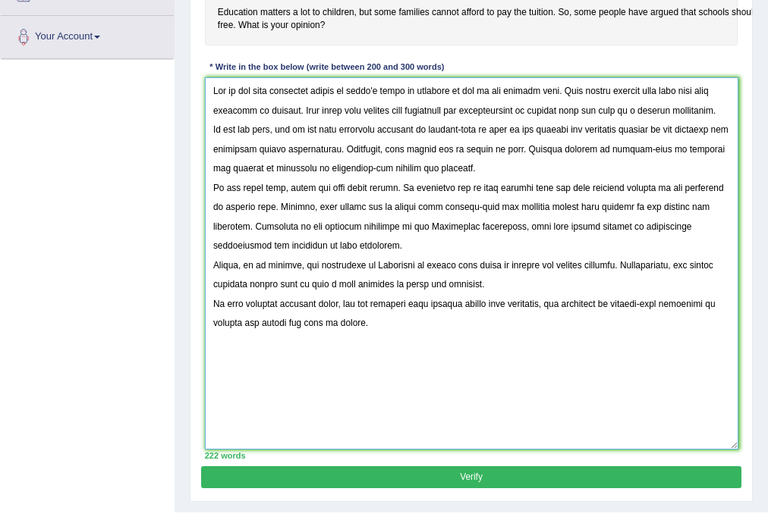
scroll to position [344, 0]
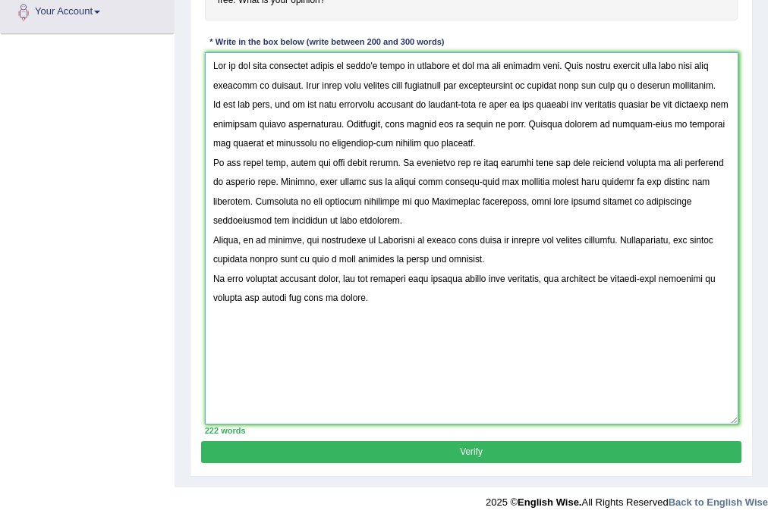
click at [455, 275] on textarea at bounding box center [472, 238] width 534 height 372
click at [446, 281] on textarea at bounding box center [472, 238] width 534 height 372
type textarea "One of the most important trends of today's world is increase in how of the tui…"
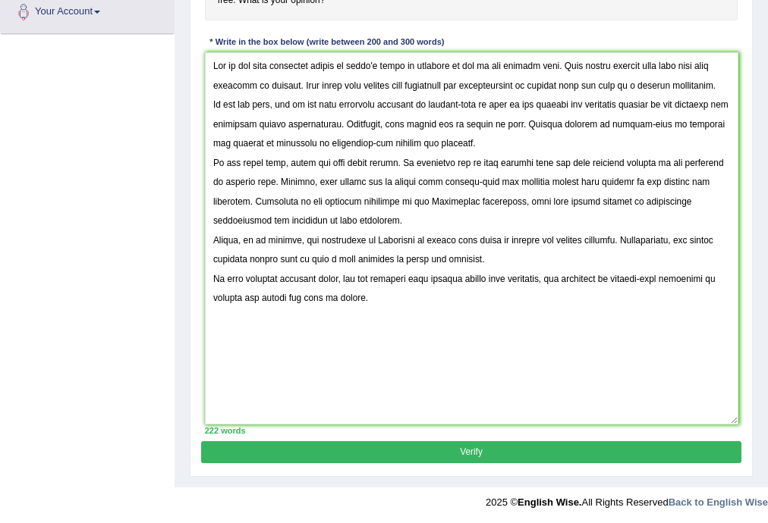
click at [430, 450] on button "Verify" at bounding box center [470, 452] width 539 height 22
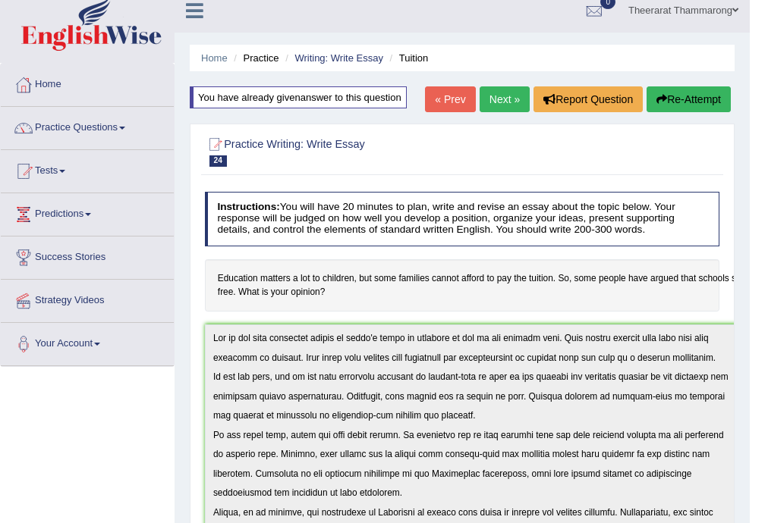
scroll to position [0, 0]
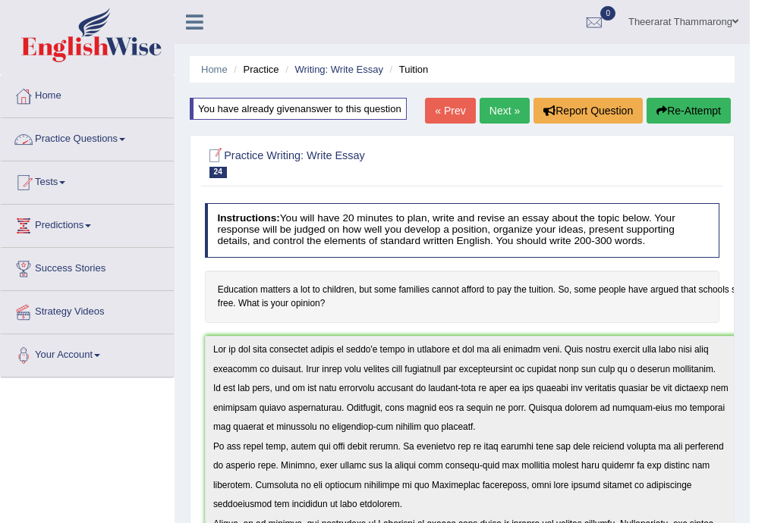
click at [52, 137] on link "Practice Questions" at bounding box center [87, 137] width 173 height 38
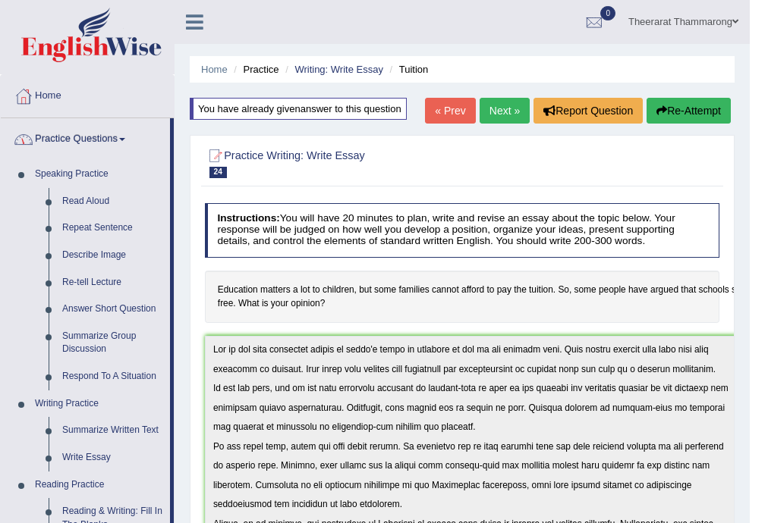
click at [82, 131] on link "Practice Questions" at bounding box center [85, 137] width 169 height 38
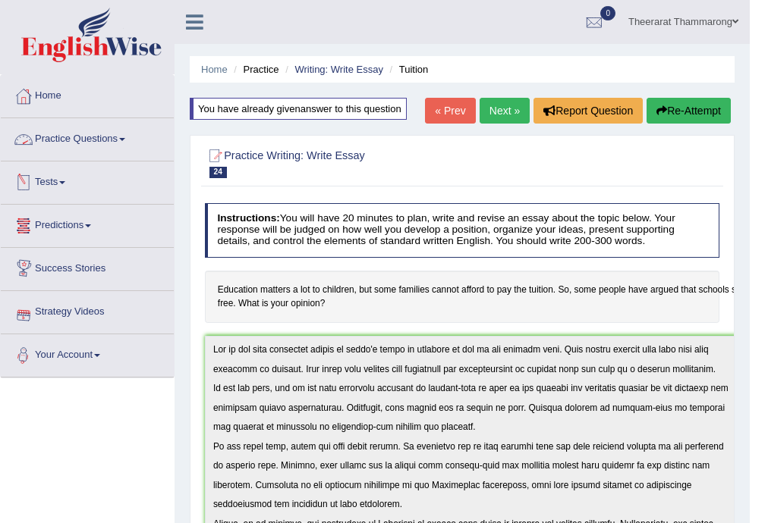
click at [67, 136] on link "Practice Questions" at bounding box center [87, 137] width 173 height 38
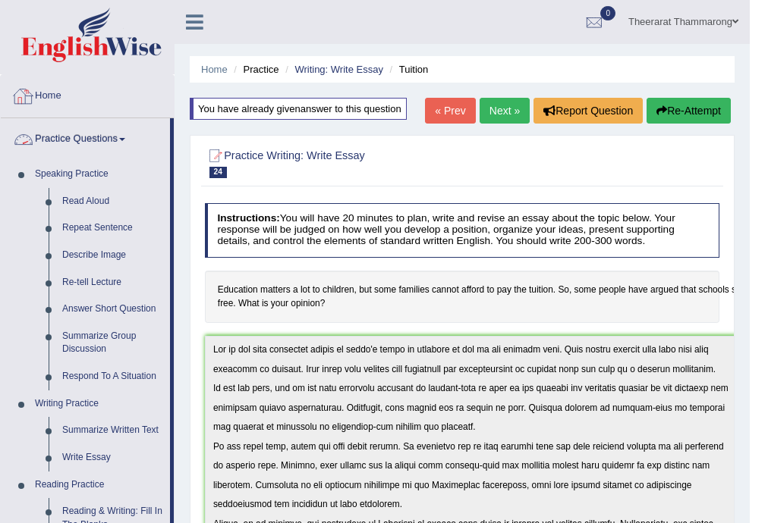
click at [84, 135] on link "Practice Questions" at bounding box center [85, 137] width 169 height 38
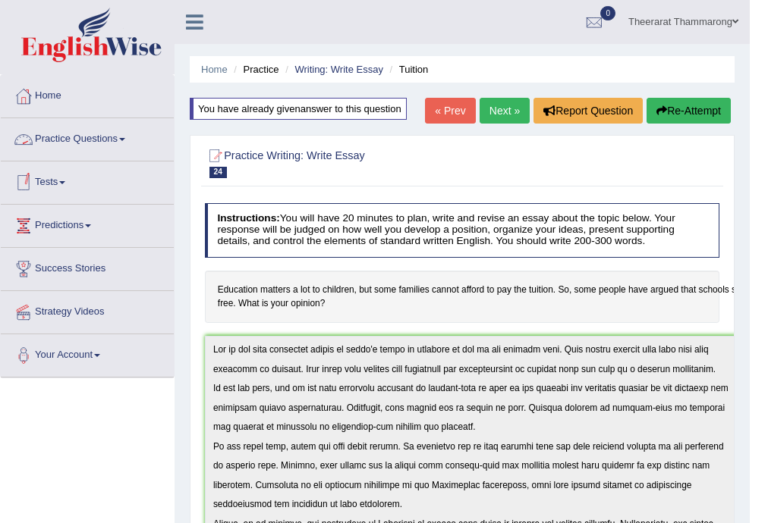
click at [70, 130] on link "Practice Questions" at bounding box center [87, 137] width 173 height 38
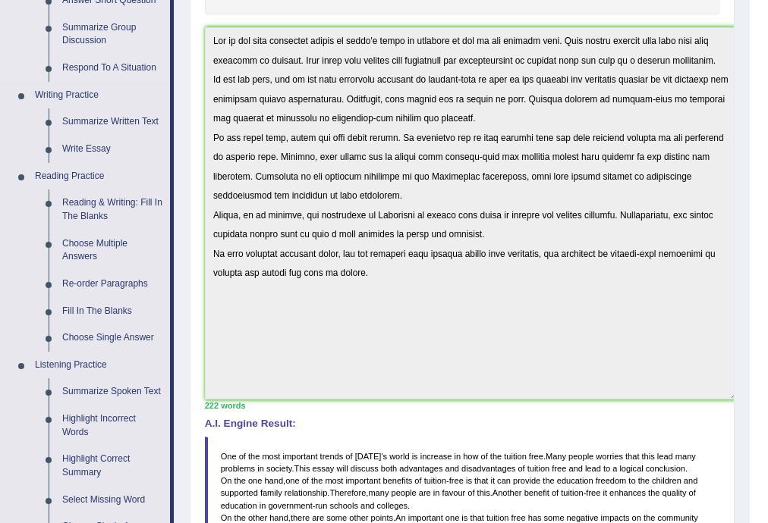
scroll to position [485, 0]
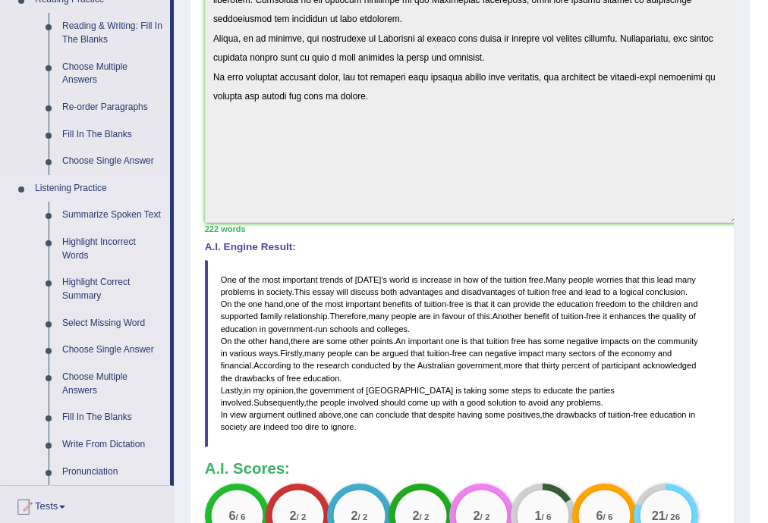
click at [92, 212] on link "Summarize Spoken Text" at bounding box center [112, 215] width 115 height 27
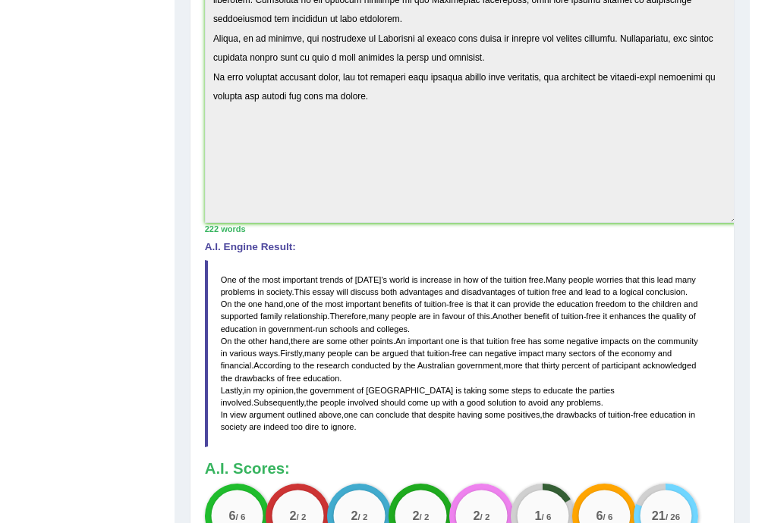
scroll to position [238, 0]
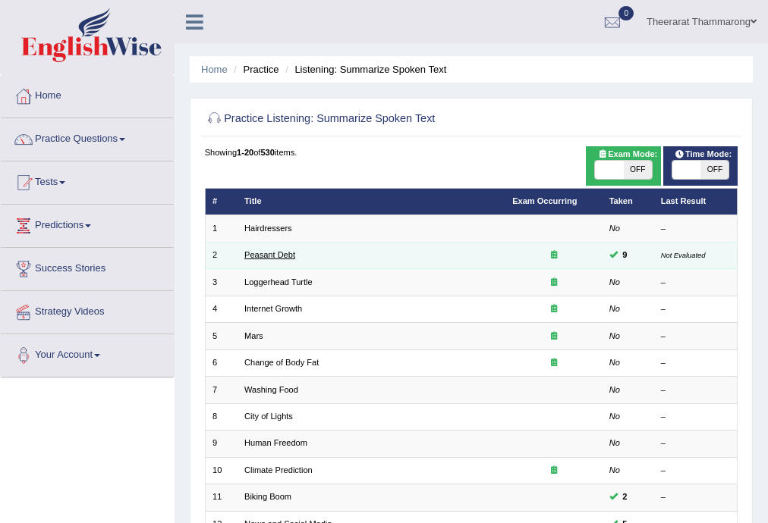
click at [260, 253] on link "Peasant Debt" at bounding box center [269, 254] width 51 height 9
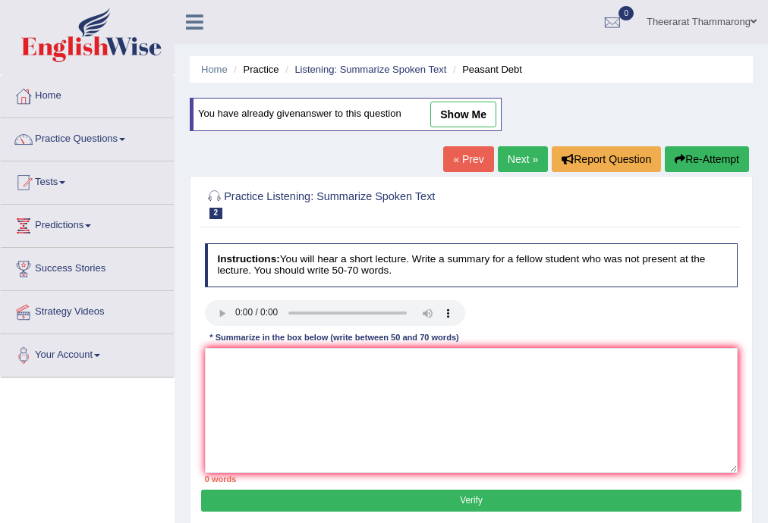
click at [460, 109] on link "show me" at bounding box center [463, 115] width 66 height 26
type textarea "The speaker provides brief information about farmers in [GEOGRAPHIC_DATA]. Init…"
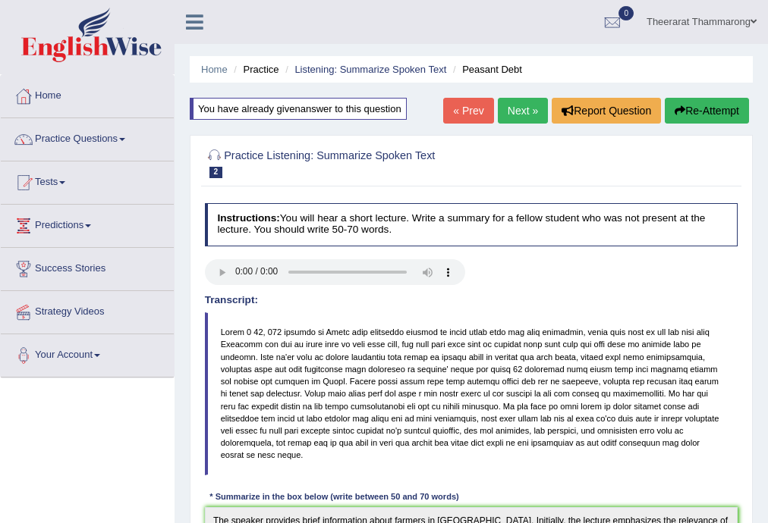
click at [525, 109] on link "Next »" at bounding box center [523, 111] width 50 height 26
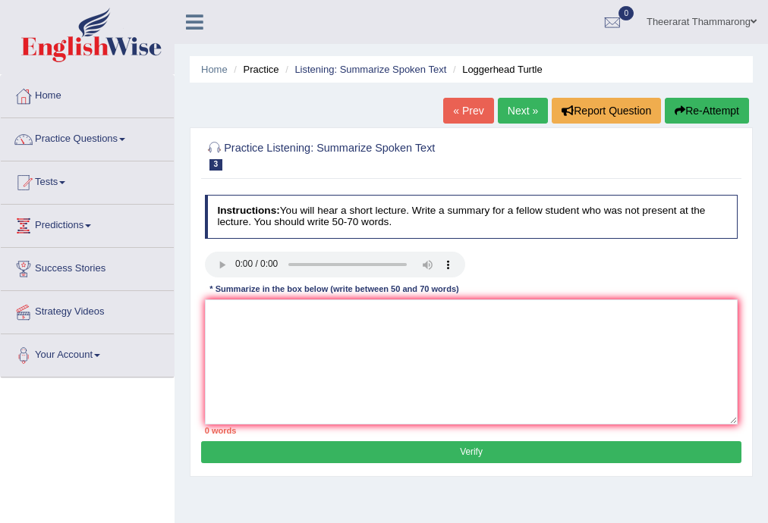
click at [517, 107] on link "Next »" at bounding box center [523, 111] width 50 height 26
click at [663, 246] on div "Instructions: You will hear a short lecture. Write a summary for a fellow stude…" at bounding box center [470, 315] width 539 height 253
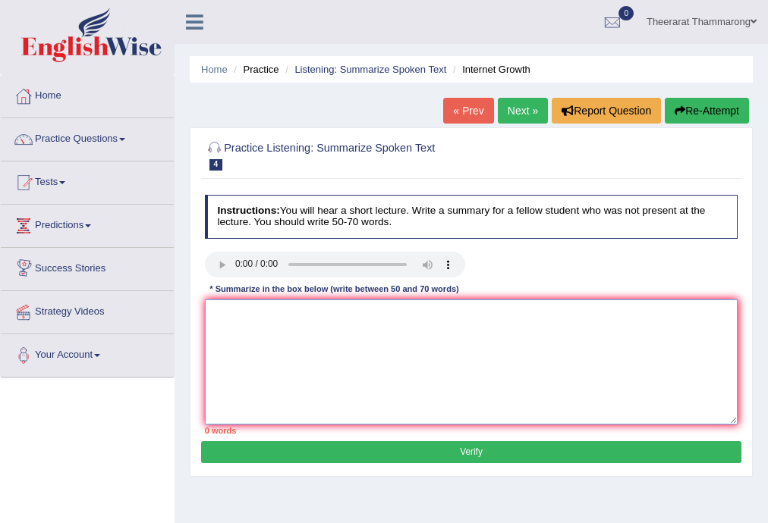
click at [238, 320] on textarea at bounding box center [471, 362] width 533 height 125
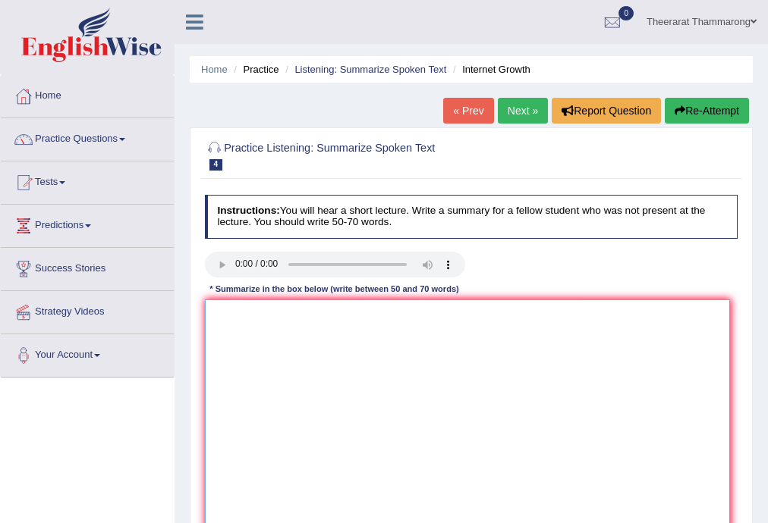
drag, startPoint x: 736, startPoint y: 421, endPoint x: 727, endPoint y: 532, distance: 111.1
click at [727, 523] on html "Toggle navigation Home Practice Questions Speaking Practice Read Aloud Repeat S…" at bounding box center [384, 261] width 768 height 523
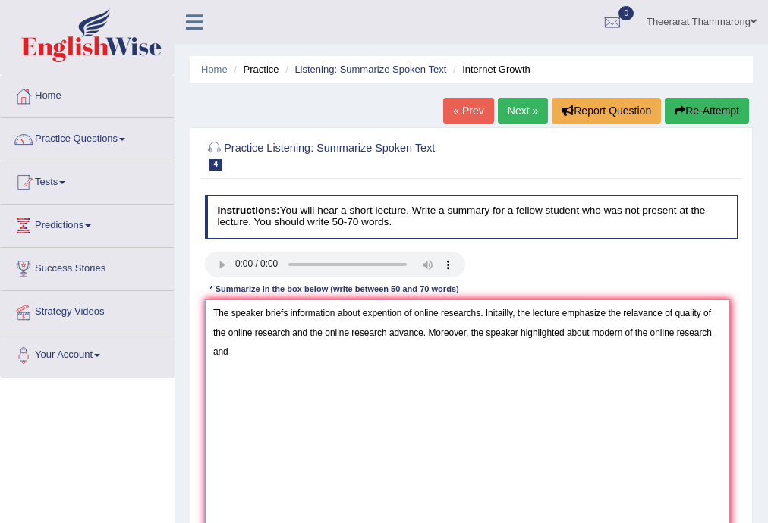
click at [710, 334] on textarea "The speaker briefs information about expention of online researchs. Initailly, …" at bounding box center [467, 418] width 525 height 236
click at [676, 335] on textarea "The speaker briefs information about expention of online researchs. Initailly, …" at bounding box center [467, 418] width 525 height 236
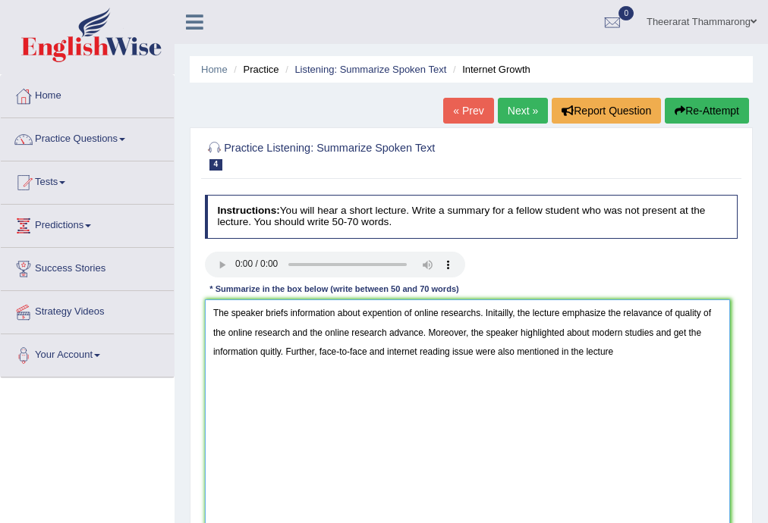
click at [519, 335] on textarea "The speaker briefs information about expention of online researchs. Initailly, …" at bounding box center [467, 418] width 525 height 236
drag, startPoint x: 615, startPoint y: 349, endPoint x: 624, endPoint y: 347, distance: 9.4
click at [616, 349] on textarea "The speaker briefs information about expention of online researchs. Initailly, …" at bounding box center [467, 418] width 525 height 236
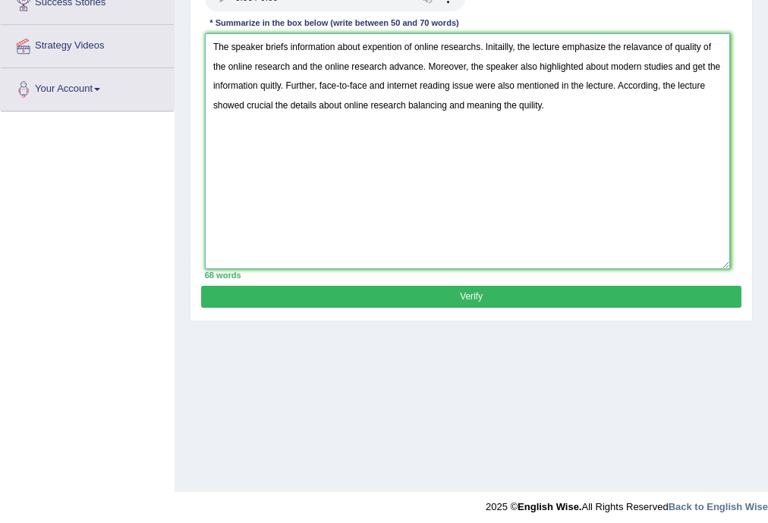
scroll to position [273, 0]
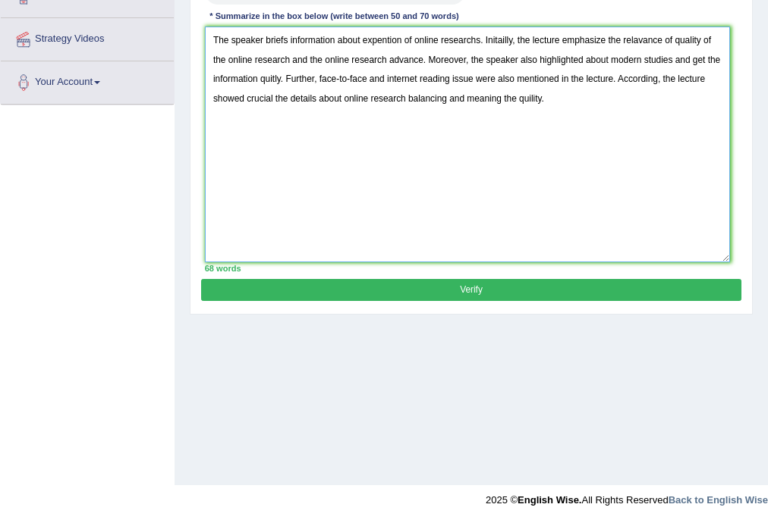
type textarea "The speaker briefs information about expention of online researchs. Initailly, …"
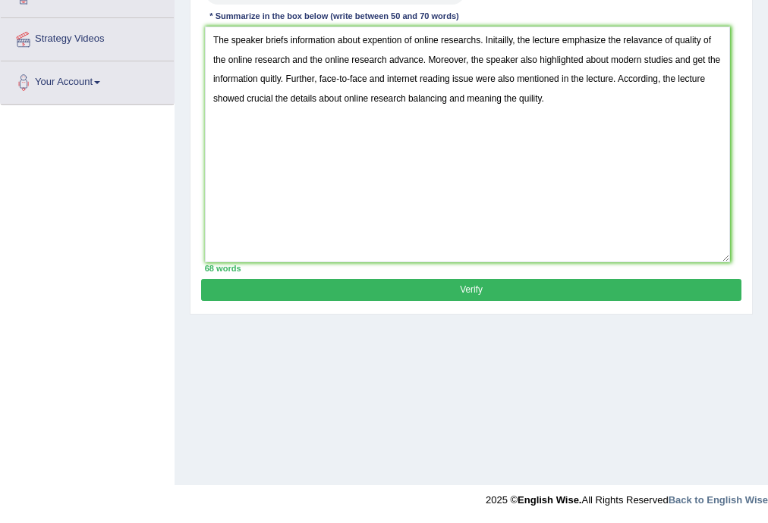
click at [425, 287] on button "Verify" at bounding box center [470, 290] width 539 height 22
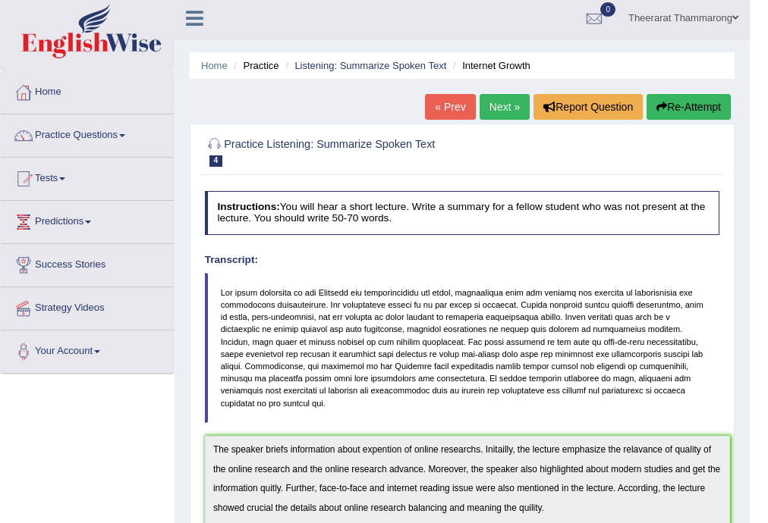
scroll to position [0, 0]
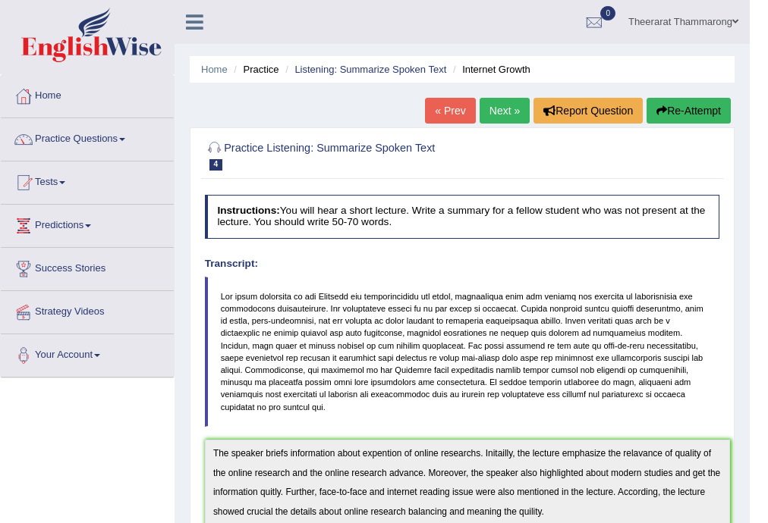
click at [701, 108] on button "Re-Attempt" at bounding box center [688, 111] width 84 height 26
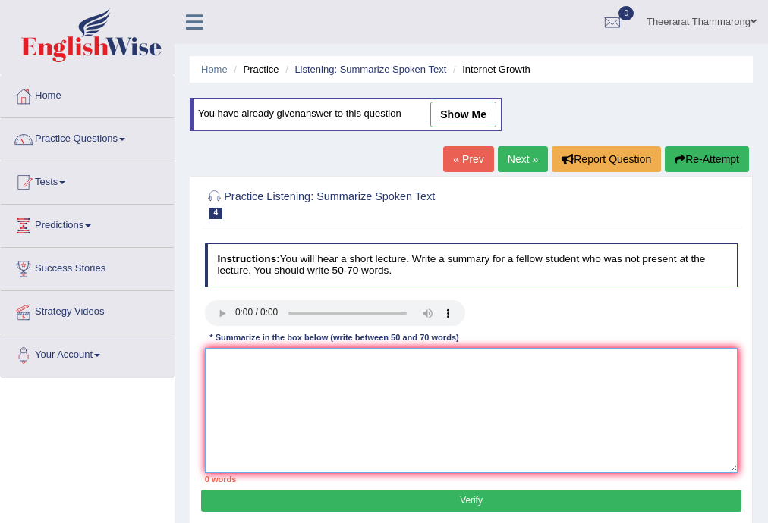
click at [279, 387] on textarea at bounding box center [471, 410] width 533 height 125
click at [463, 120] on link "show me" at bounding box center [463, 115] width 66 height 26
type textarea "The speaker briefs information about expention of online researchs. Initailly, …"
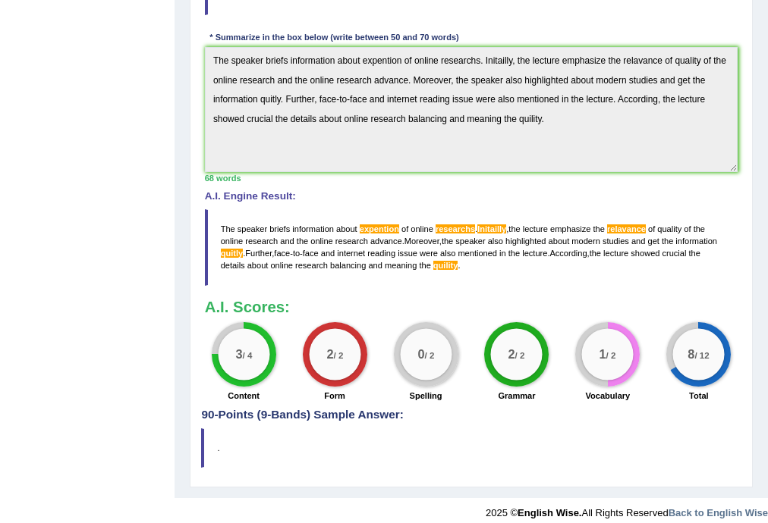
scroll to position [446, 0]
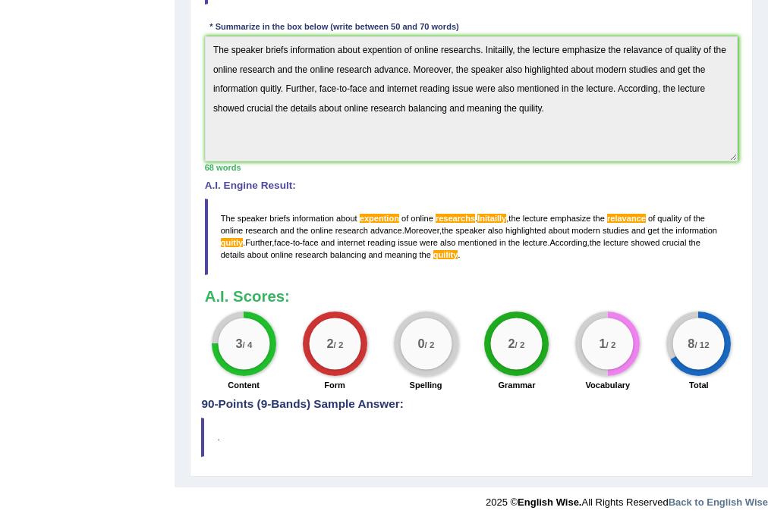
click at [161, 37] on div "Toggle navigation Home Practice Questions Speaking Practice Read Aloud Repeat S…" at bounding box center [384, 36] width 768 height 964
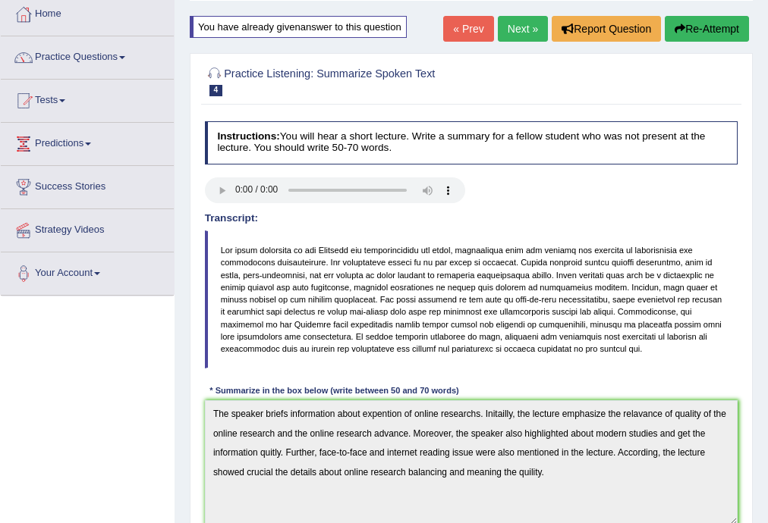
scroll to position [0, 0]
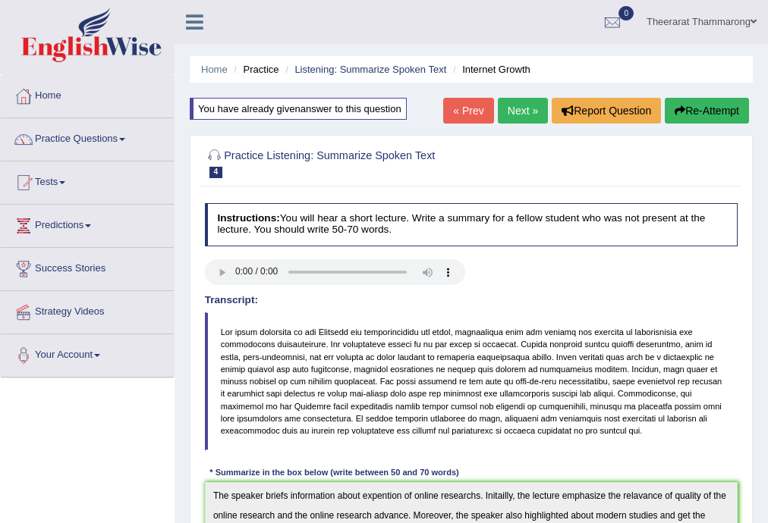
click at [683, 118] on button "Re-Attempt" at bounding box center [706, 111] width 84 height 26
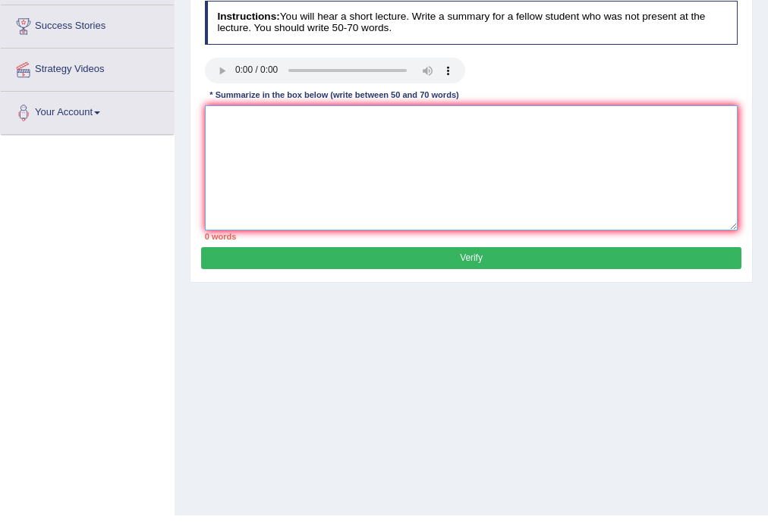
click at [252, 119] on textarea at bounding box center [471, 167] width 533 height 125
paste textarea "The speaker briefs information about expention of online researchs. Initailly, …"
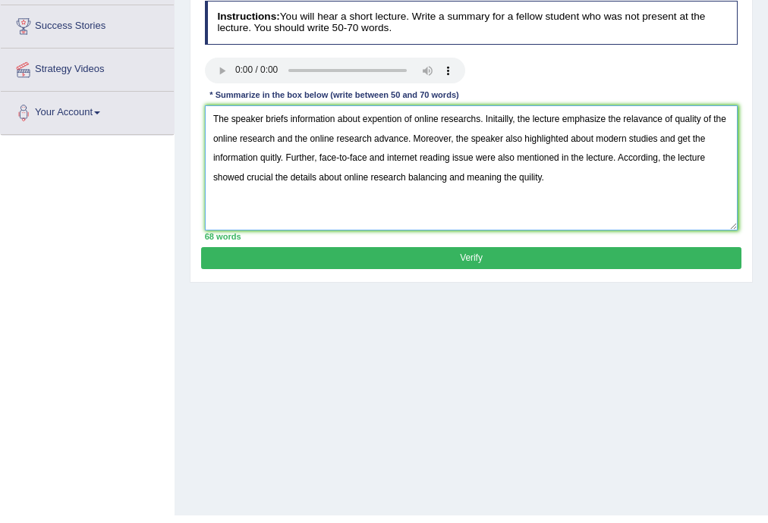
click at [381, 118] on textarea "The speaker briefs information about expention of online researchs. Initailly, …" at bounding box center [471, 167] width 533 height 125
click at [400, 118] on textarea "The speaker briefs information about expantion of online researchs. Initailly, …" at bounding box center [471, 167] width 533 height 125
click at [479, 122] on textarea "The speaker briefs information about expansion of online researchs. Initailly, …" at bounding box center [471, 167] width 533 height 125
click at [483, 121] on textarea "The speaker briefs information about expansion of the internet. Initailly, the …" at bounding box center [471, 167] width 533 height 125
click at [618, 118] on textarea "The speaker briefs information about expansion of the internet. Initially, the …" at bounding box center [471, 167] width 533 height 125
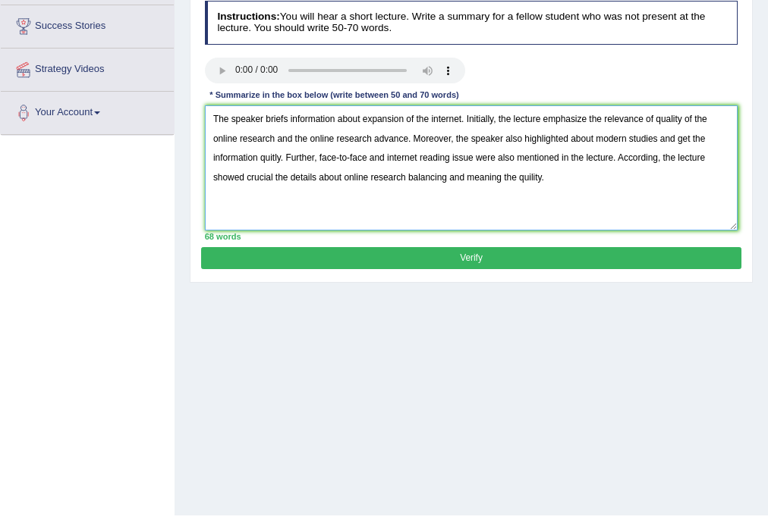
click at [271, 157] on textarea "The speaker briefs information about expansion of the internet. Initially, the …" at bounding box center [471, 167] width 533 height 125
click at [531, 176] on textarea "The speaker briefs information about expansion of the internet. Initially, the …" at bounding box center [471, 167] width 533 height 125
type textarea "The speaker briefs information about expansion of the internet. Initially, the …"
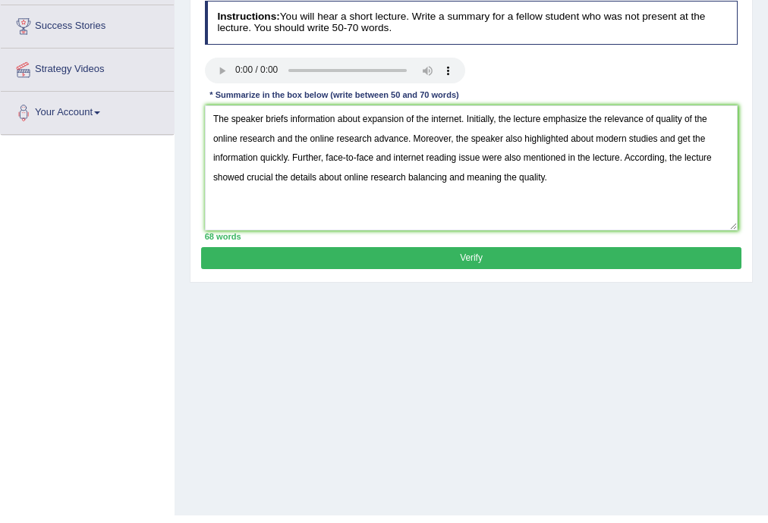
click at [353, 250] on button "Verify" at bounding box center [470, 258] width 539 height 22
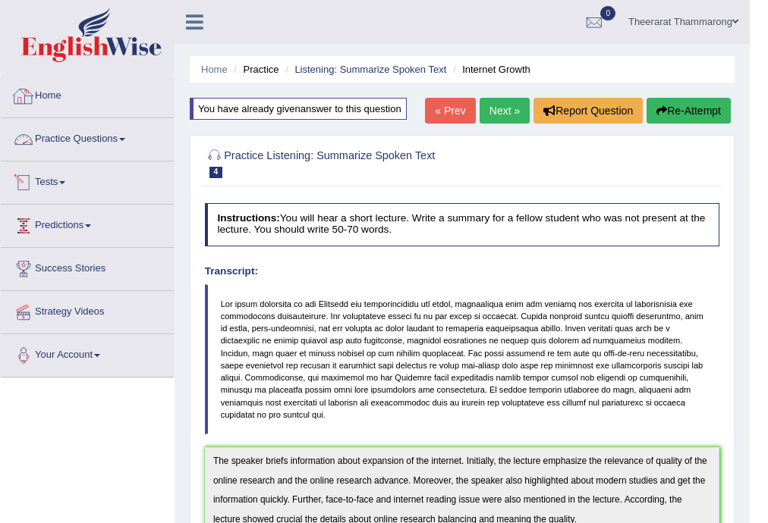
click at [79, 135] on link "Practice Questions" at bounding box center [87, 137] width 173 height 38
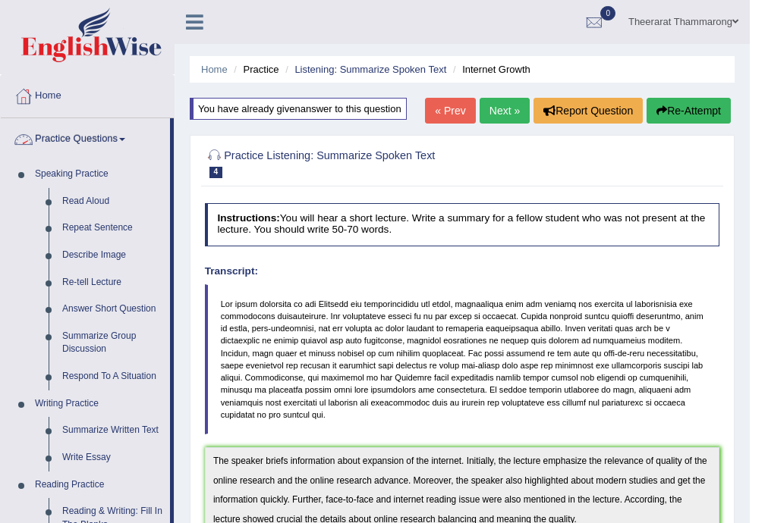
click at [63, 132] on link "Practice Questions" at bounding box center [85, 137] width 169 height 38
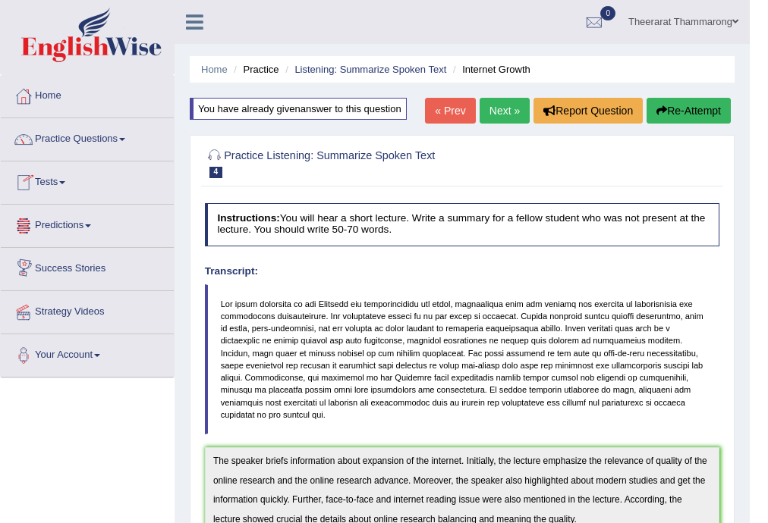
click at [49, 178] on link "Tests" at bounding box center [87, 181] width 173 height 38
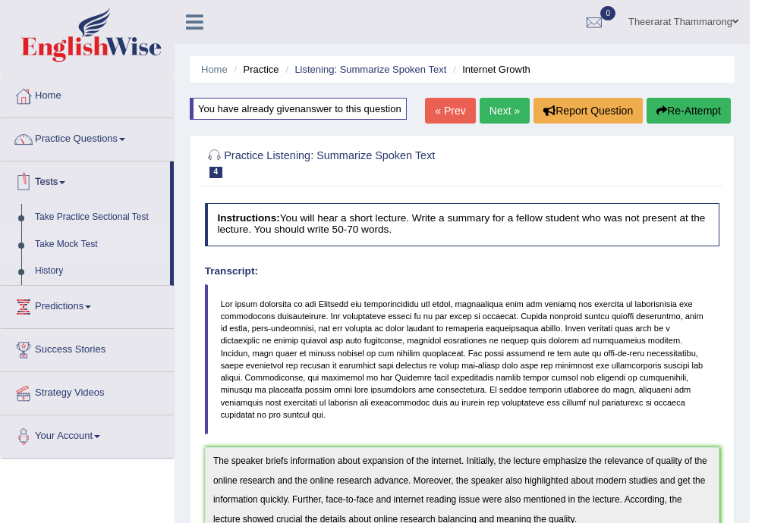
click at [51, 247] on link "Take Mock Test" at bounding box center [99, 244] width 142 height 27
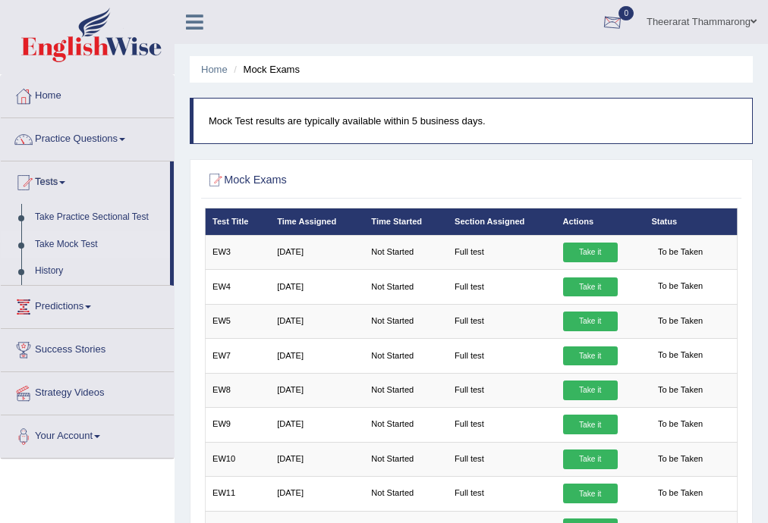
click at [604, 27] on div at bounding box center [612, 22] width 23 height 23
click at [482, 59] on strong "See All Alerts" at bounding box center [516, 64] width 68 height 12
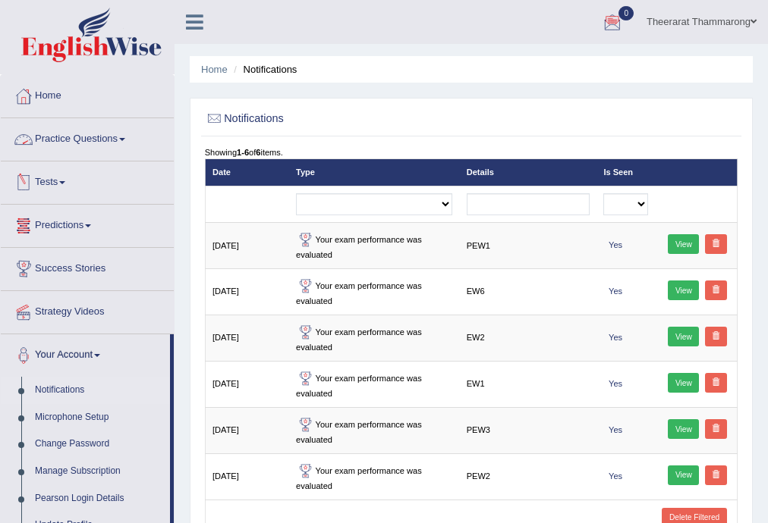
click at [82, 144] on link "Practice Questions" at bounding box center [87, 137] width 173 height 38
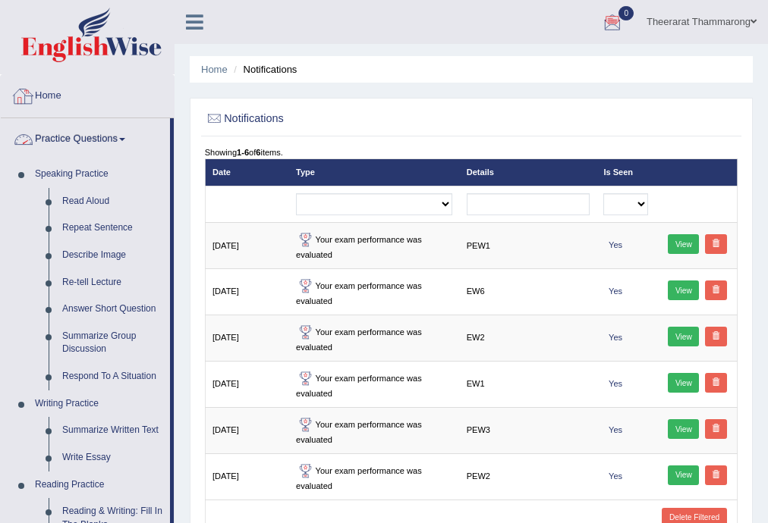
click at [79, 140] on link "Practice Questions" at bounding box center [85, 137] width 169 height 38
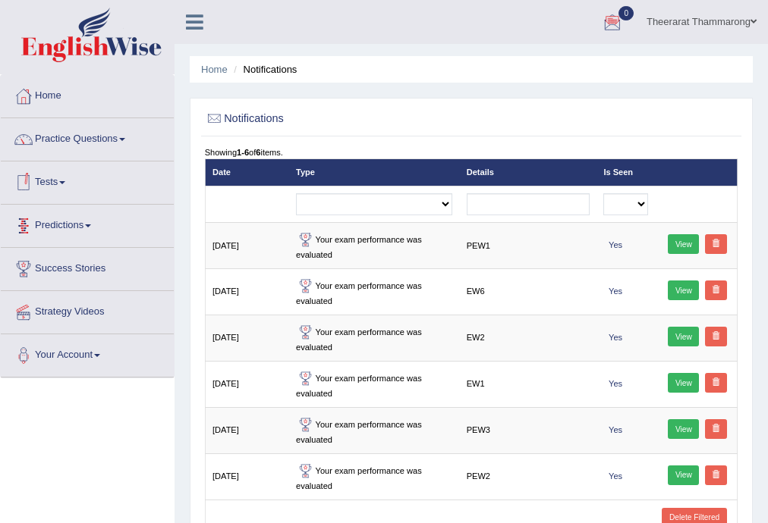
click at [44, 181] on link "Tests" at bounding box center [87, 181] width 173 height 38
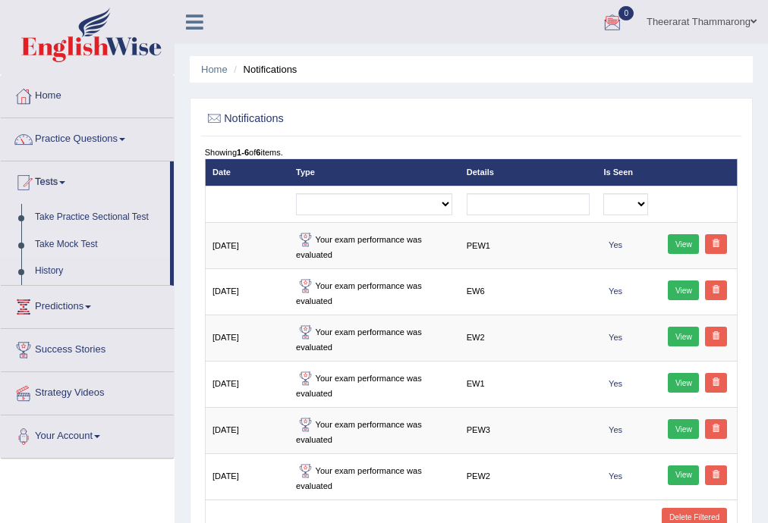
click at [58, 237] on link "Take Mock Test" at bounding box center [99, 244] width 142 height 27
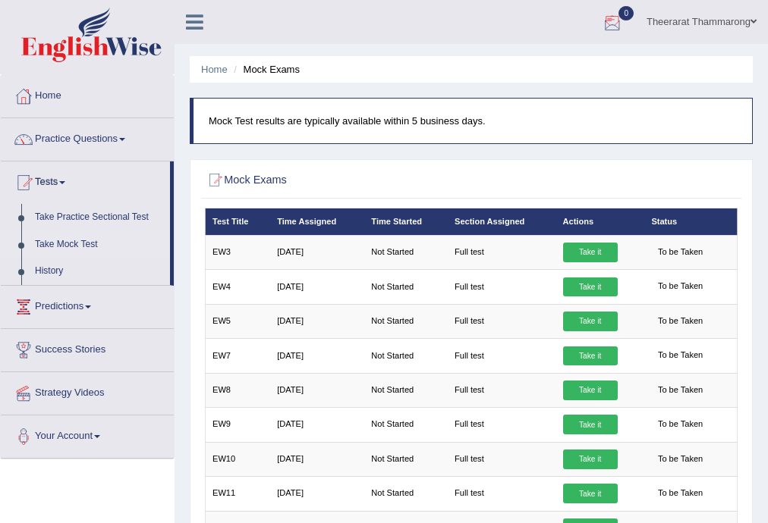
click at [601, 24] on div at bounding box center [612, 22] width 23 height 23
click at [522, 73] on li "See All Alerts" at bounding box center [521, 64] width 217 height 31
click at [612, 26] on div at bounding box center [612, 22] width 23 height 23
click at [493, 62] on strong "See All Alerts" at bounding box center [516, 64] width 68 height 12
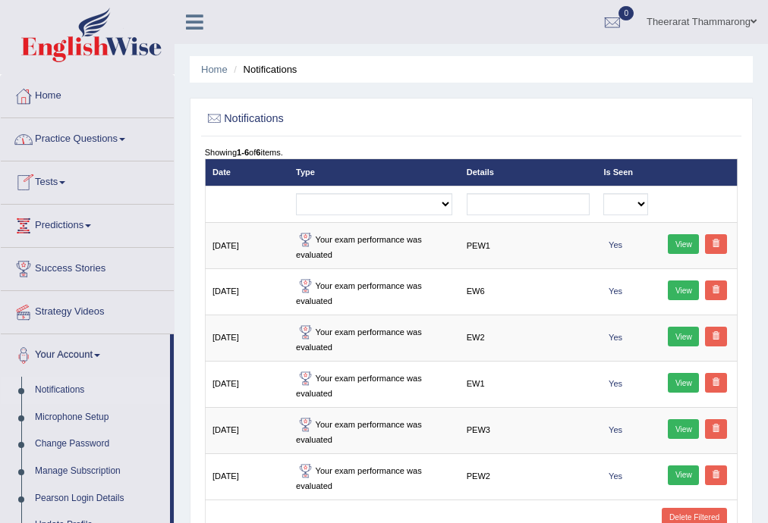
click at [50, 182] on link "Tests" at bounding box center [87, 181] width 173 height 38
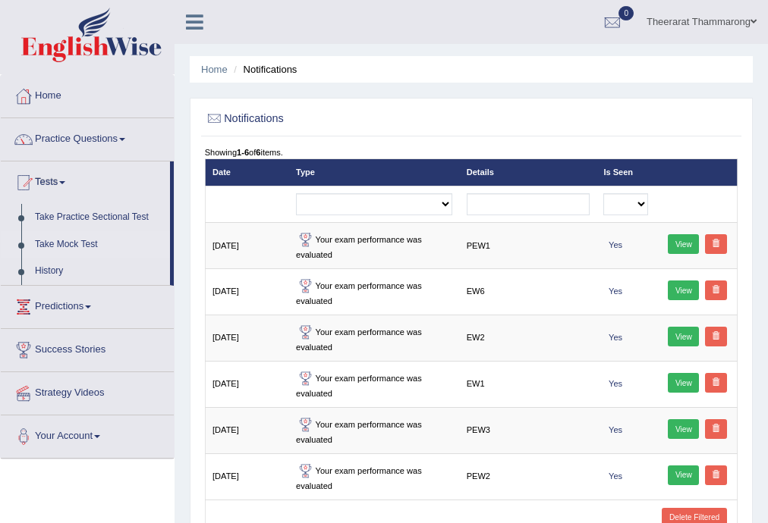
click at [63, 241] on link "Take Mock Test" at bounding box center [99, 244] width 142 height 27
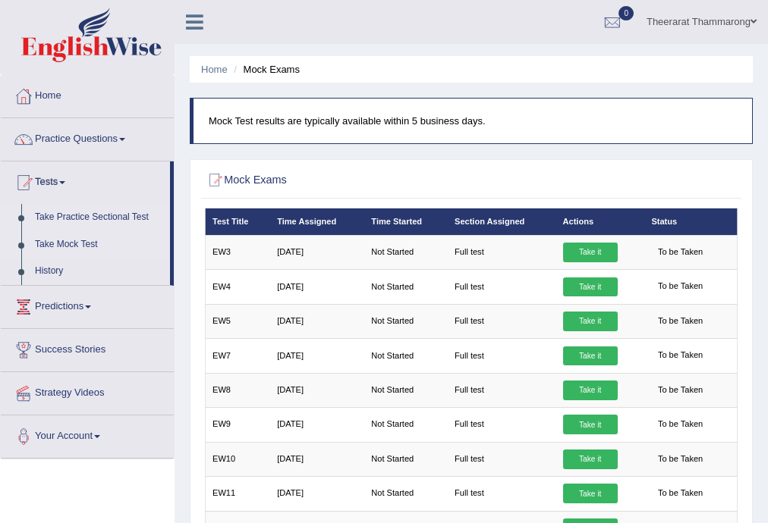
click at [70, 219] on link "Take Practice Sectional Test" at bounding box center [99, 217] width 142 height 27
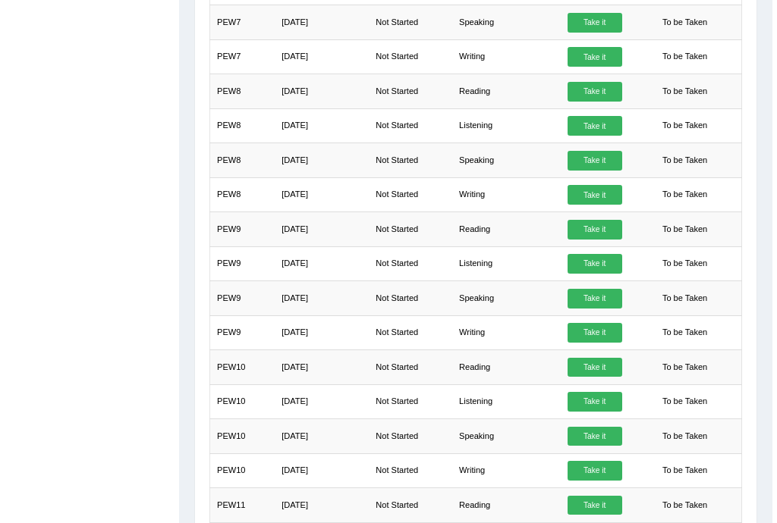
scroll to position [1164, 0]
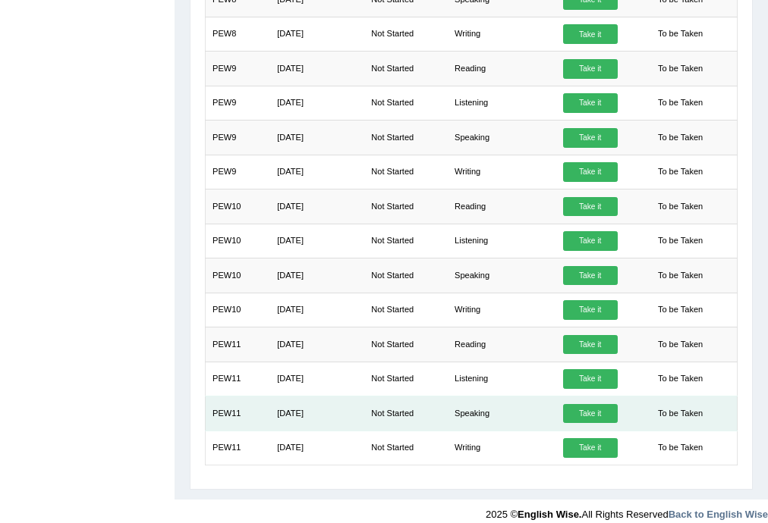
click at [595, 404] on link "Take it" at bounding box center [590, 414] width 55 height 20
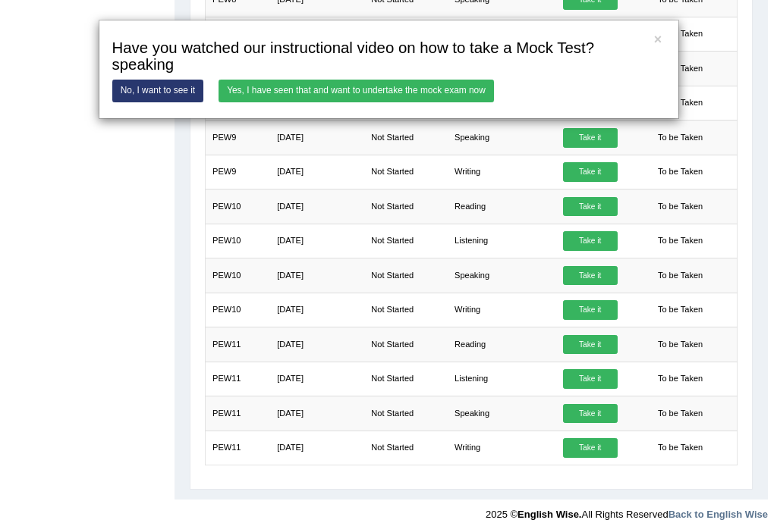
click at [342, 96] on link "Yes, I have seen that and want to undertake the mock exam now" at bounding box center [355, 91] width 275 height 22
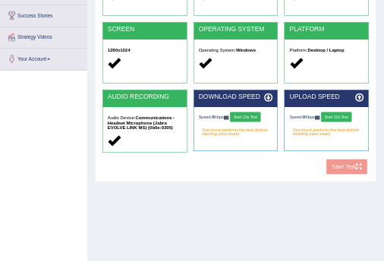
scroll to position [273, 0]
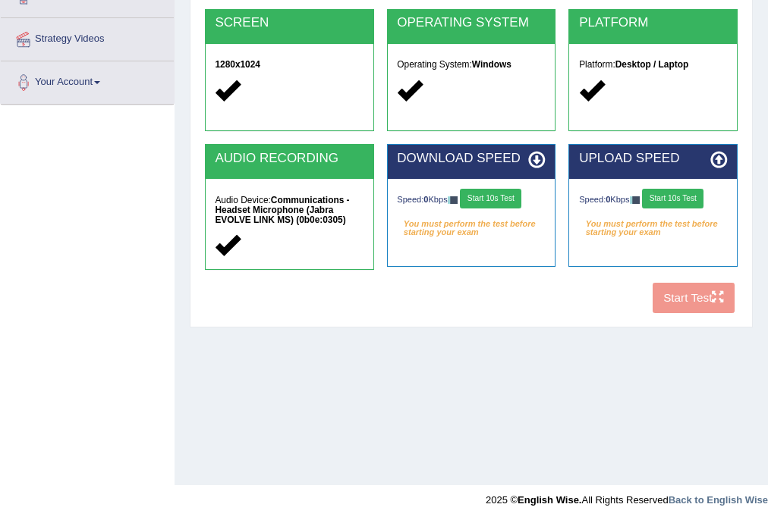
click at [500, 200] on button "Start 10s Test" at bounding box center [490, 199] width 61 height 20
click at [672, 203] on button "Start 10s Test" at bounding box center [672, 199] width 61 height 20
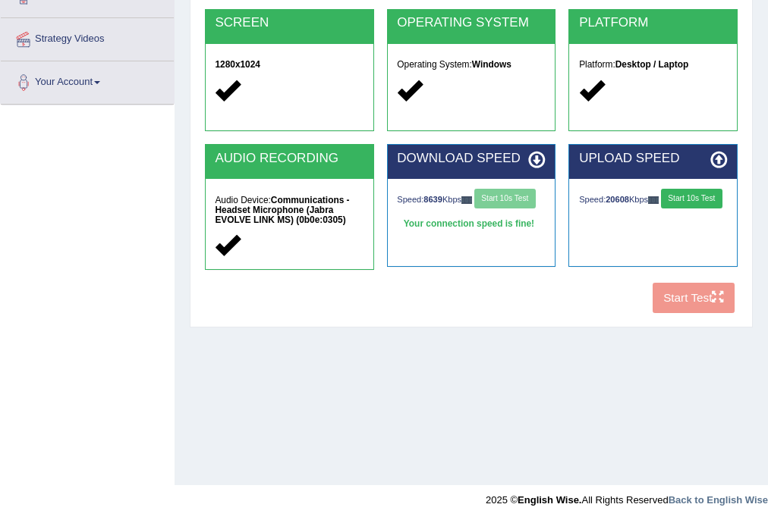
click at [689, 304] on div "COOKIES Cookies Enabled JAVASCRIPT Javascript Enabled BROWSER Browser: Chrome S…" at bounding box center [470, 96] width 539 height 447
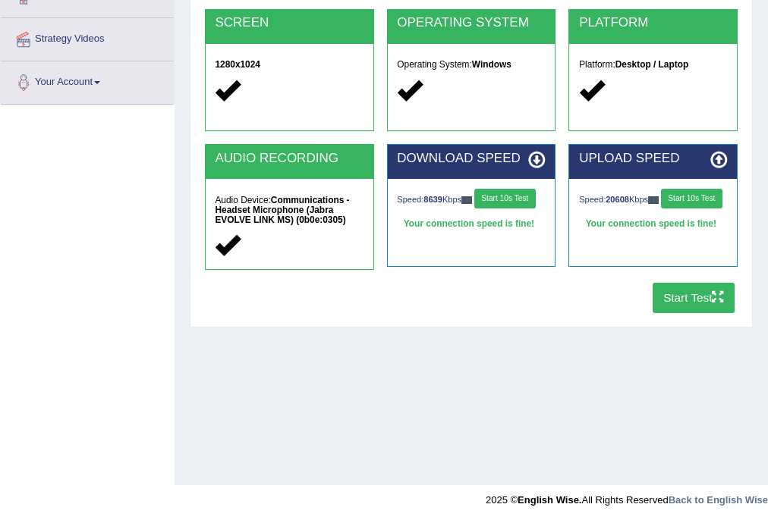
click at [689, 304] on button "Start Test" at bounding box center [693, 298] width 83 height 30
